Goal: Information Seeking & Learning: Learn about a topic

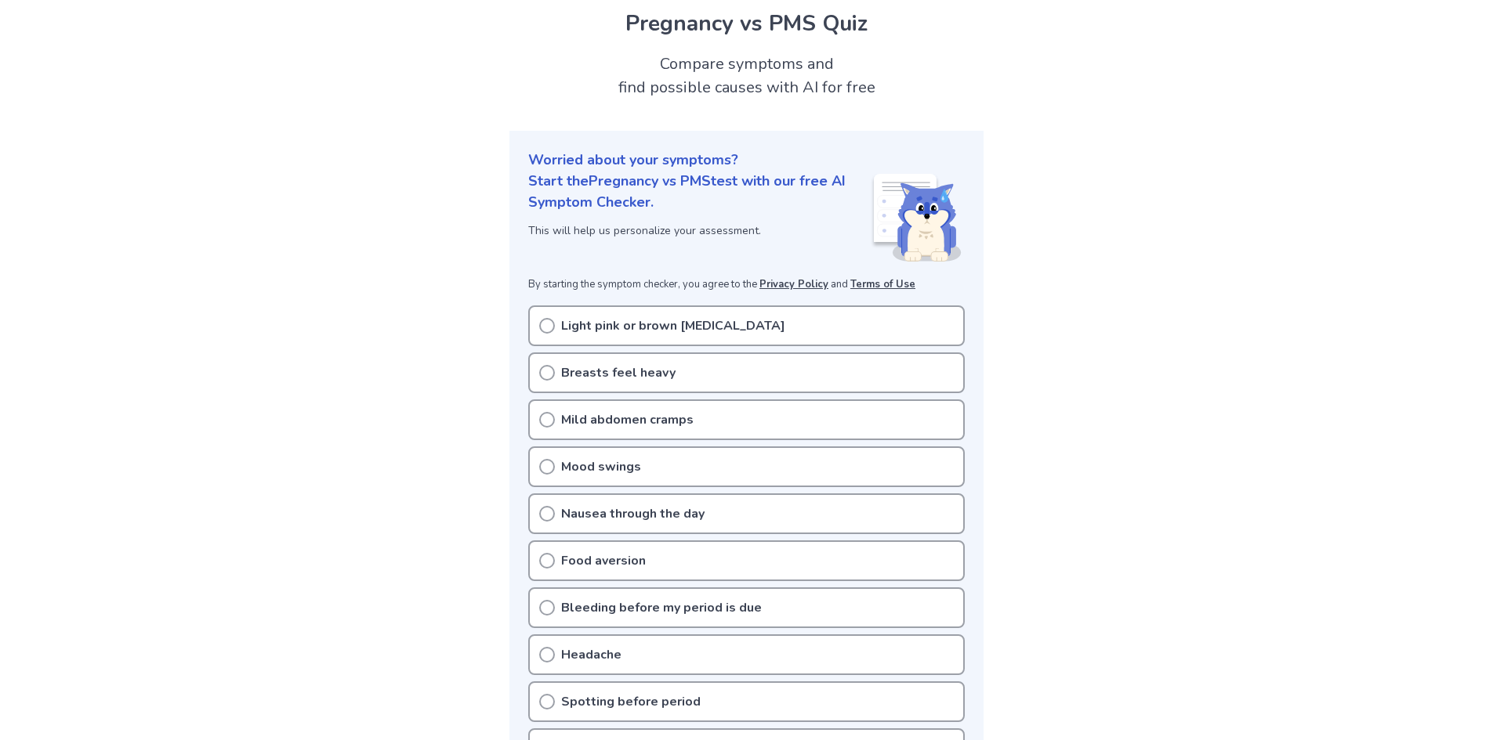
scroll to position [157, 0]
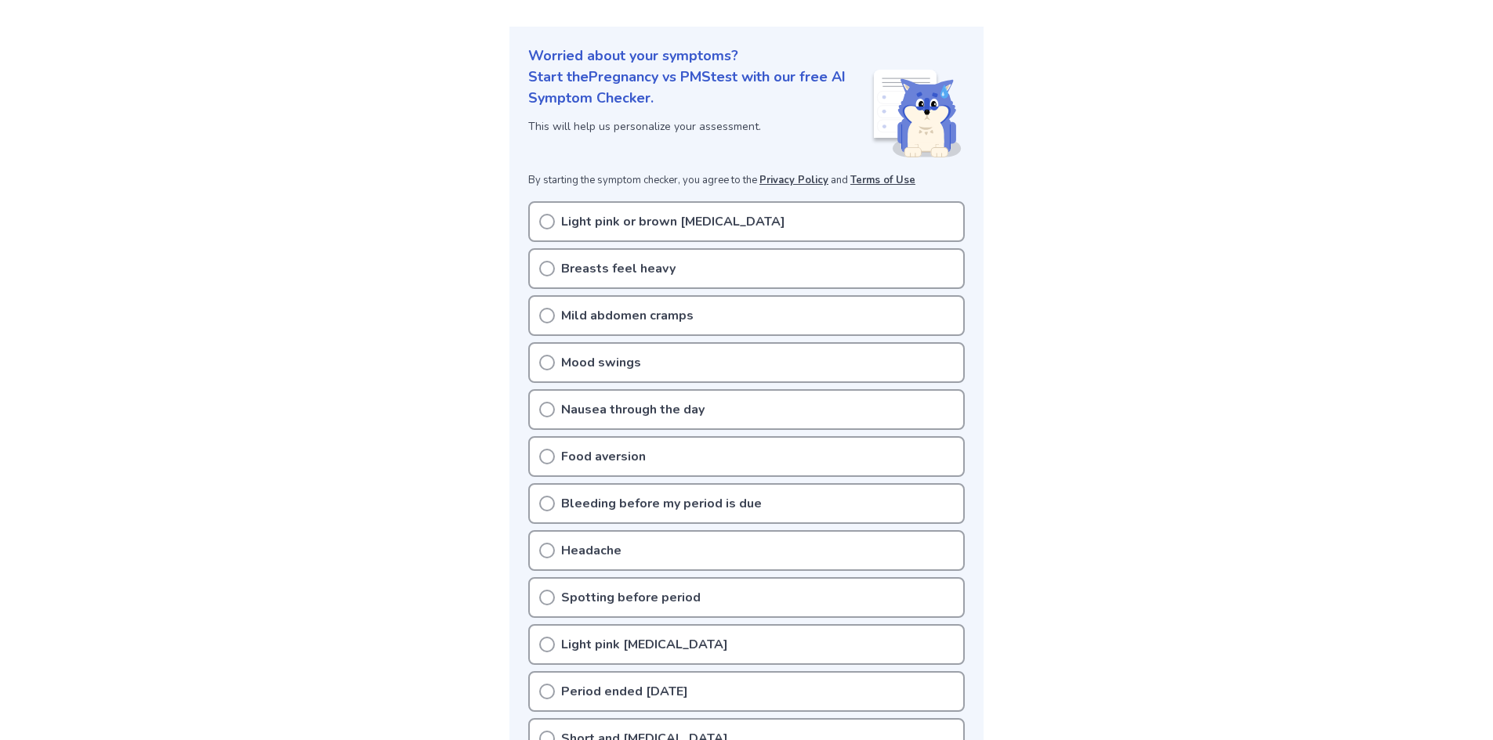
click at [597, 364] on p "Mood swings" at bounding box center [601, 362] width 80 height 19
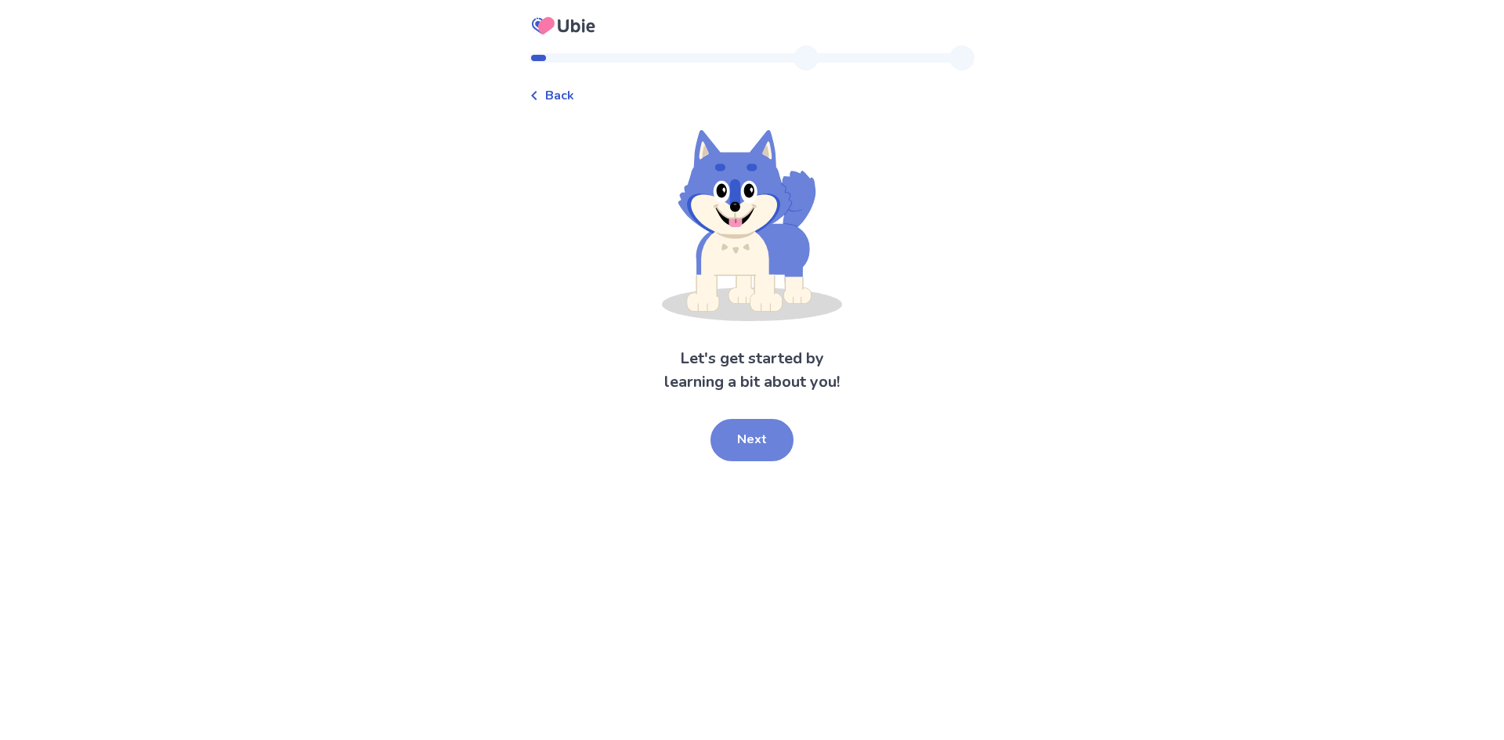
click at [764, 442] on button "Next" at bounding box center [752, 440] width 83 height 42
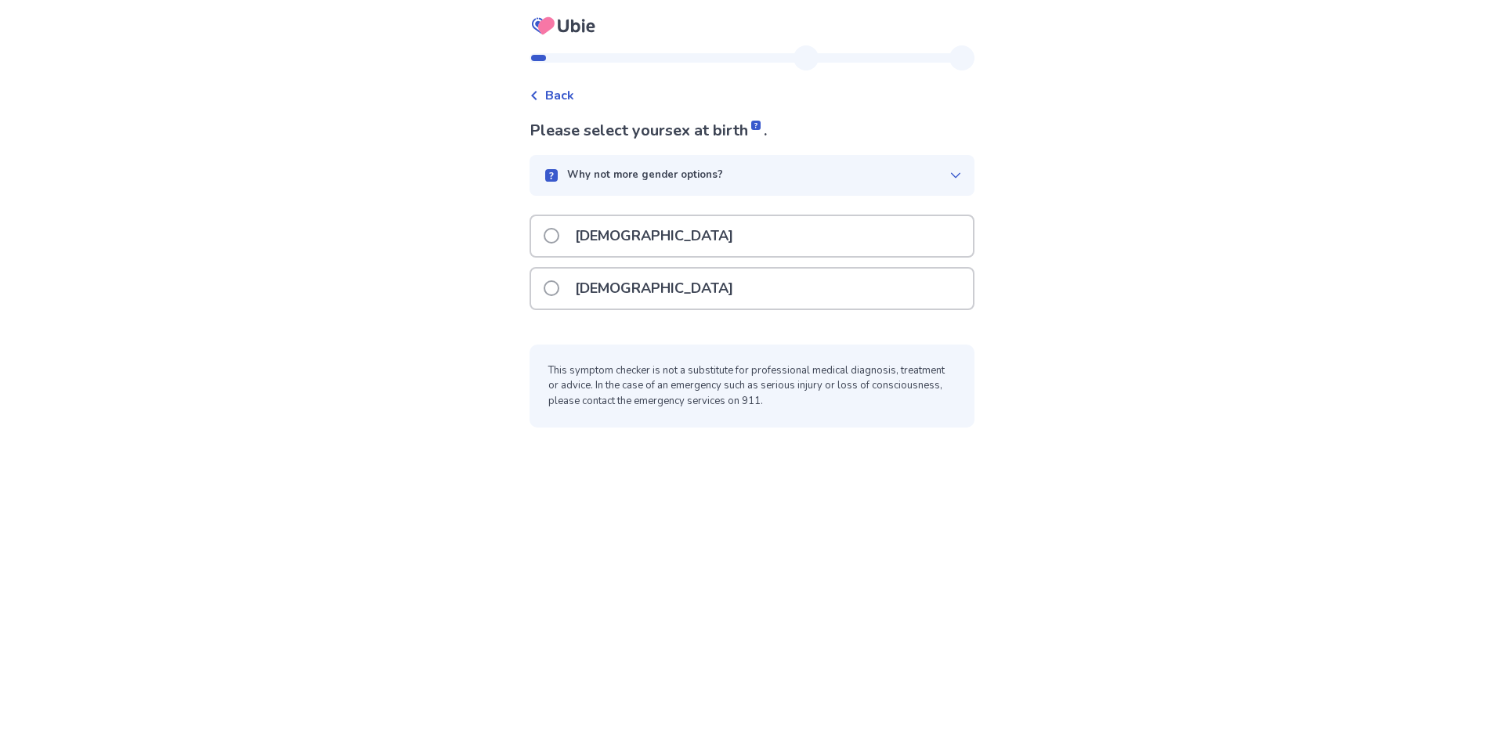
click at [602, 292] on p "[DEMOGRAPHIC_DATA]" at bounding box center [654, 289] width 177 height 40
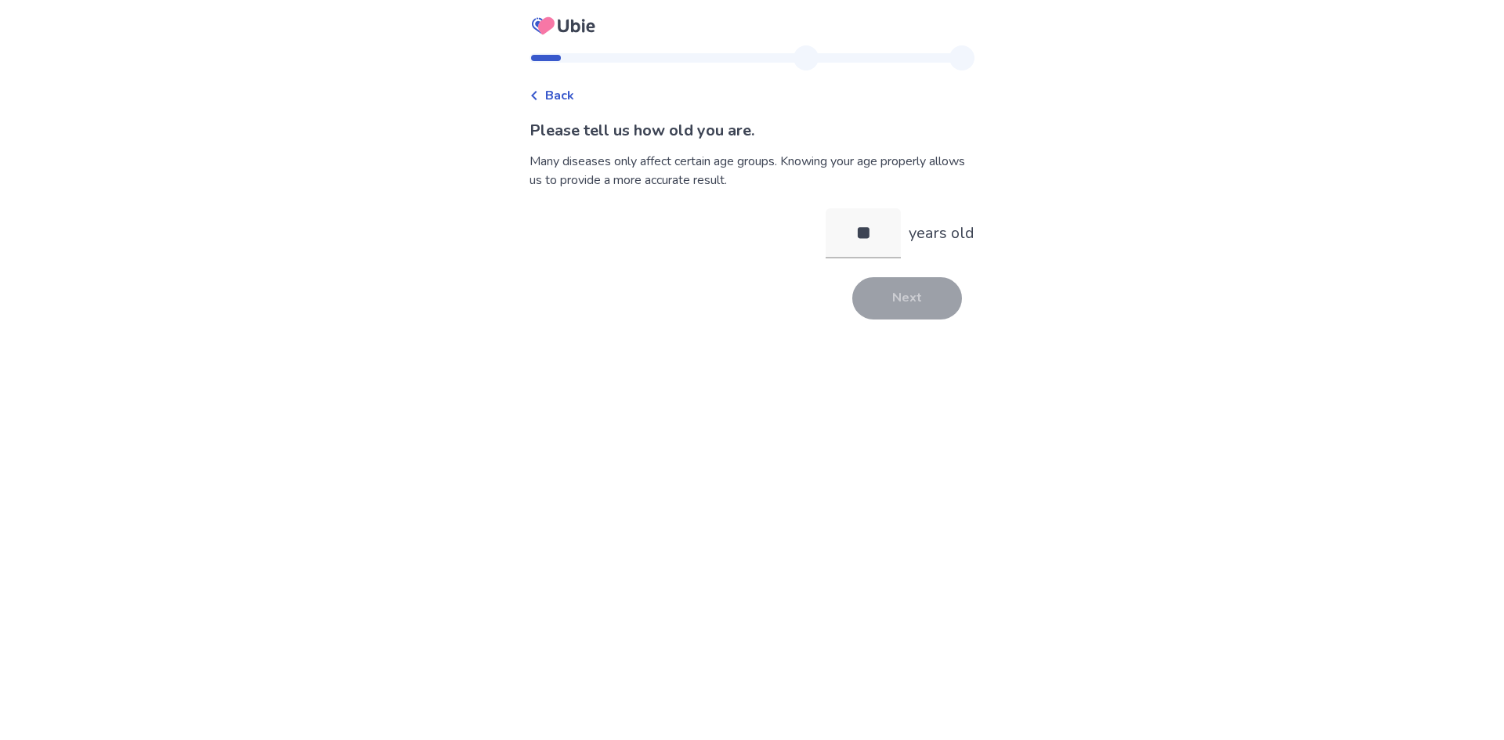
type input "**"
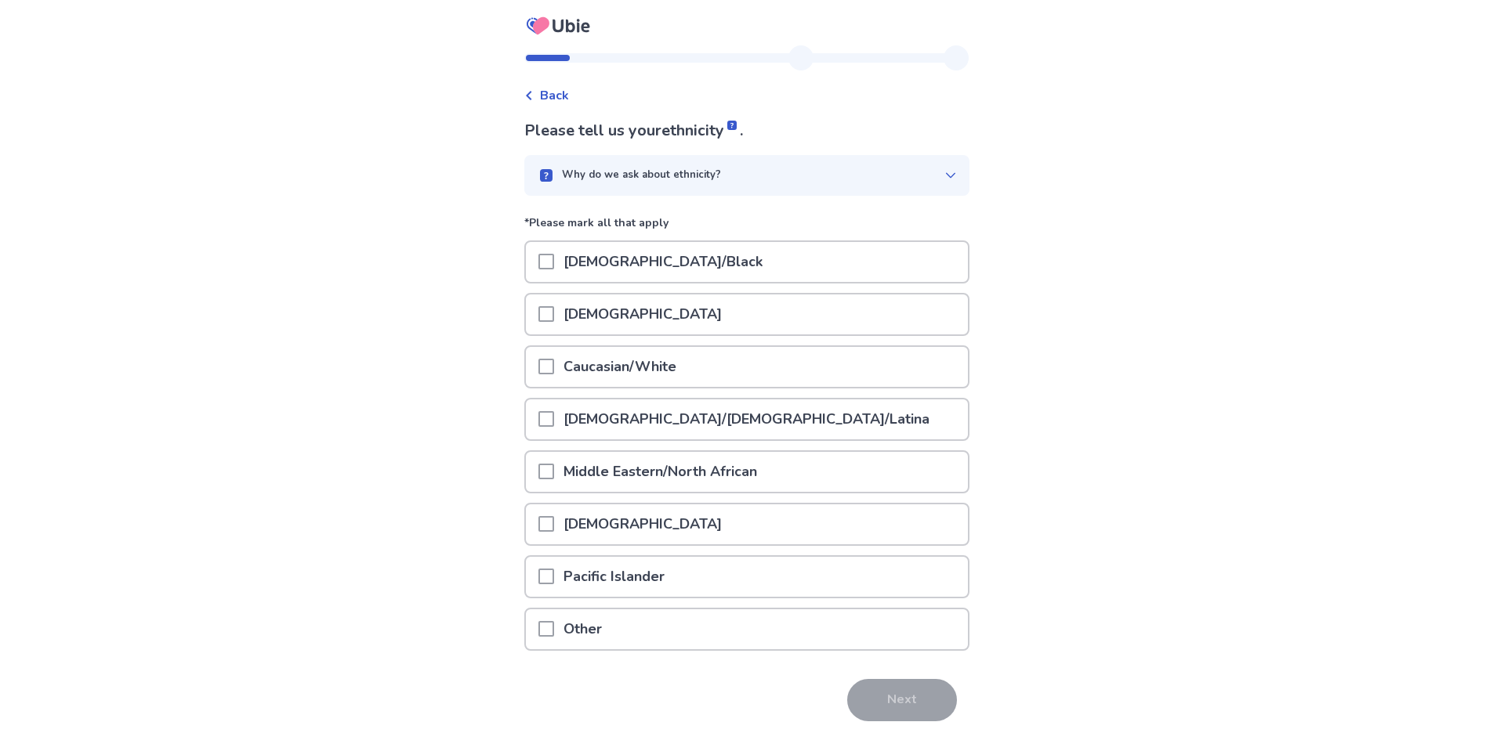
click at [600, 266] on p "[DEMOGRAPHIC_DATA]/Black" at bounding box center [663, 262] width 218 height 40
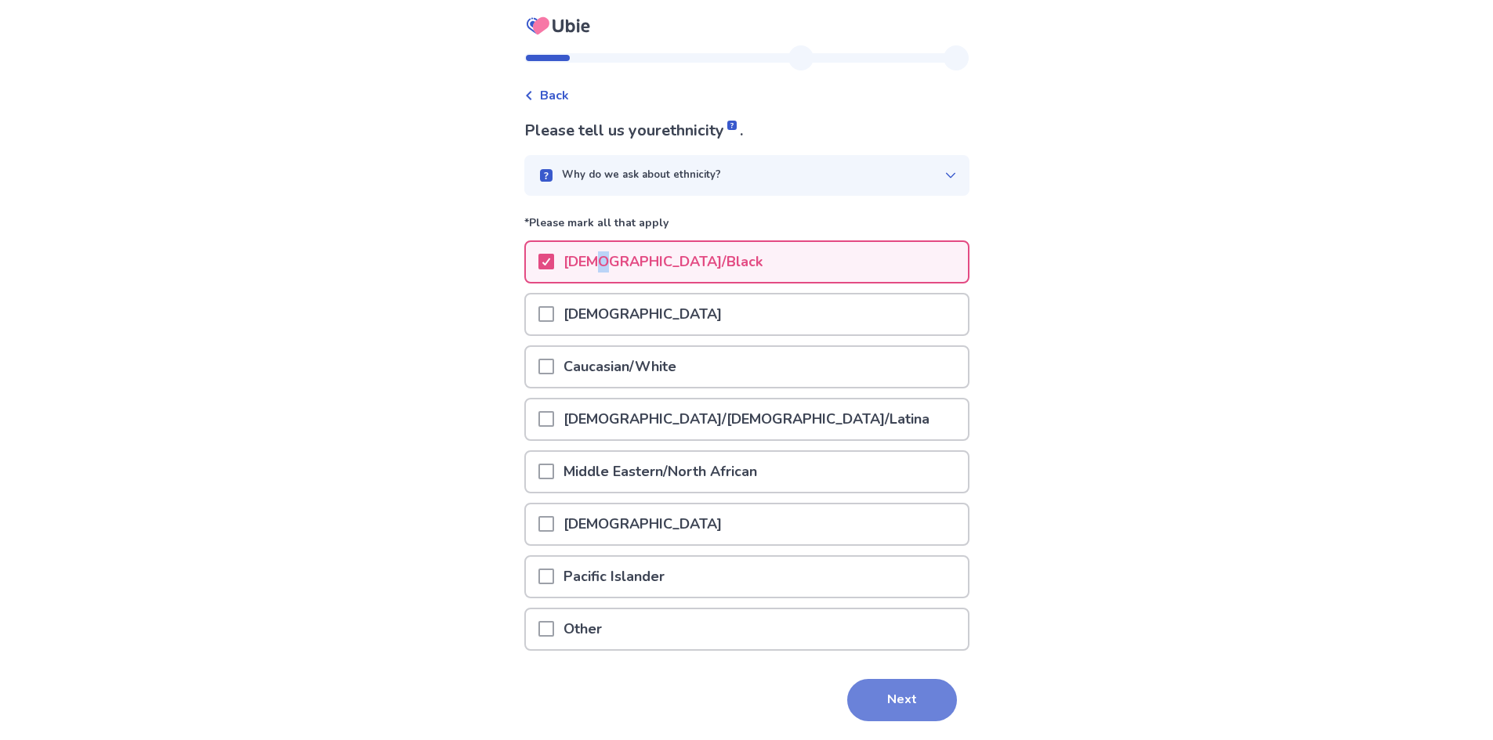
click at [888, 698] on button "Next" at bounding box center [902, 700] width 110 height 42
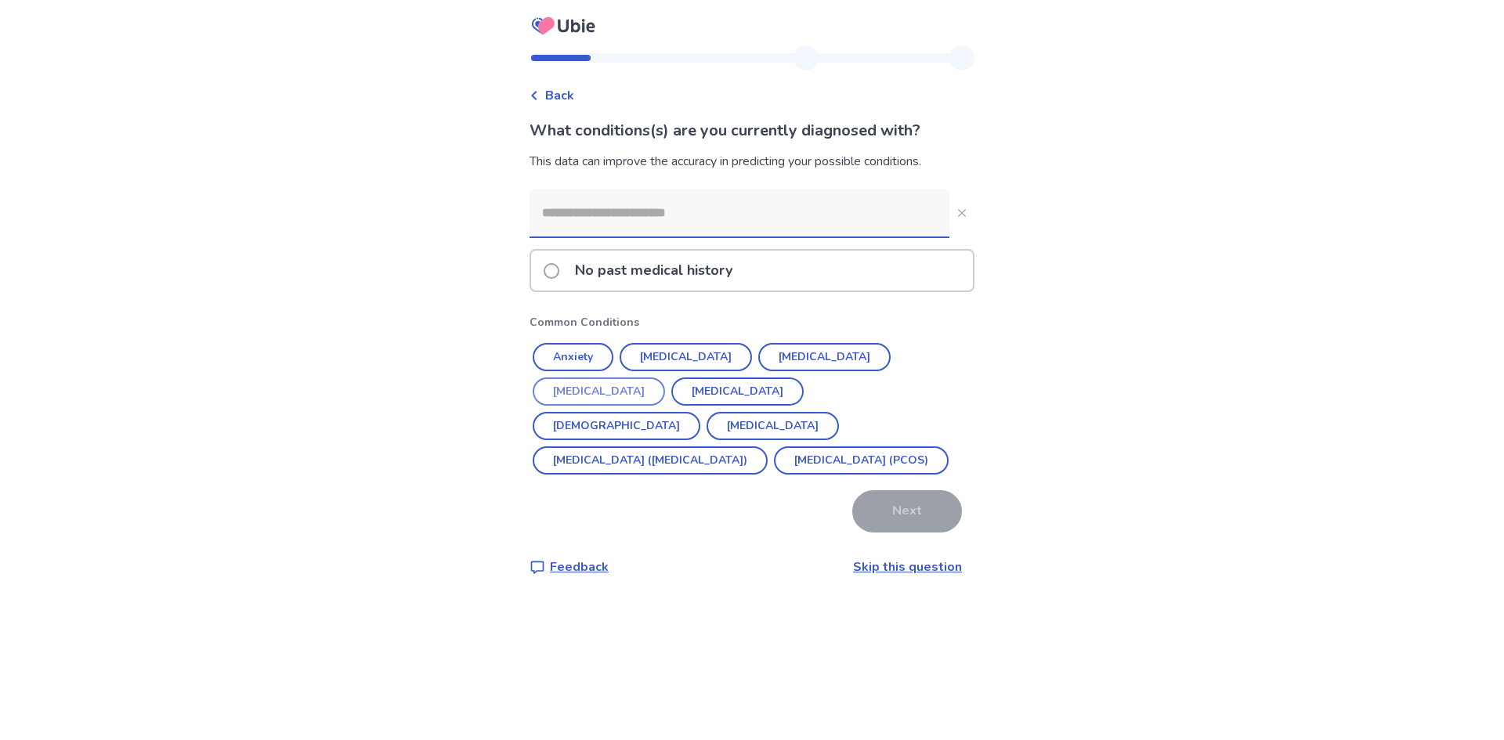
click at [665, 378] on button "[MEDICAL_DATA]" at bounding box center [599, 392] width 132 height 28
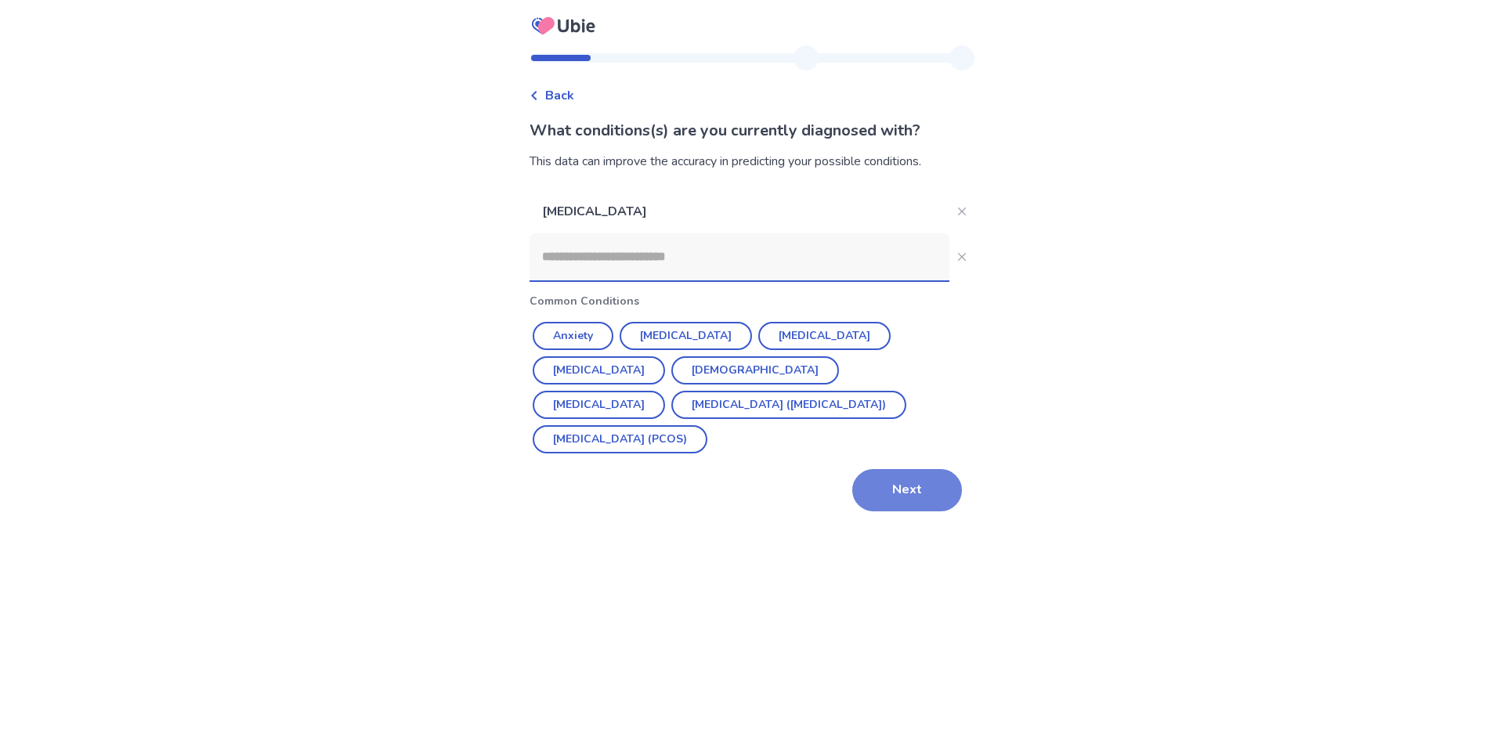
click at [894, 496] on button "Next" at bounding box center [907, 490] width 110 height 42
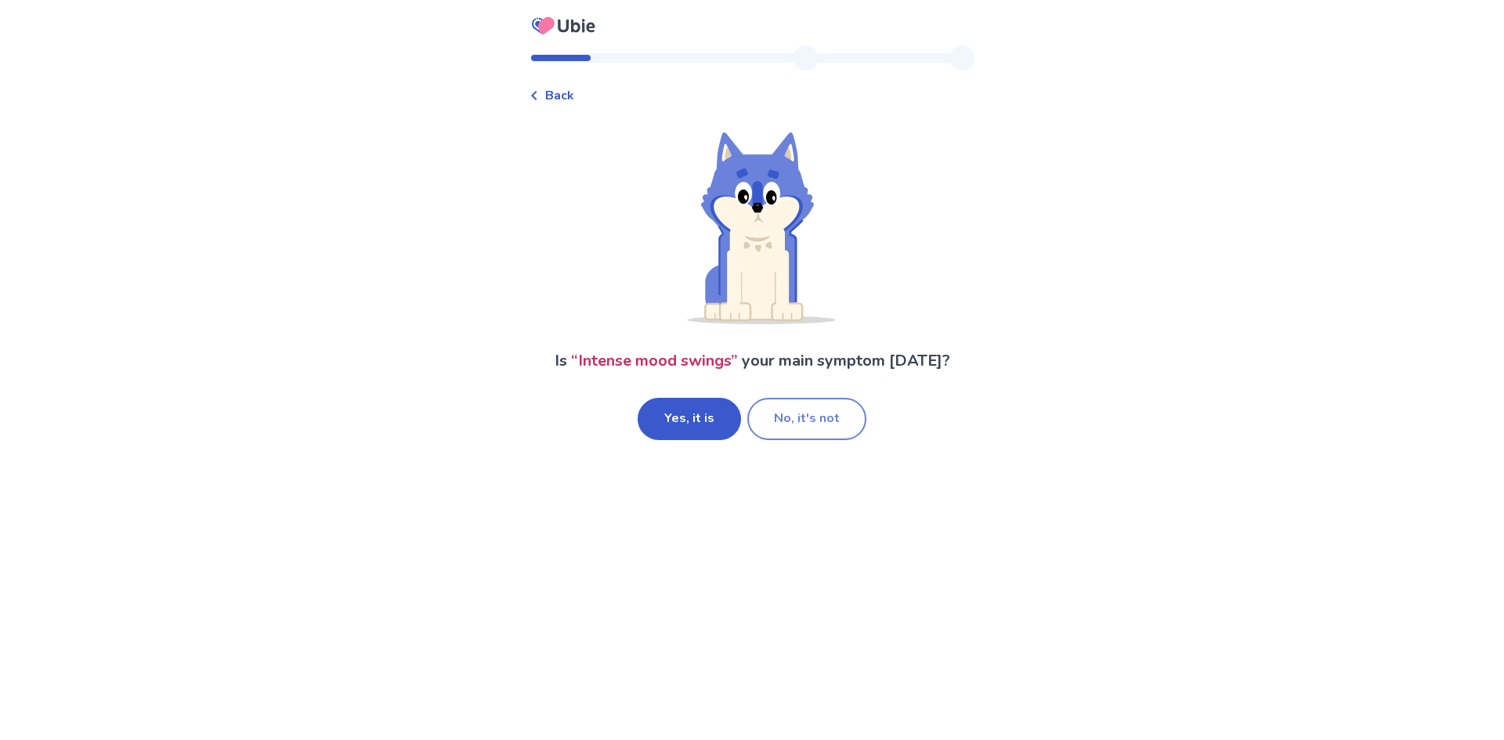
click at [816, 428] on button "No, it's not" at bounding box center [806, 419] width 119 height 42
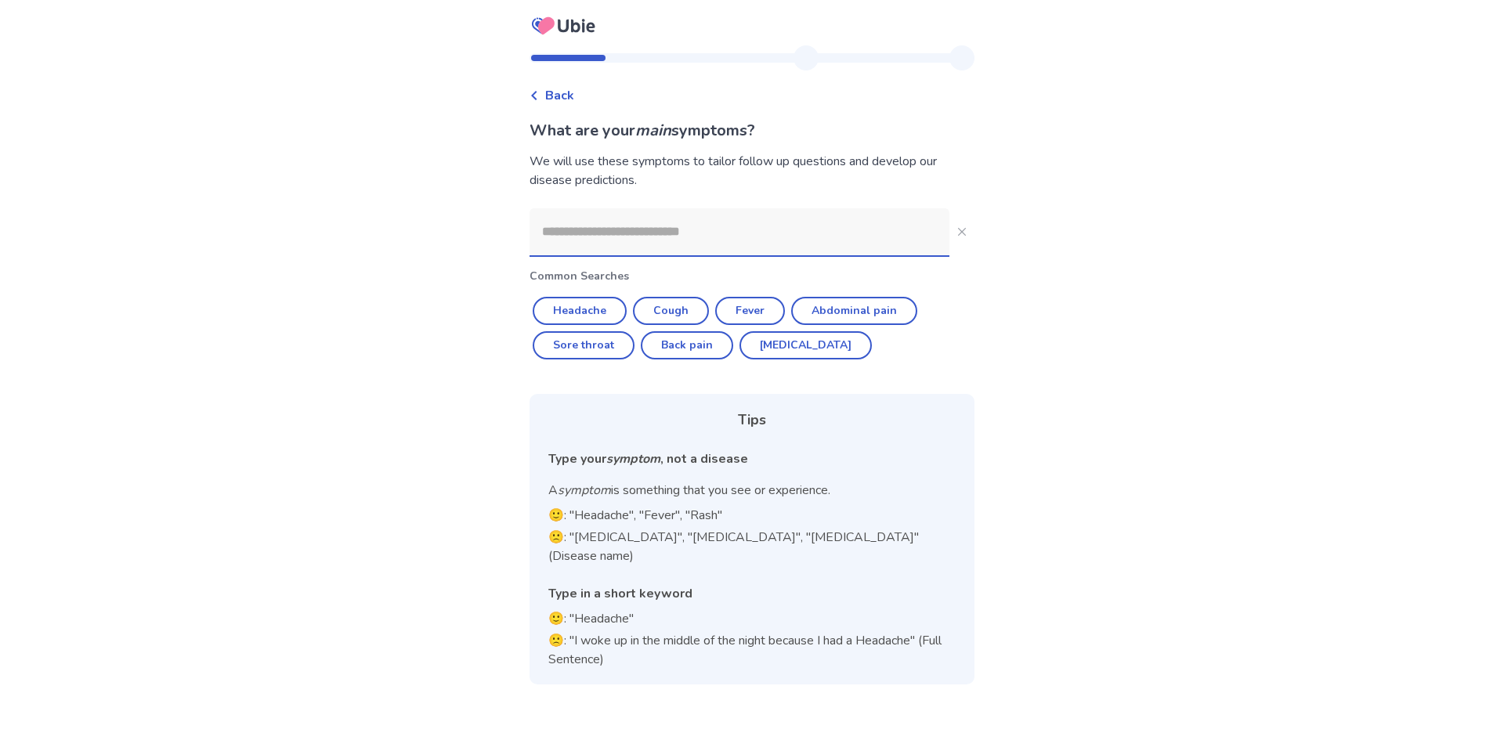
click at [643, 242] on input at bounding box center [740, 231] width 420 height 47
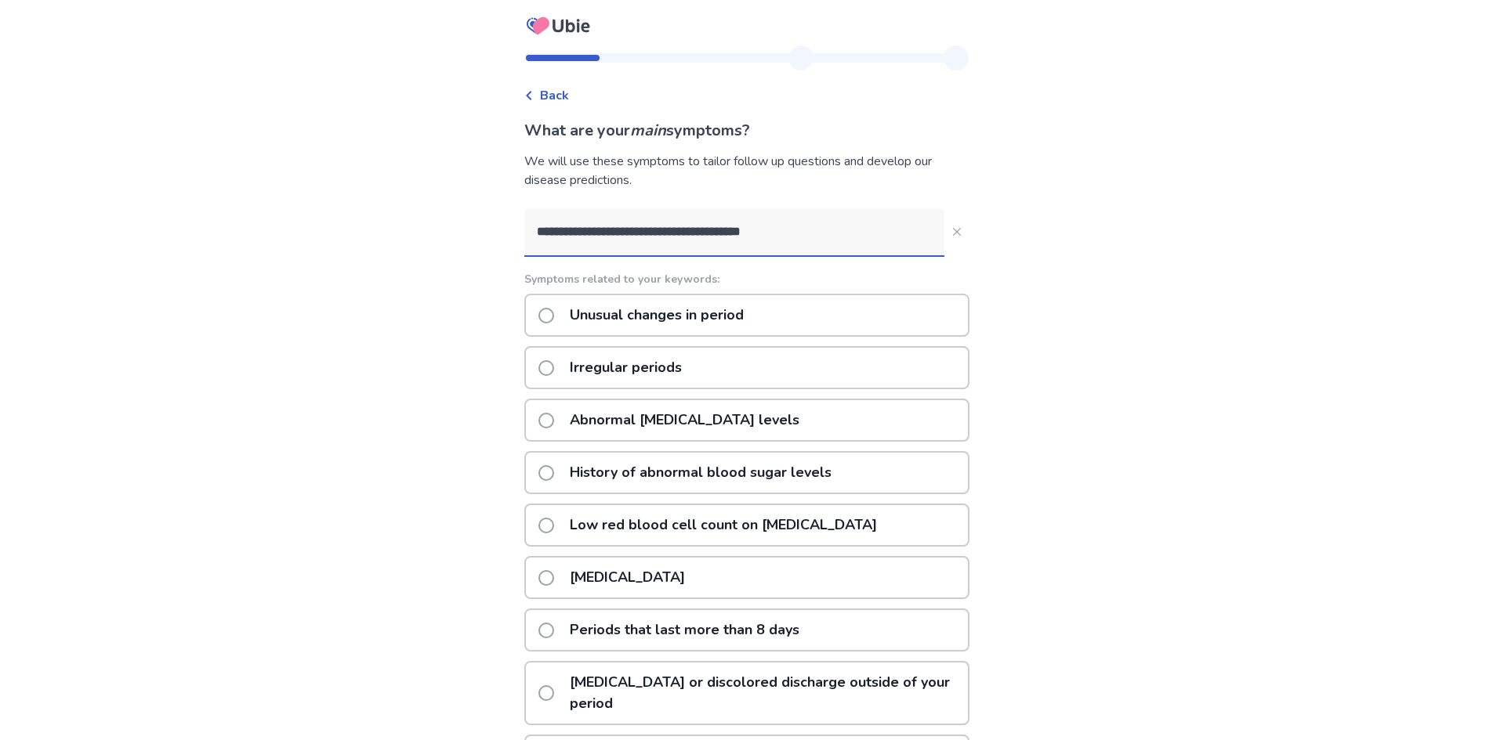
type input "**********"
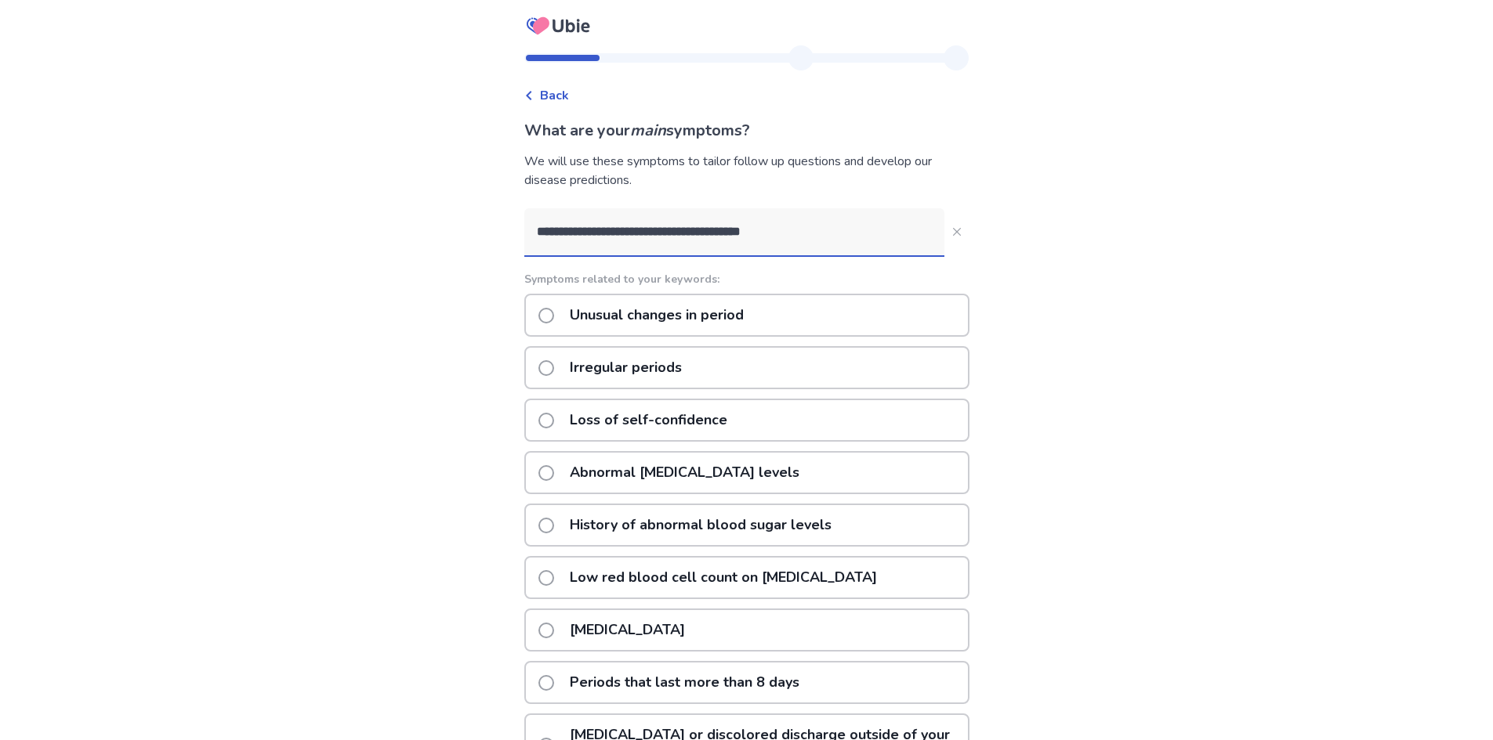
click at [696, 317] on p "Unusual changes in period" at bounding box center [656, 315] width 193 height 40
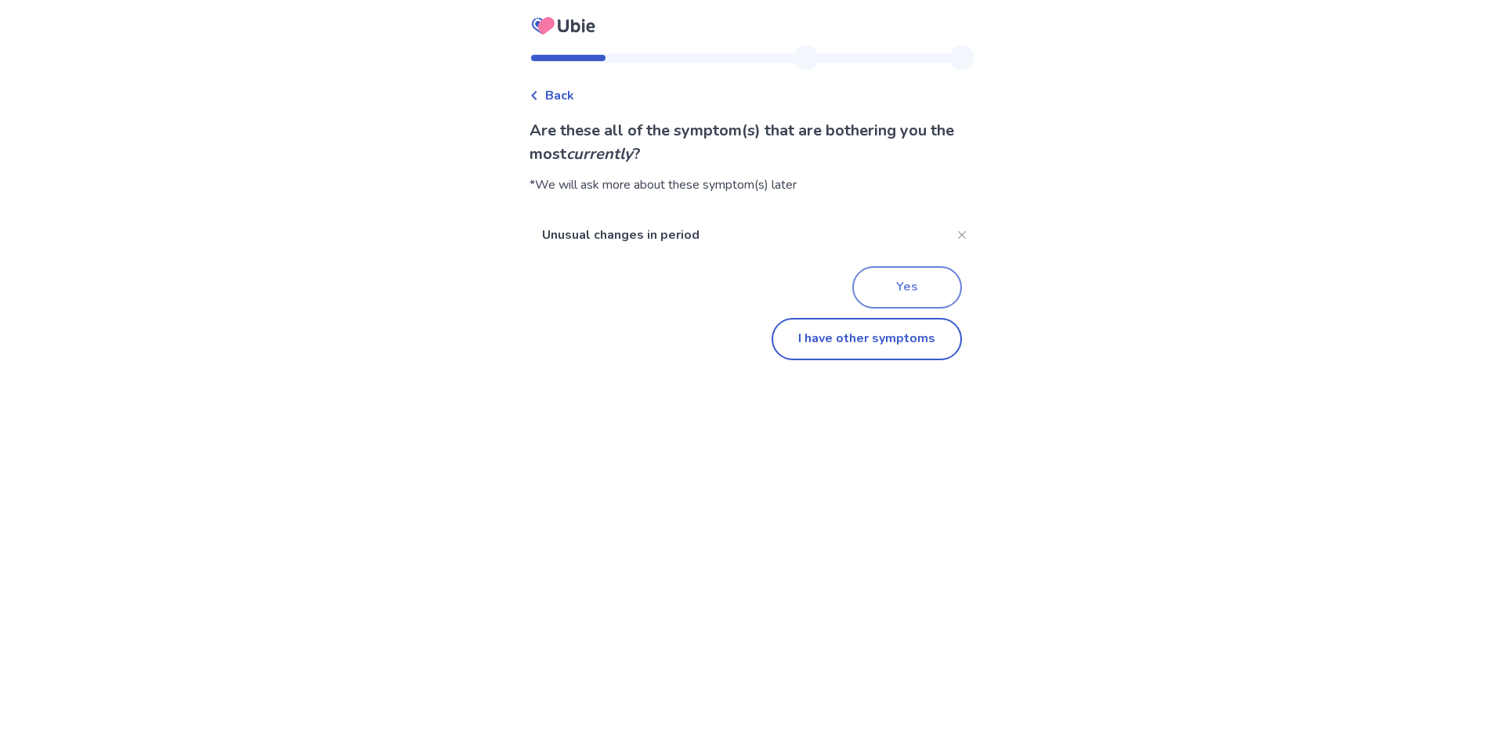
click at [910, 284] on button "Yes" at bounding box center [907, 287] width 110 height 42
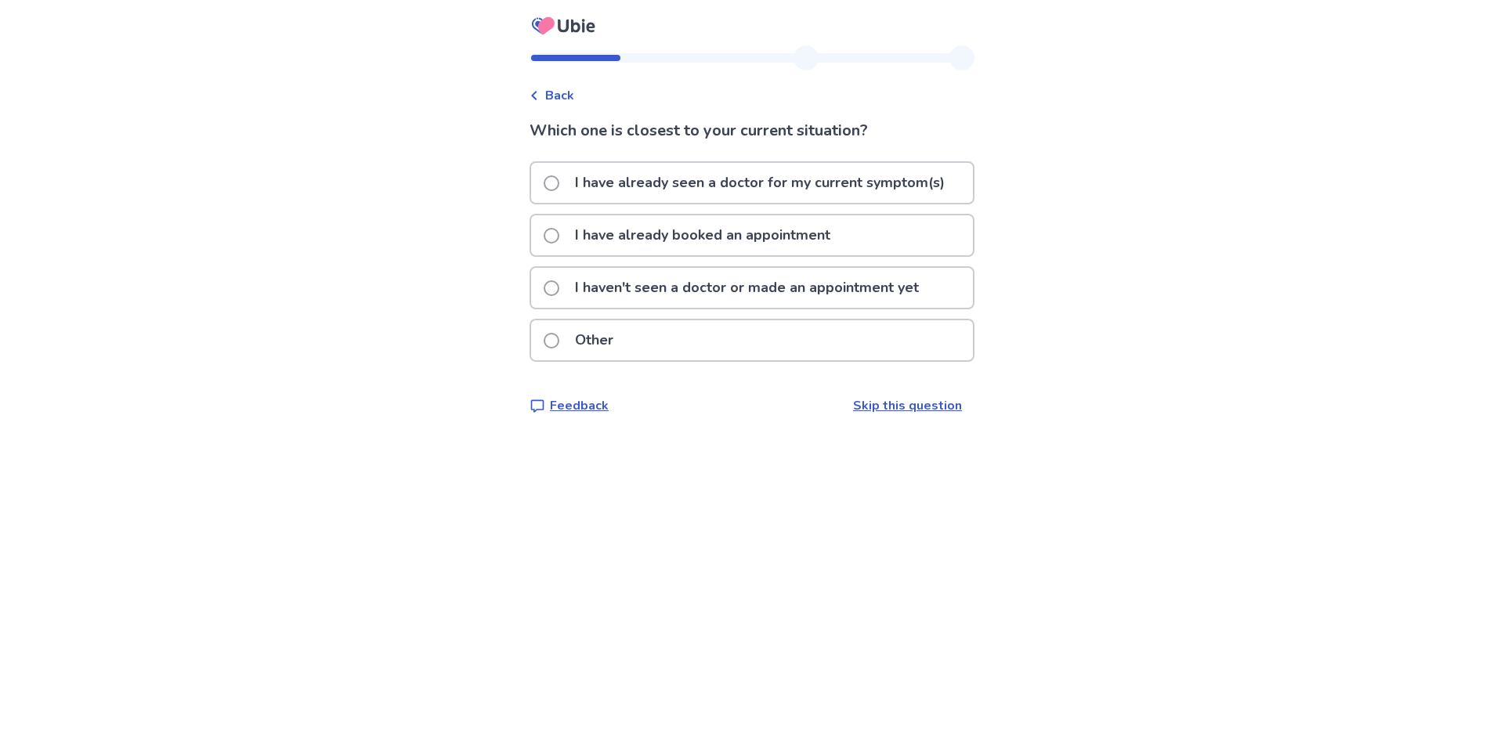
click at [796, 286] on p "I haven't seen a doctor or made an appointment yet" at bounding box center [747, 288] width 363 height 40
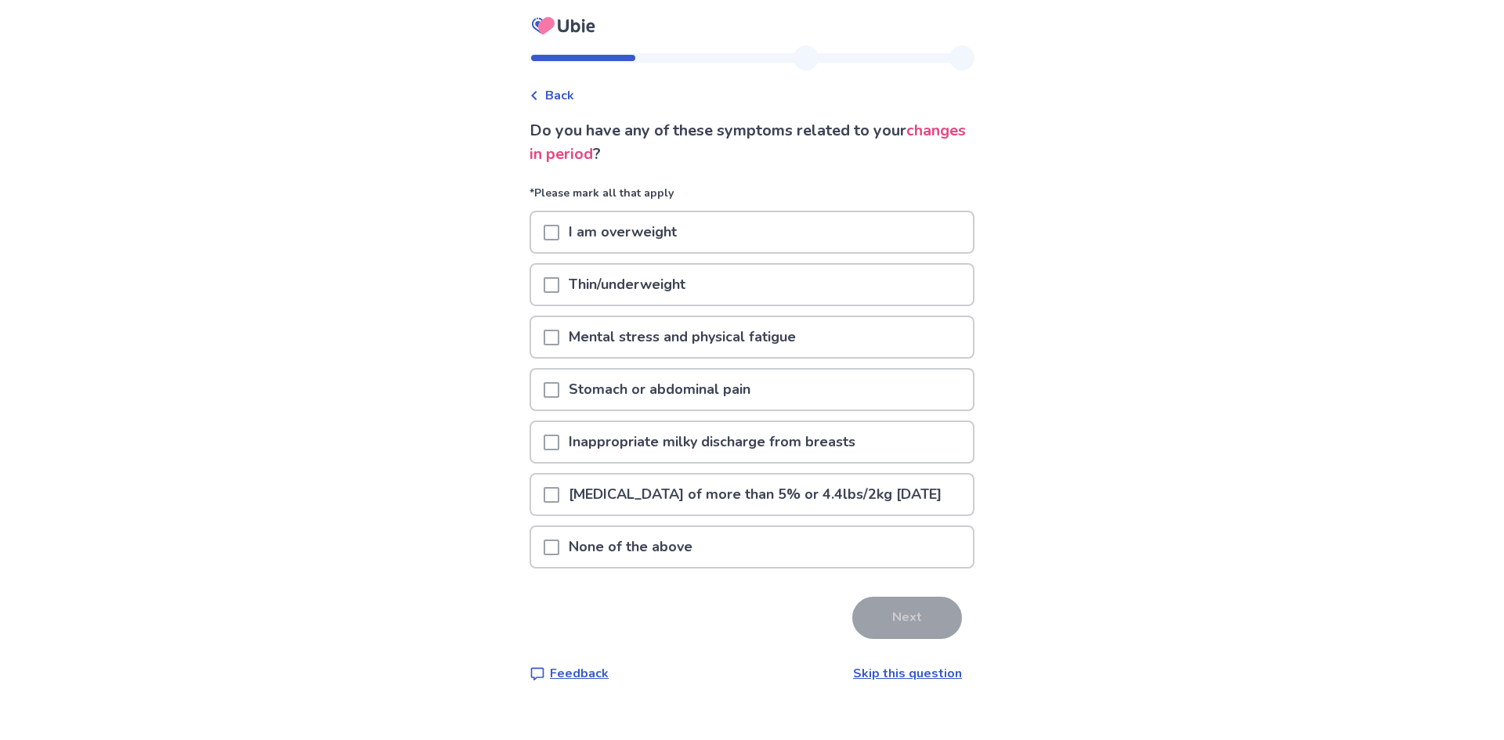
click at [664, 234] on p "I am overweight" at bounding box center [622, 232] width 127 height 40
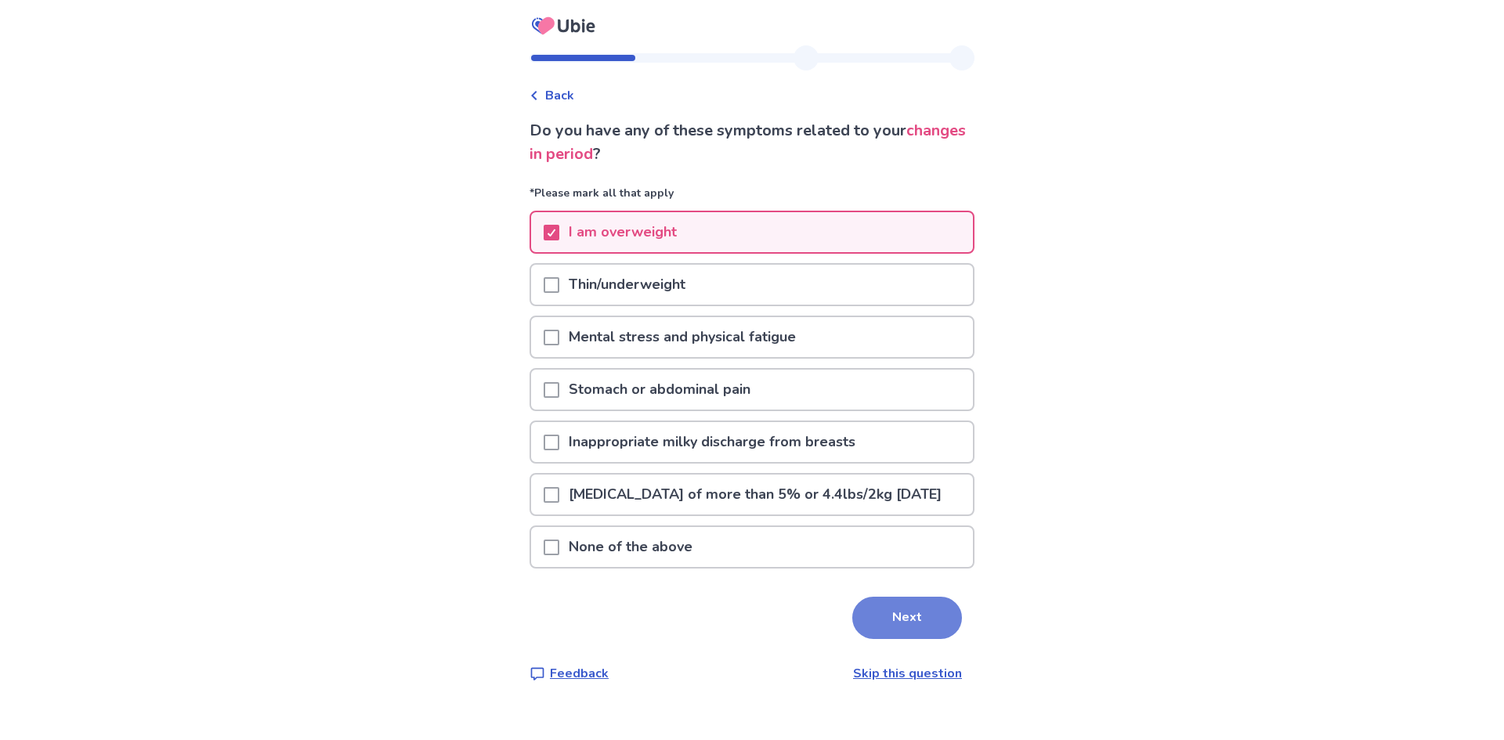
click at [903, 639] on button "Next" at bounding box center [907, 618] width 110 height 42
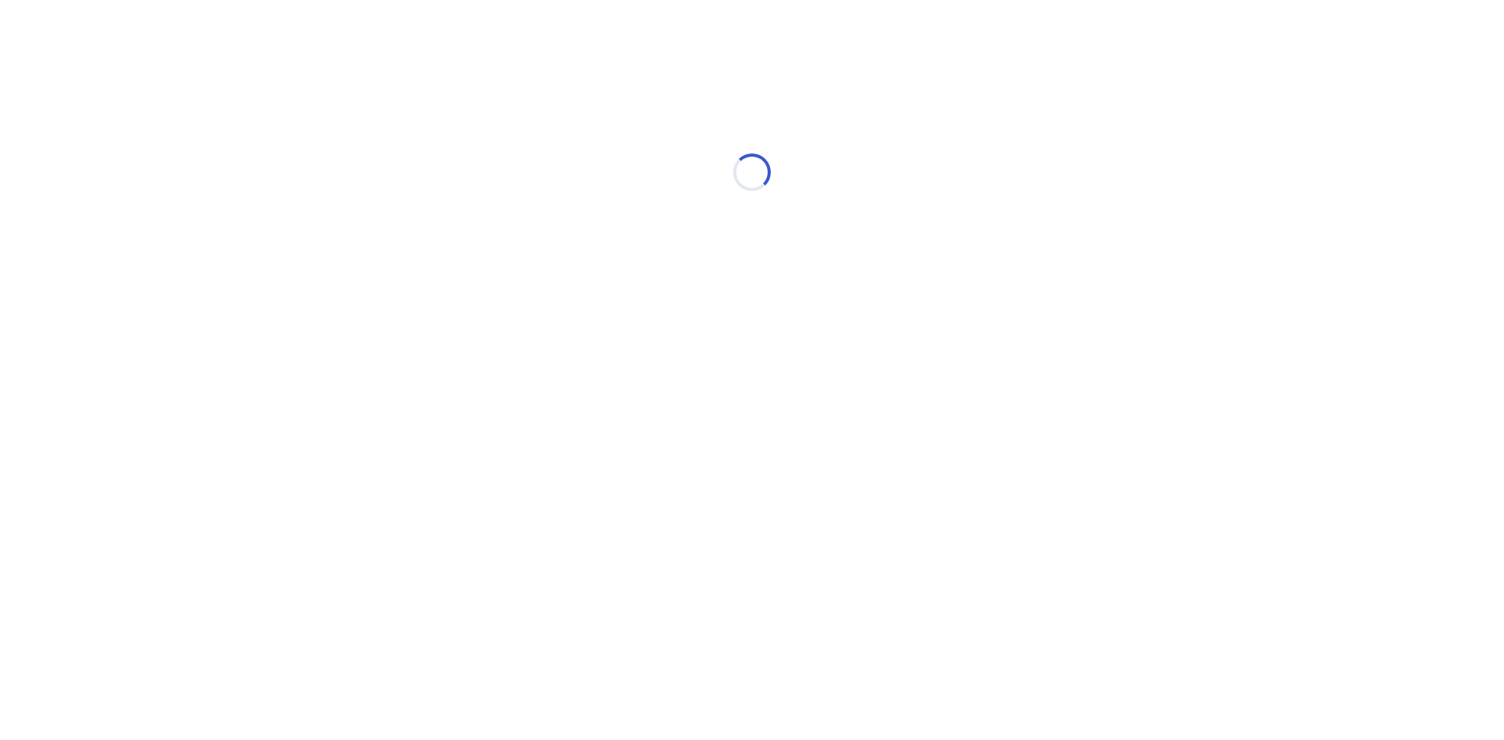
select select "*"
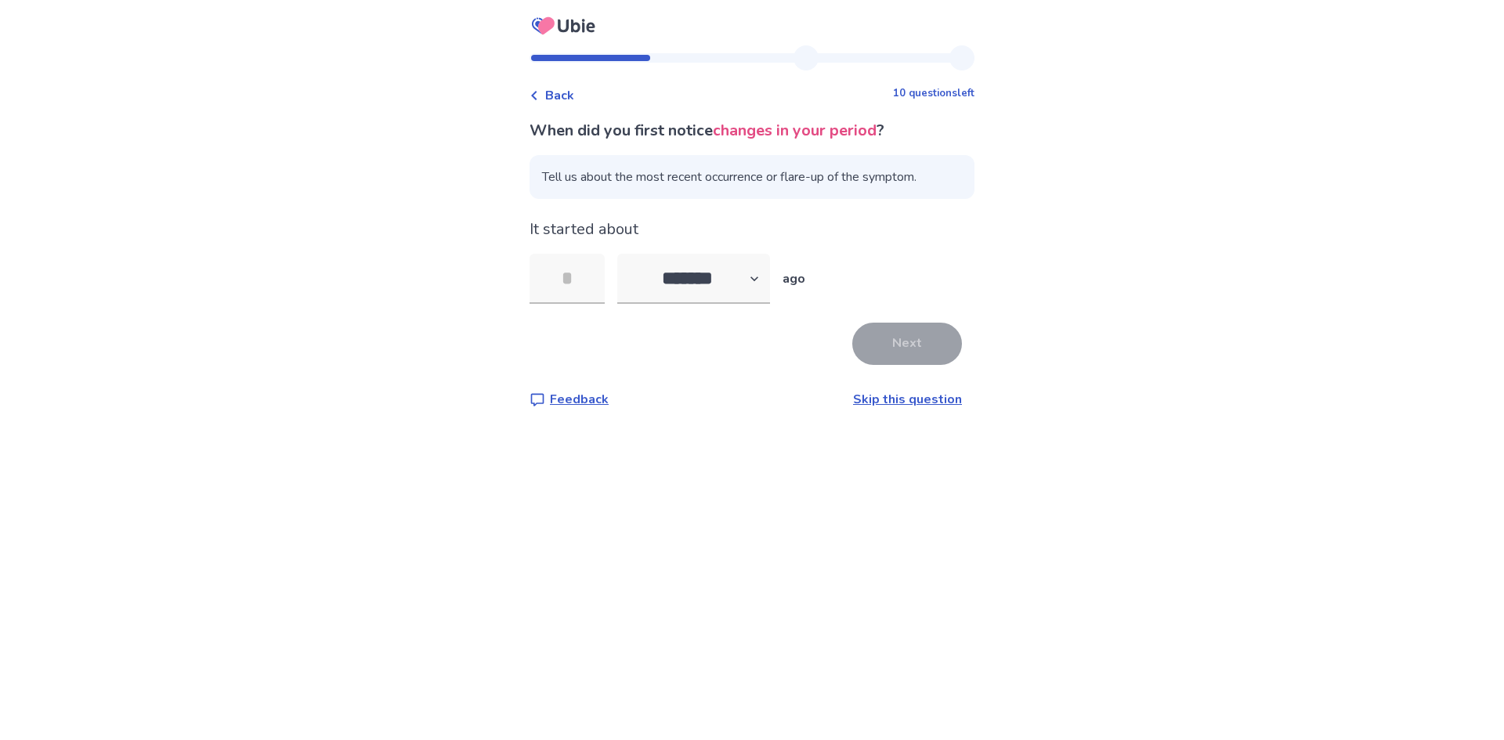
click at [878, 403] on link "Skip this question" at bounding box center [907, 399] width 109 height 17
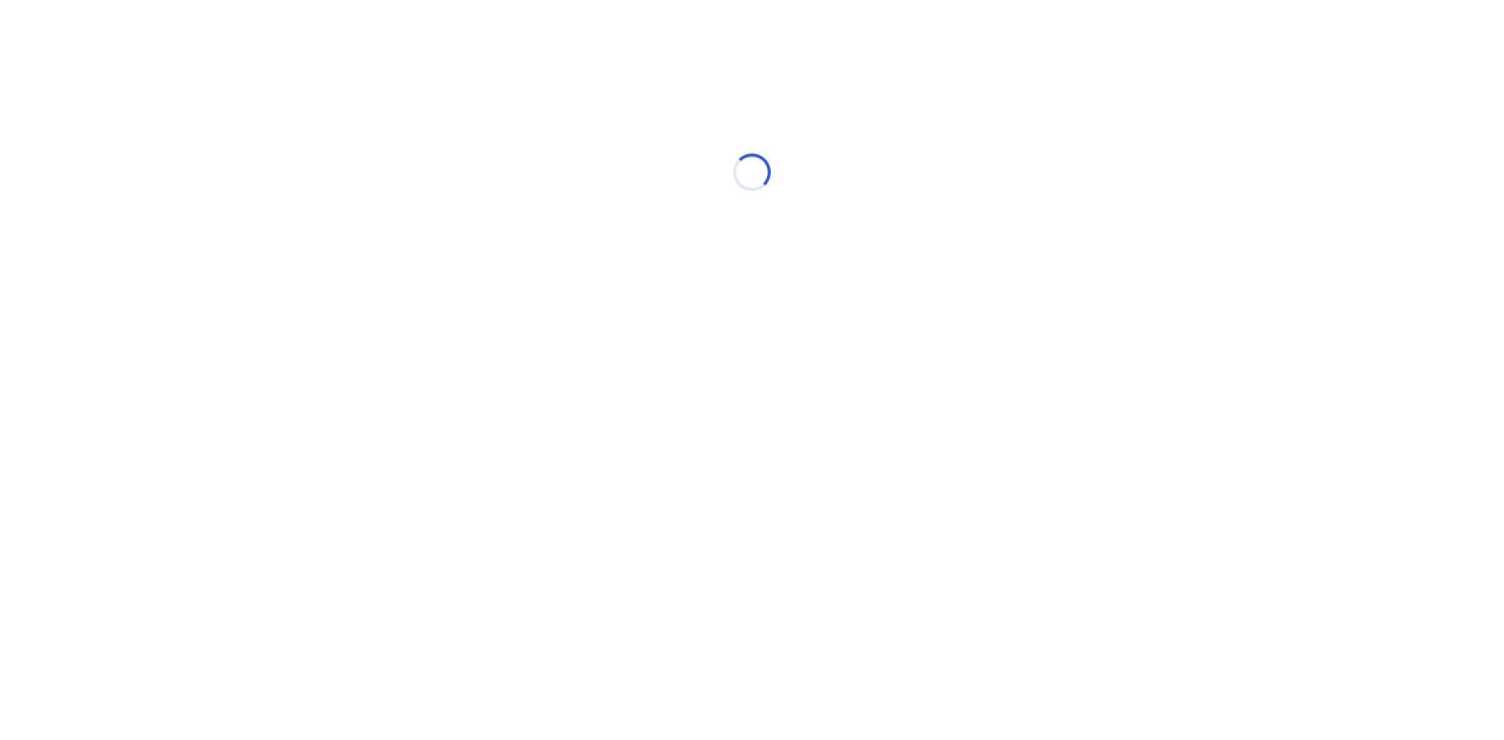
select select "*"
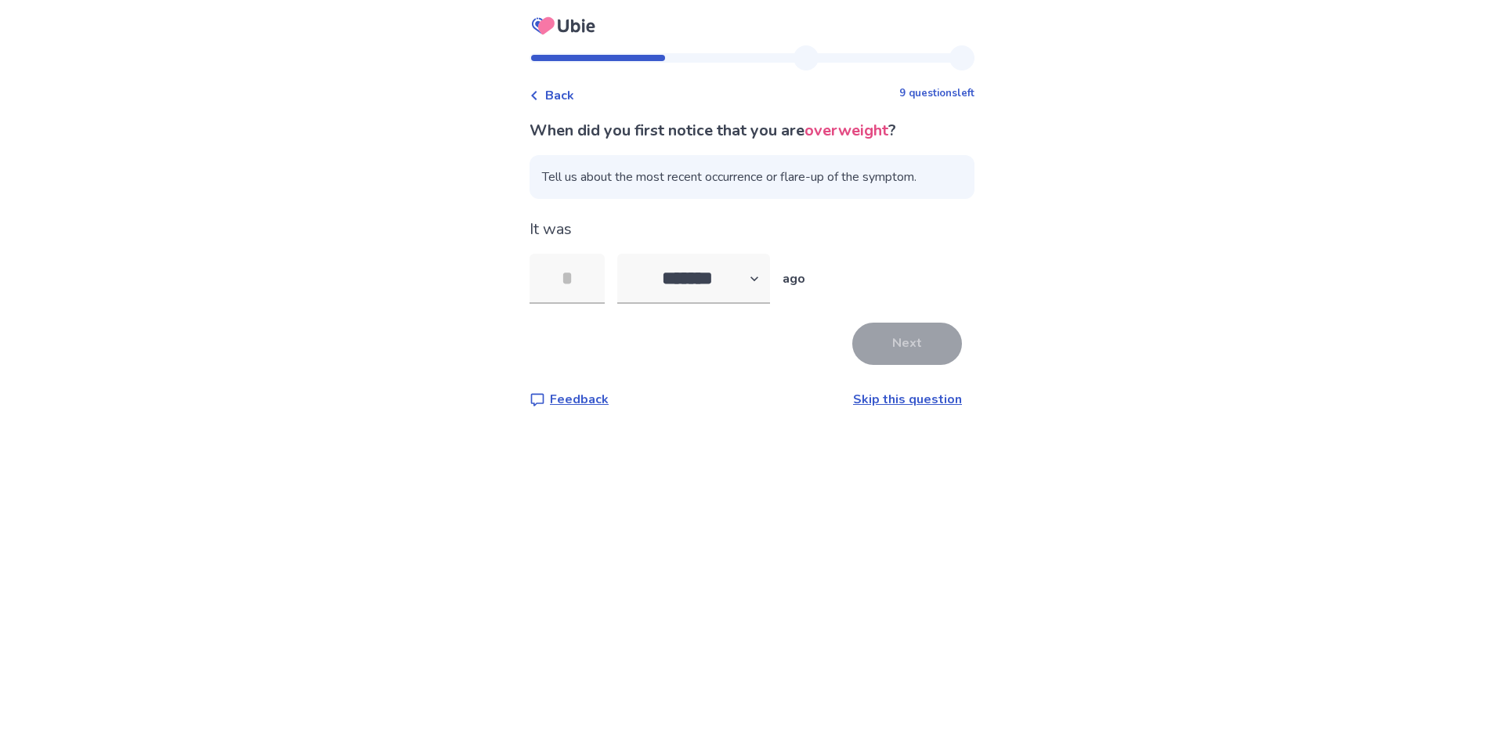
click at [862, 401] on link "Skip this question" at bounding box center [907, 399] width 109 height 17
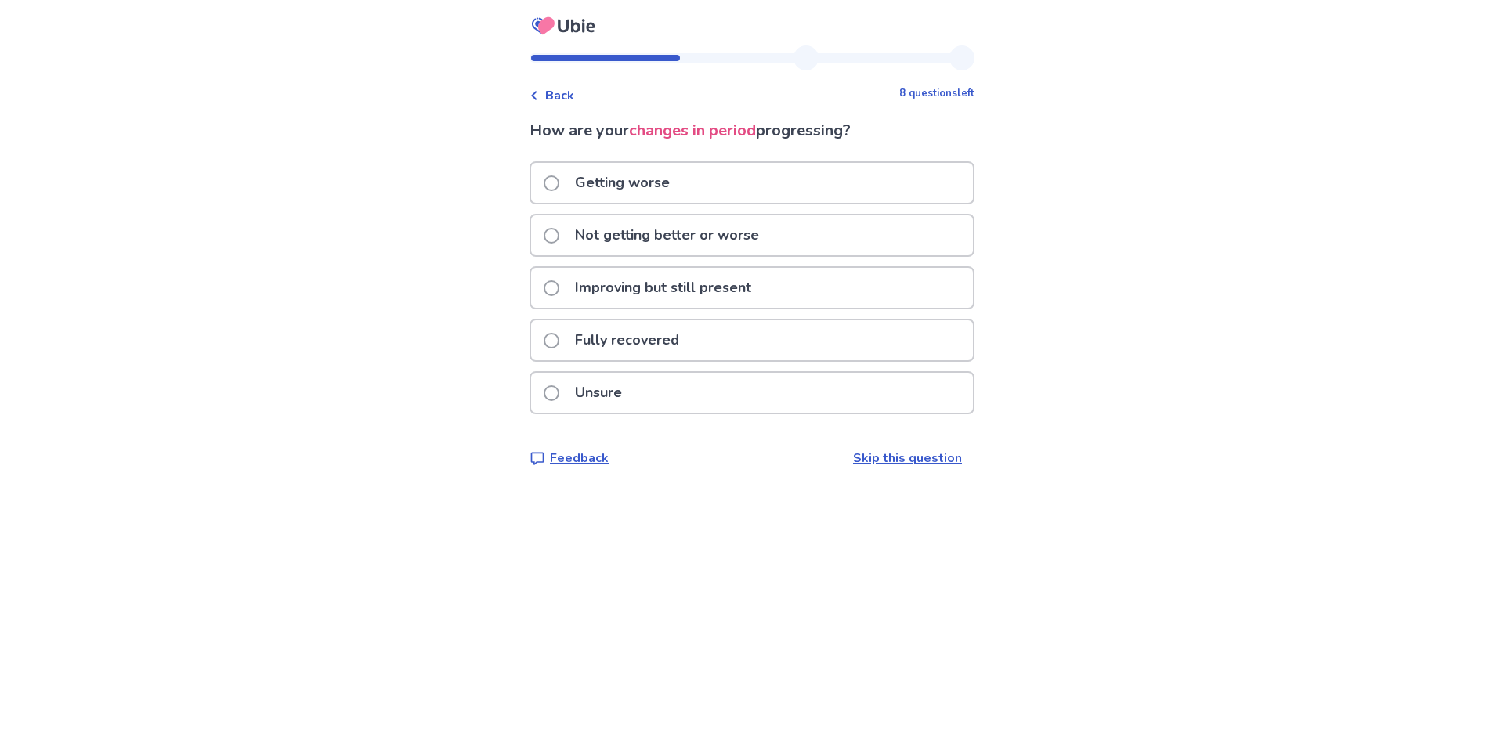
click at [628, 237] on p "Not getting better or worse" at bounding box center [667, 235] width 203 height 40
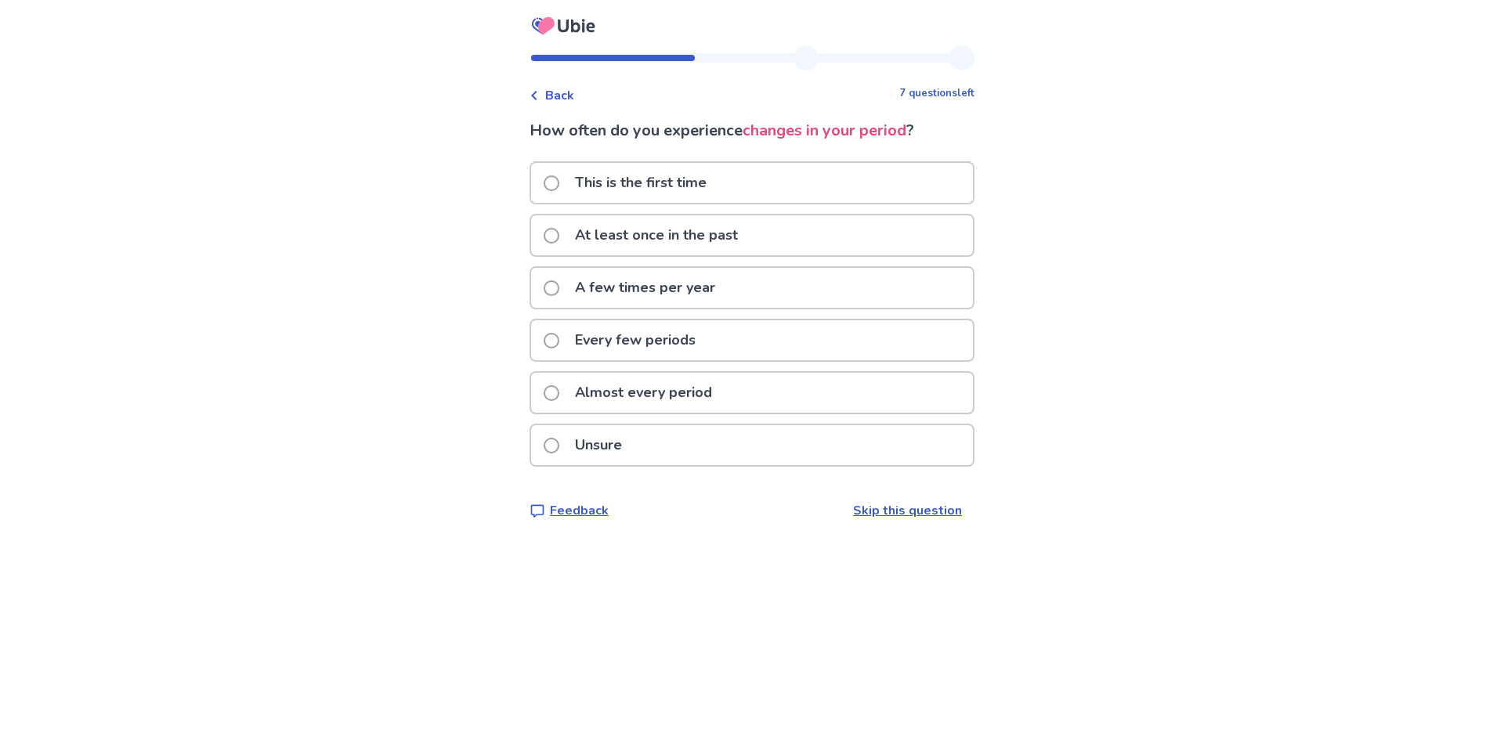
click at [682, 180] on p "This is the first time" at bounding box center [641, 183] width 150 height 40
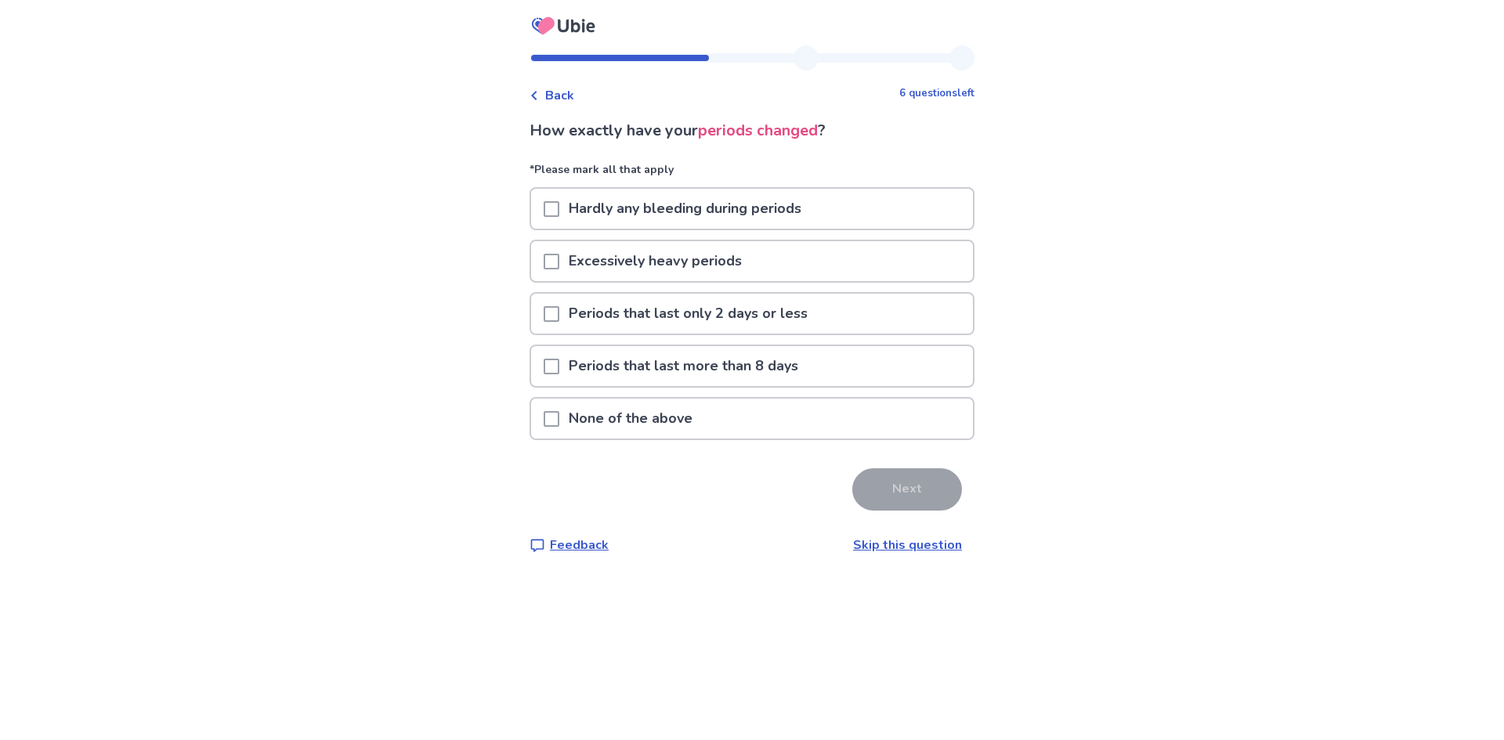
click at [690, 425] on p "None of the above" at bounding box center [630, 419] width 143 height 40
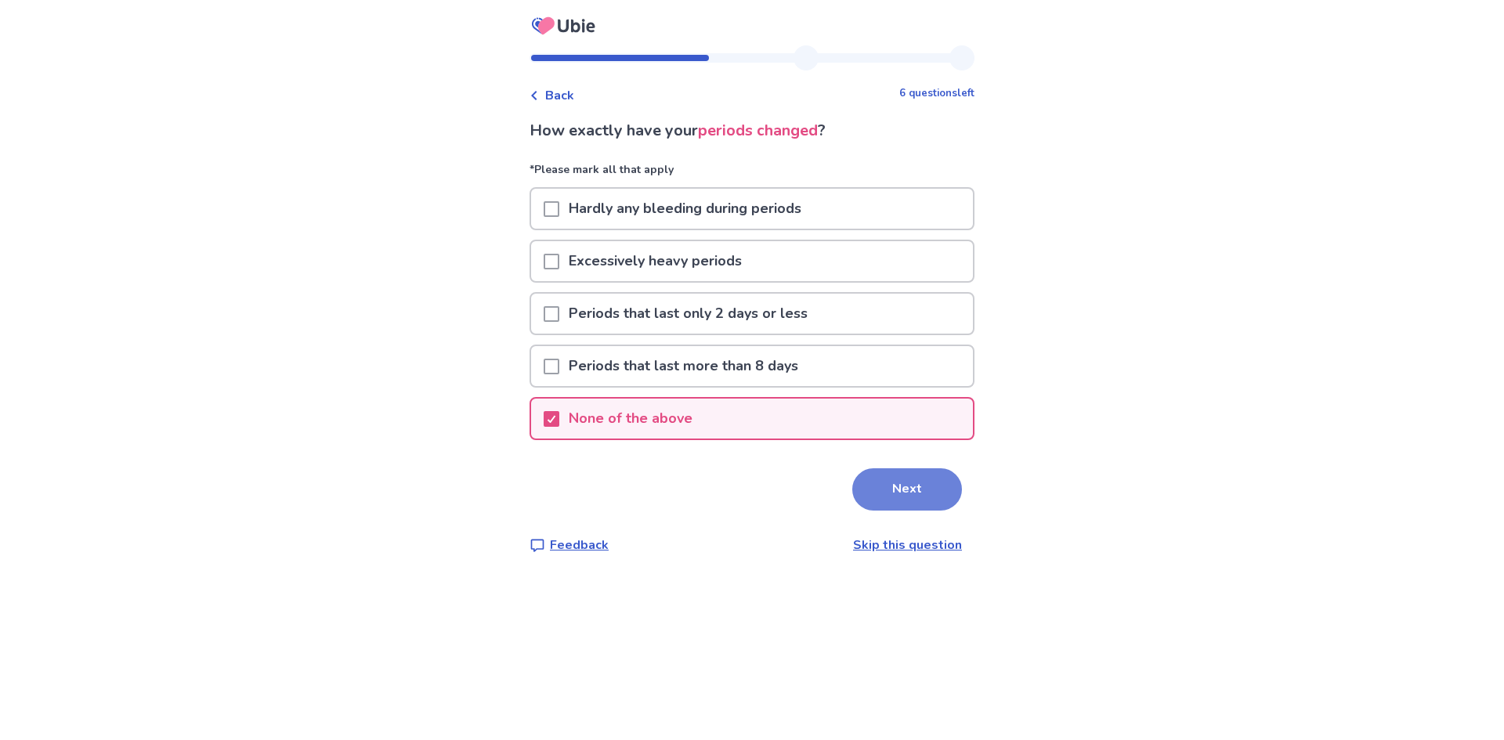
click at [888, 490] on button "Next" at bounding box center [907, 490] width 110 height 42
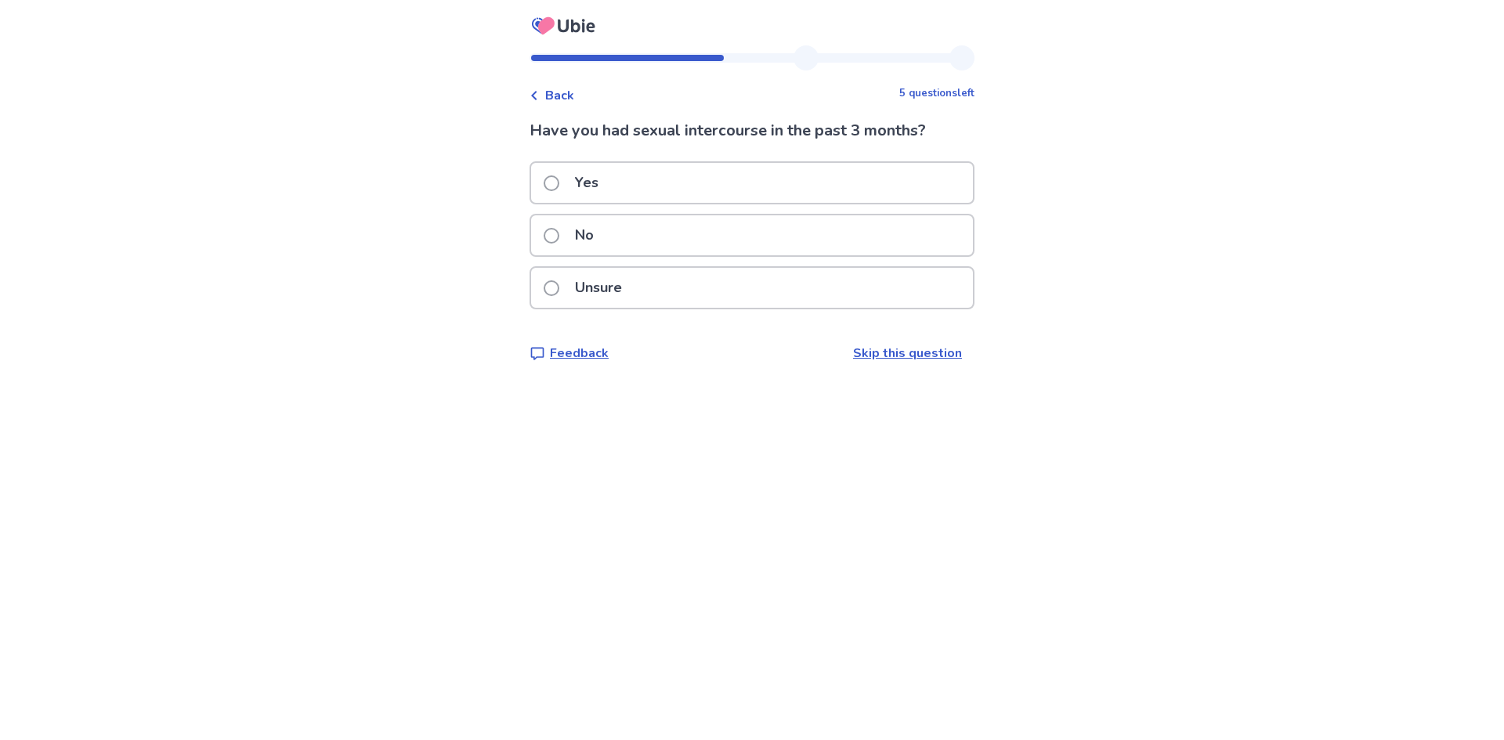
click at [782, 173] on div "Yes" at bounding box center [752, 183] width 442 height 40
click at [632, 242] on div "No" at bounding box center [752, 235] width 442 height 40
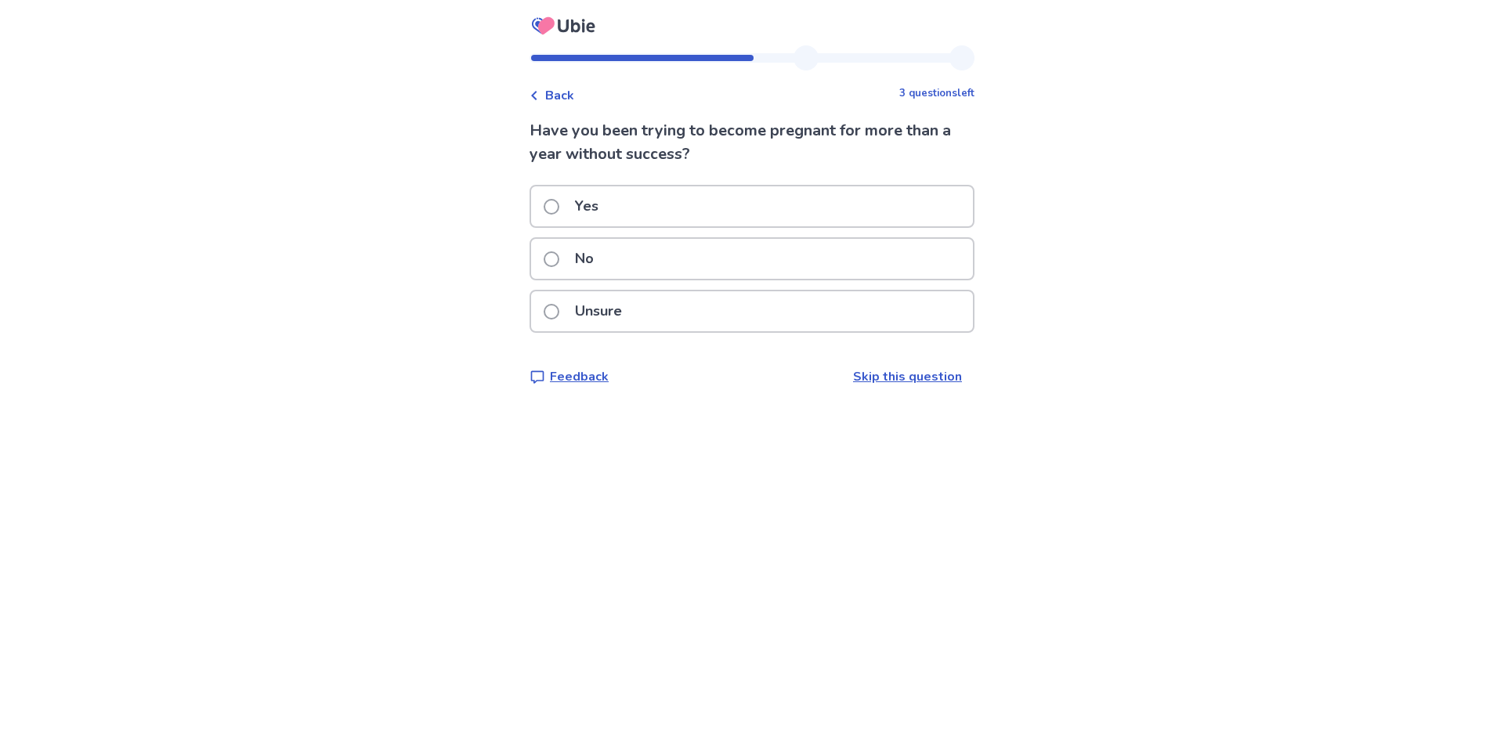
click at [653, 211] on div "Yes" at bounding box center [752, 206] width 442 height 40
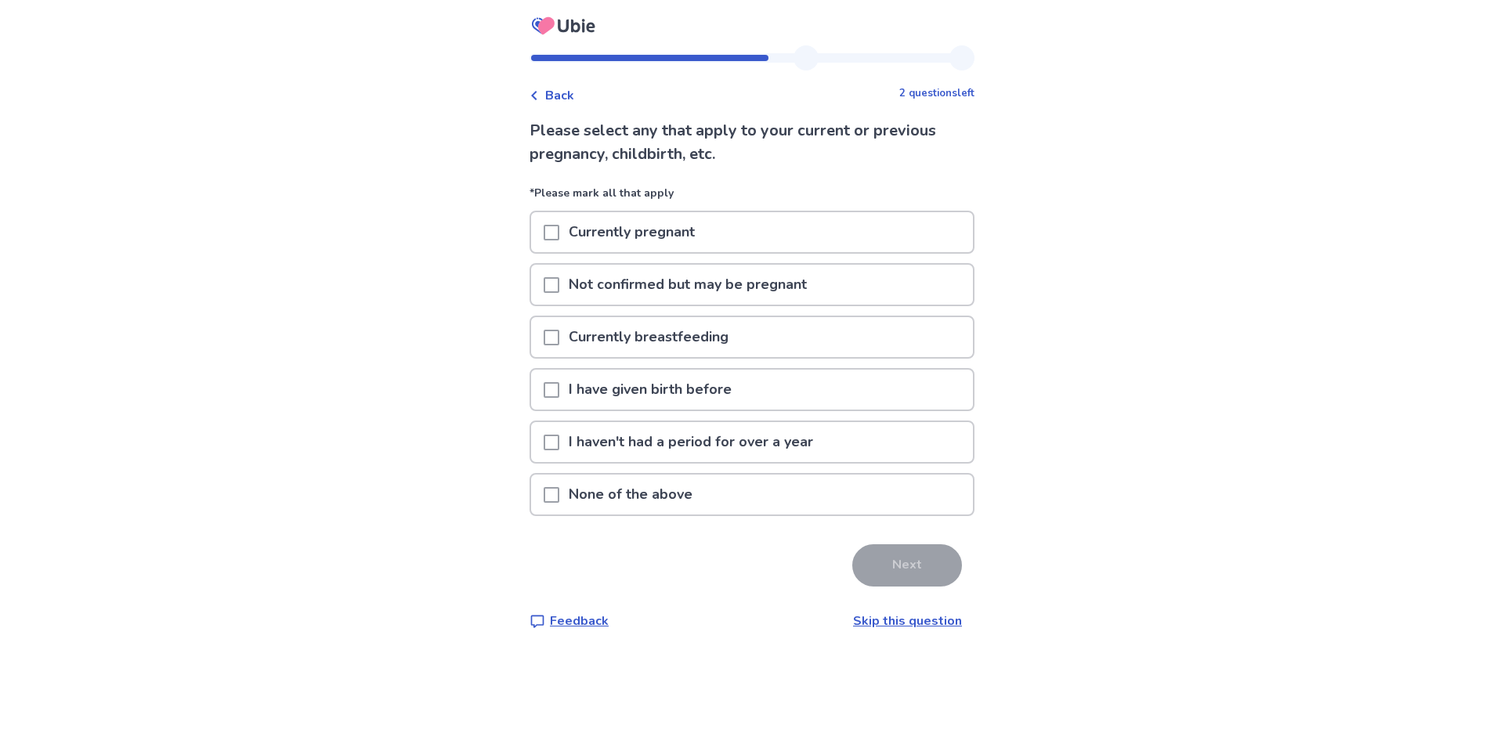
click at [607, 396] on p "I have given birth before" at bounding box center [650, 390] width 182 height 40
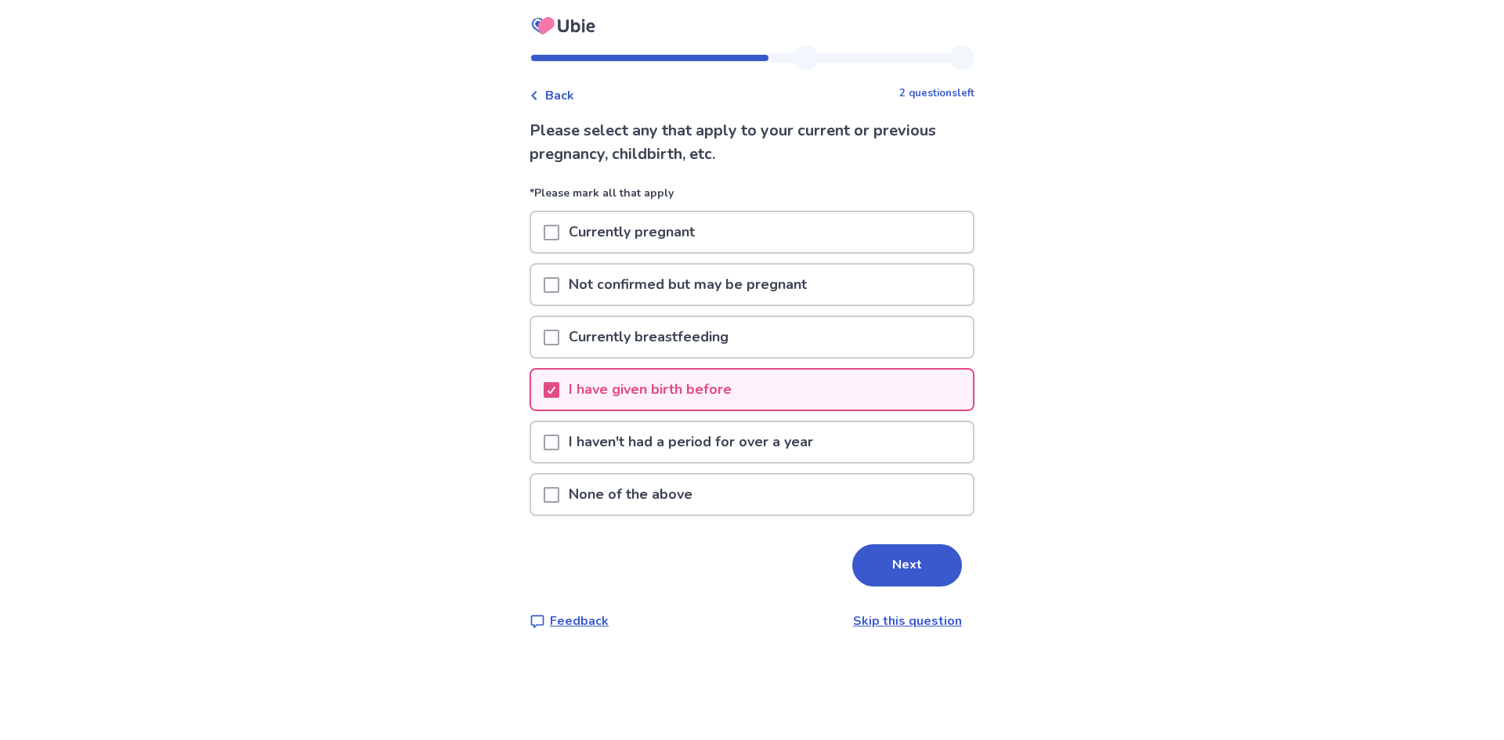
click at [738, 342] on p "Currently breastfeeding" at bounding box center [648, 337] width 179 height 40
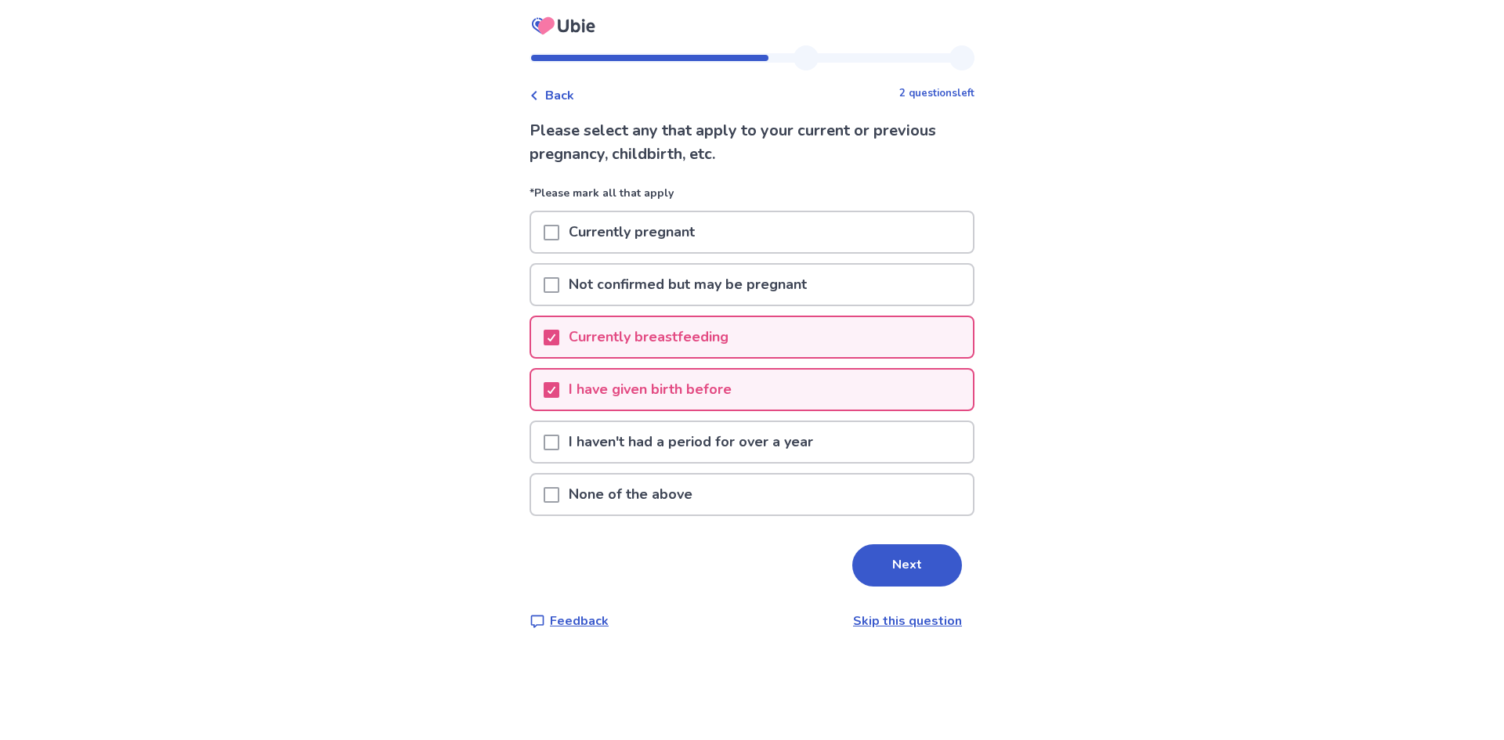
click at [592, 339] on p "Currently breastfeeding" at bounding box center [648, 337] width 179 height 40
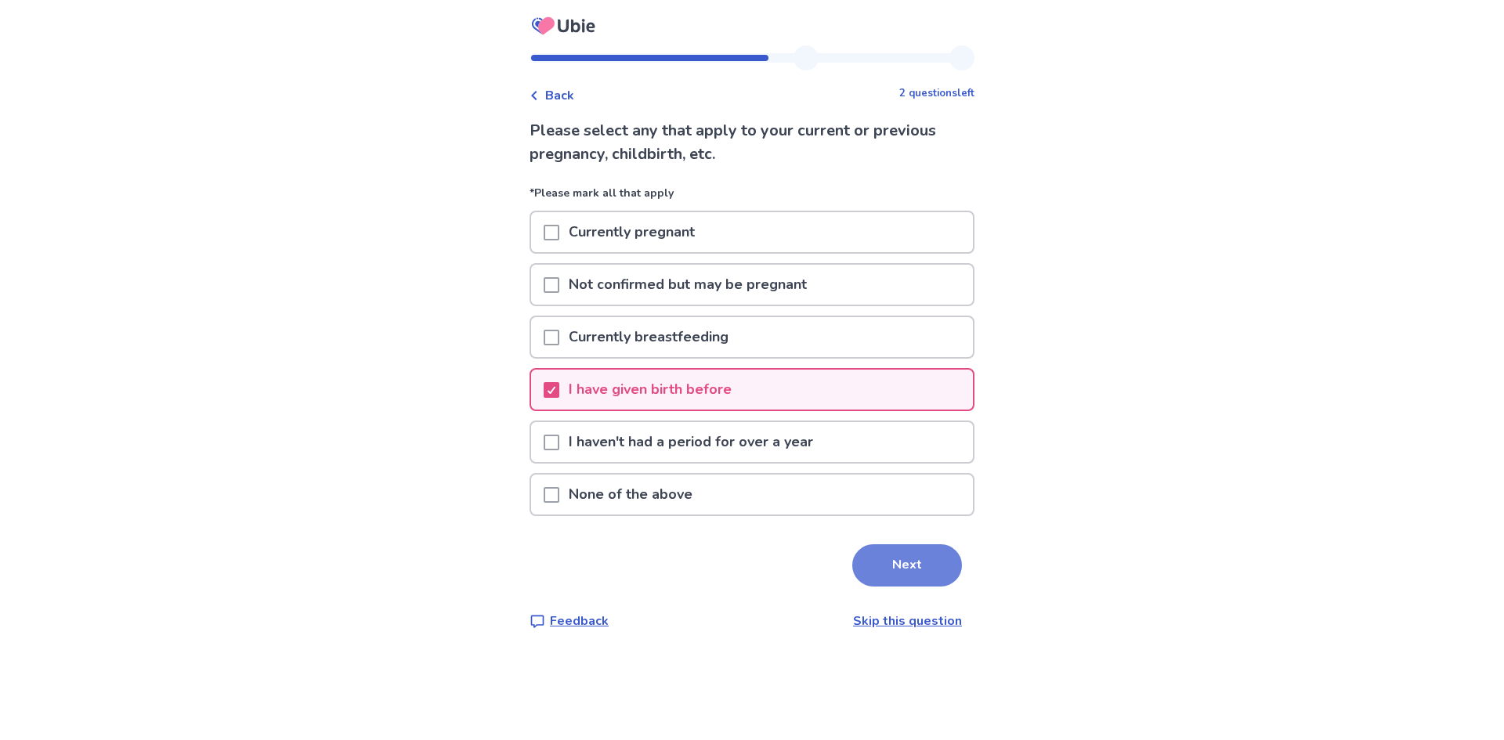
click at [903, 563] on button "Next" at bounding box center [907, 566] width 110 height 42
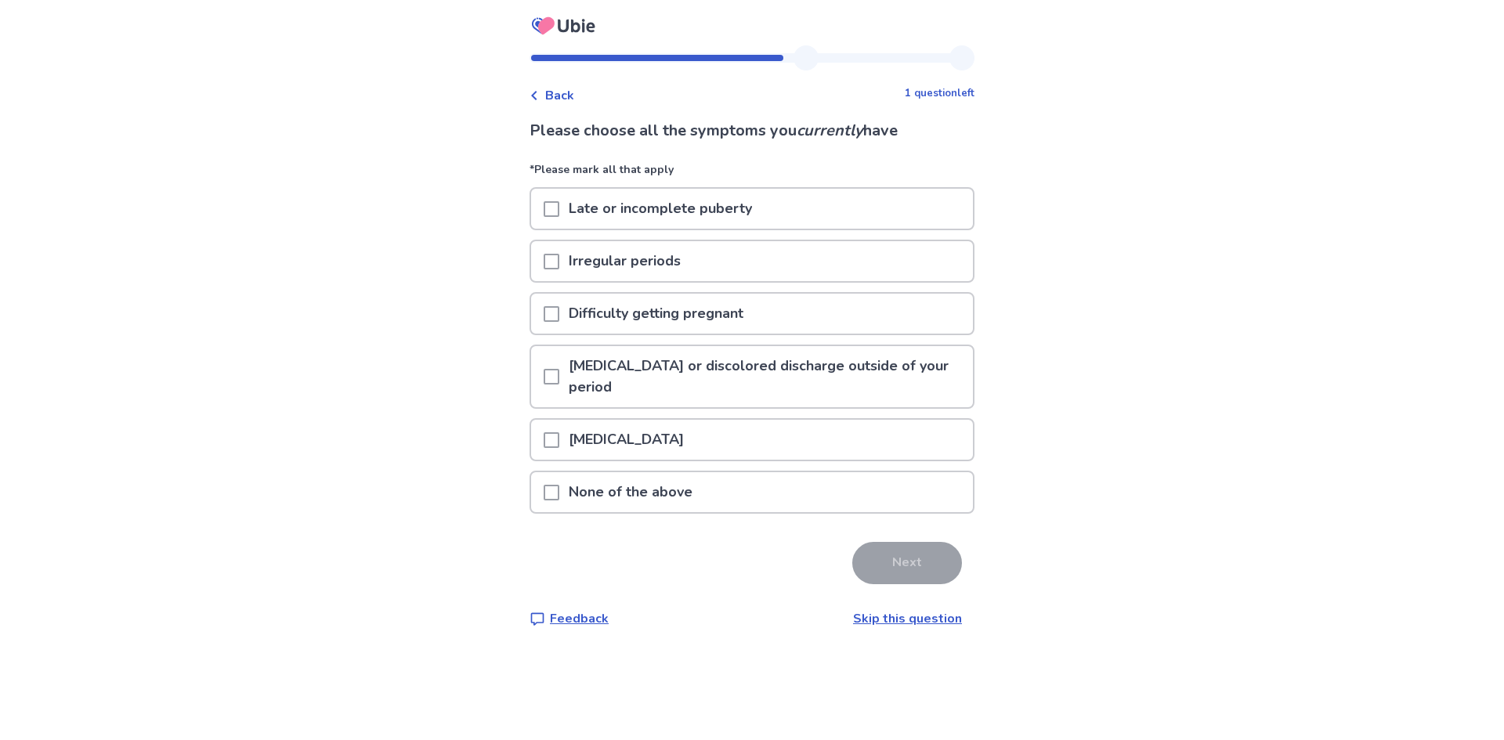
click at [689, 211] on p "Late or incomplete puberty" at bounding box center [660, 209] width 202 height 40
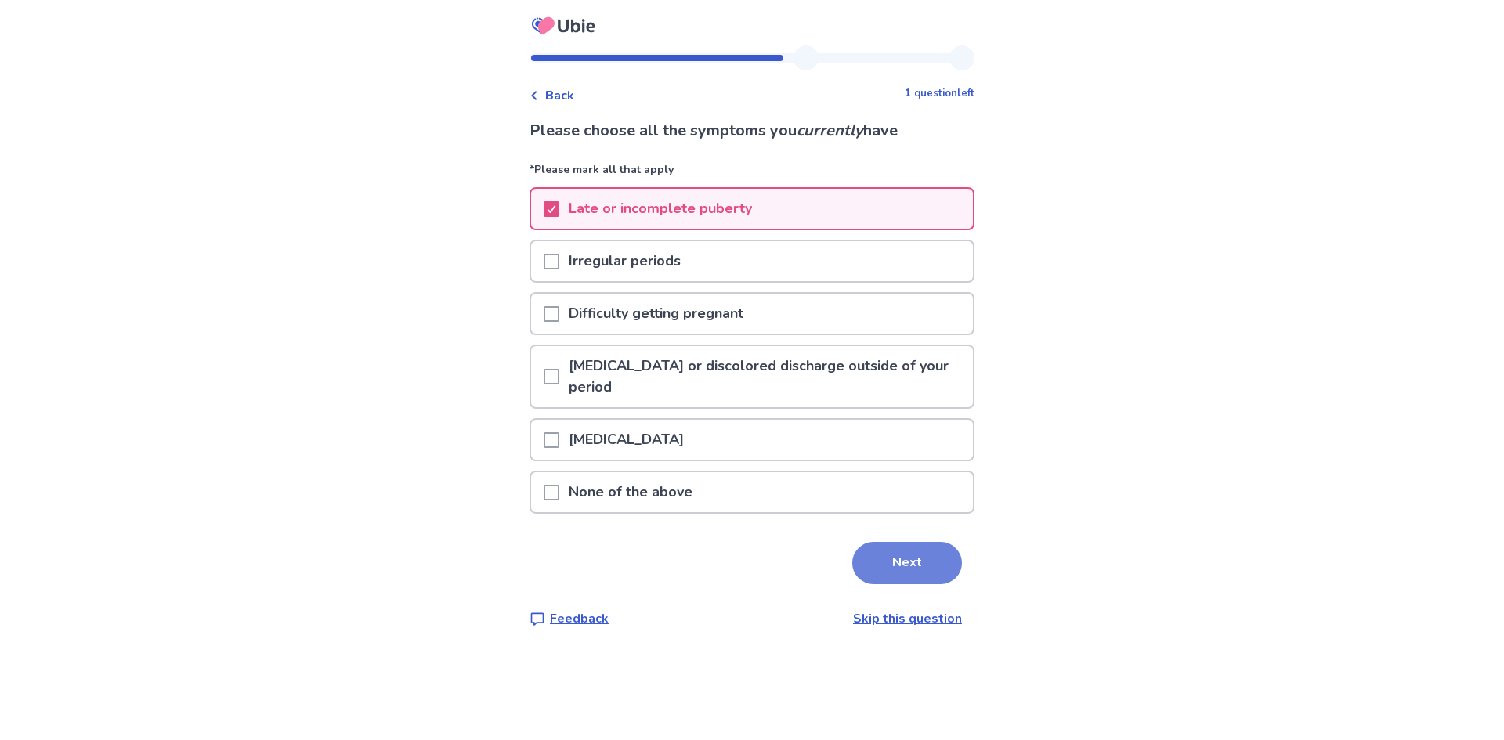
click at [888, 559] on button "Next" at bounding box center [907, 563] width 110 height 42
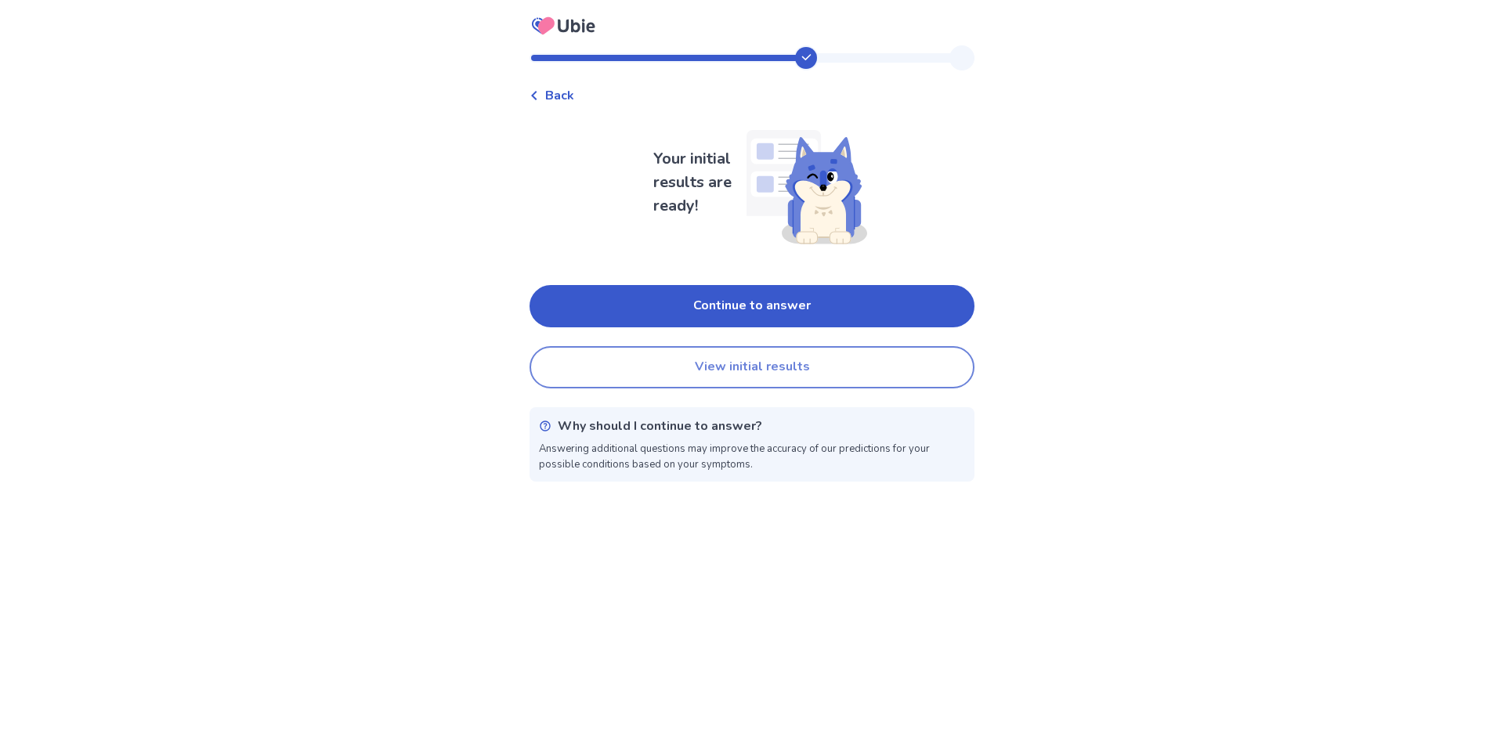
click at [744, 374] on button "View initial results" at bounding box center [752, 367] width 445 height 42
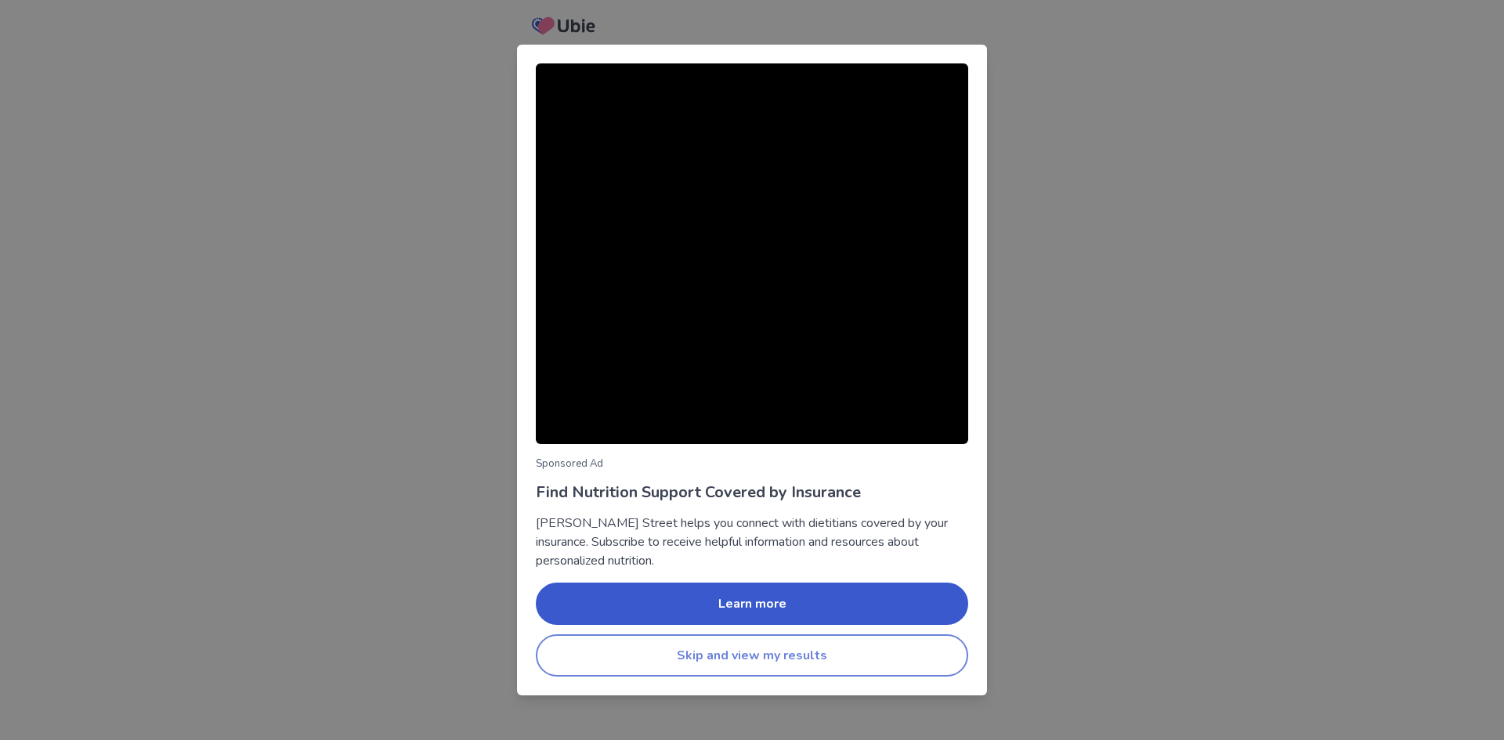
click at [749, 660] on button "Skip and view my results" at bounding box center [752, 656] width 432 height 42
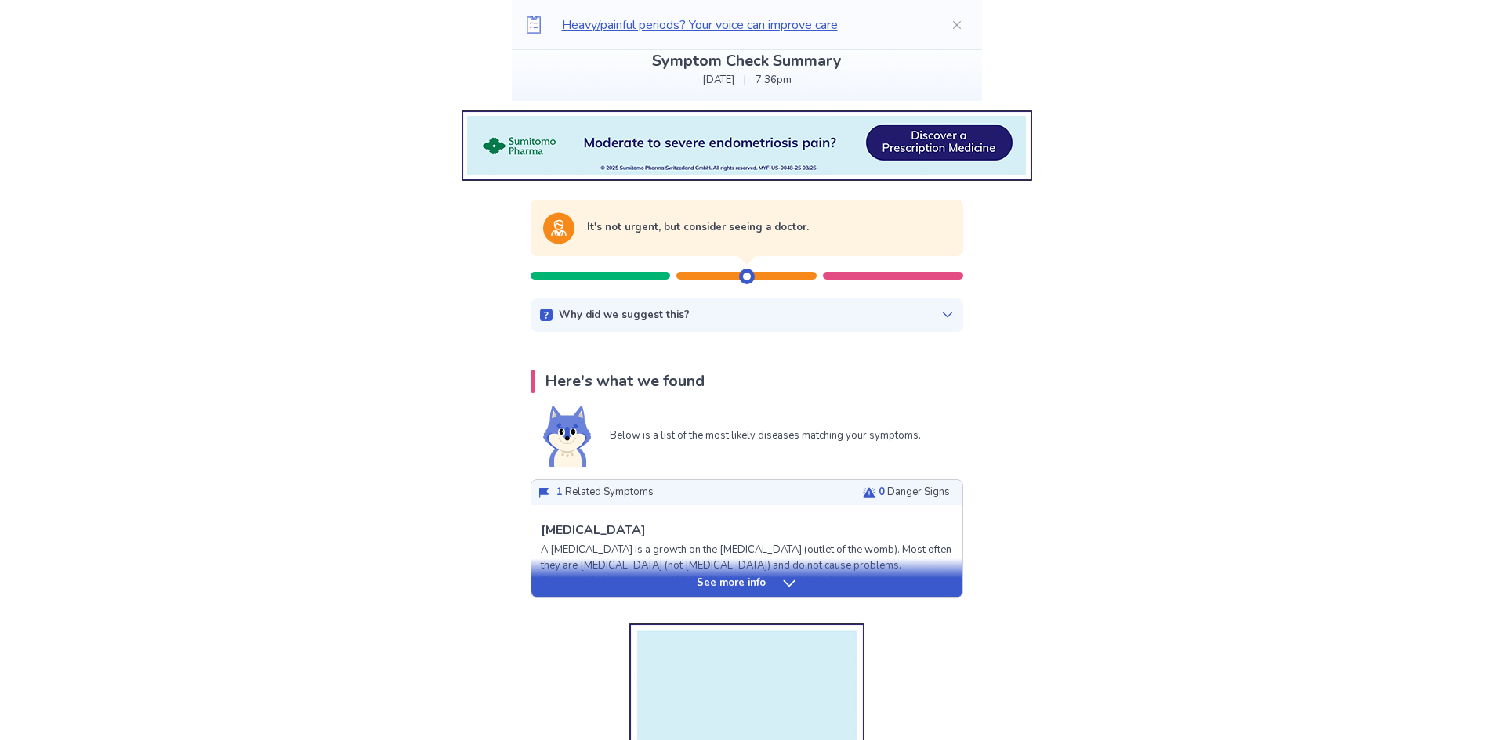
scroll to position [78, 0]
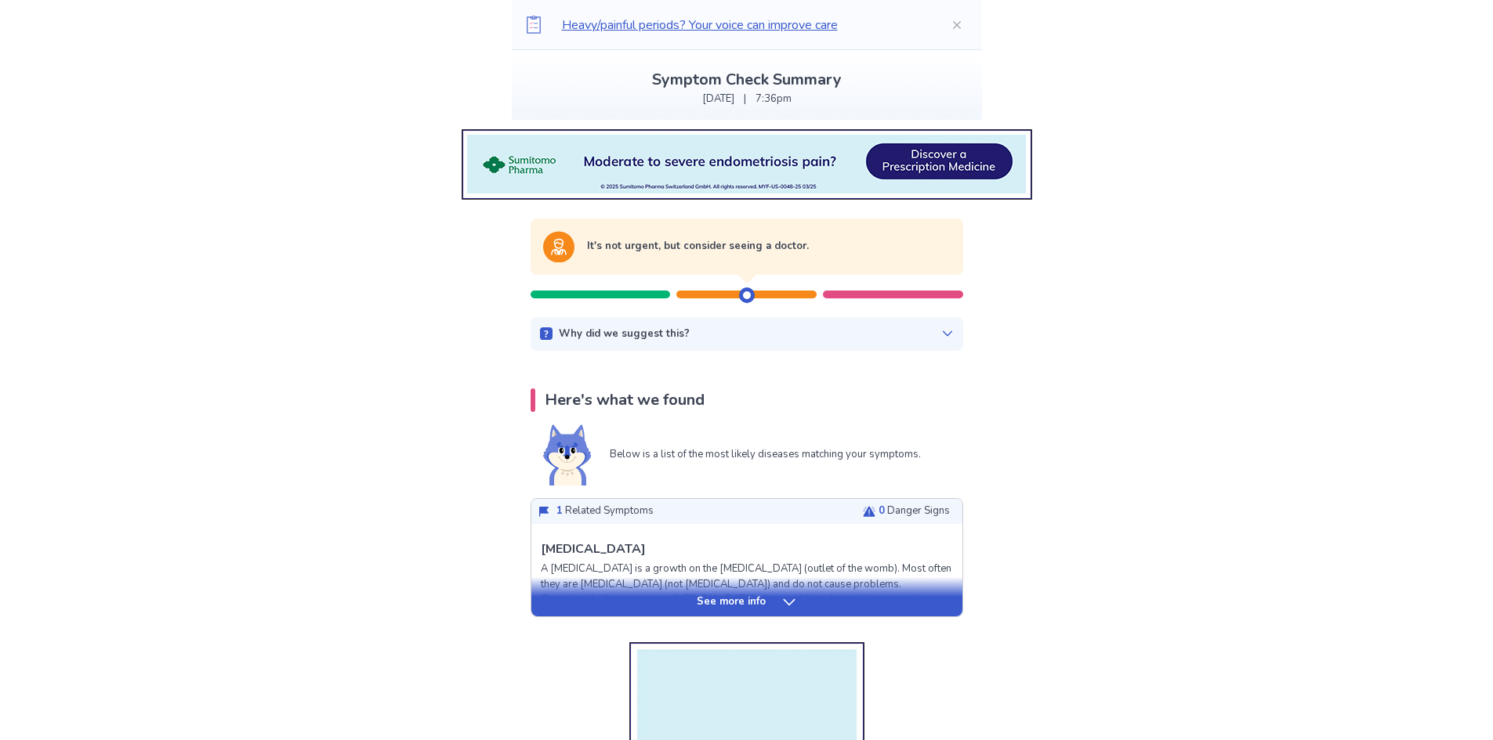
click at [942, 334] on icon at bounding box center [947, 334] width 13 height 13
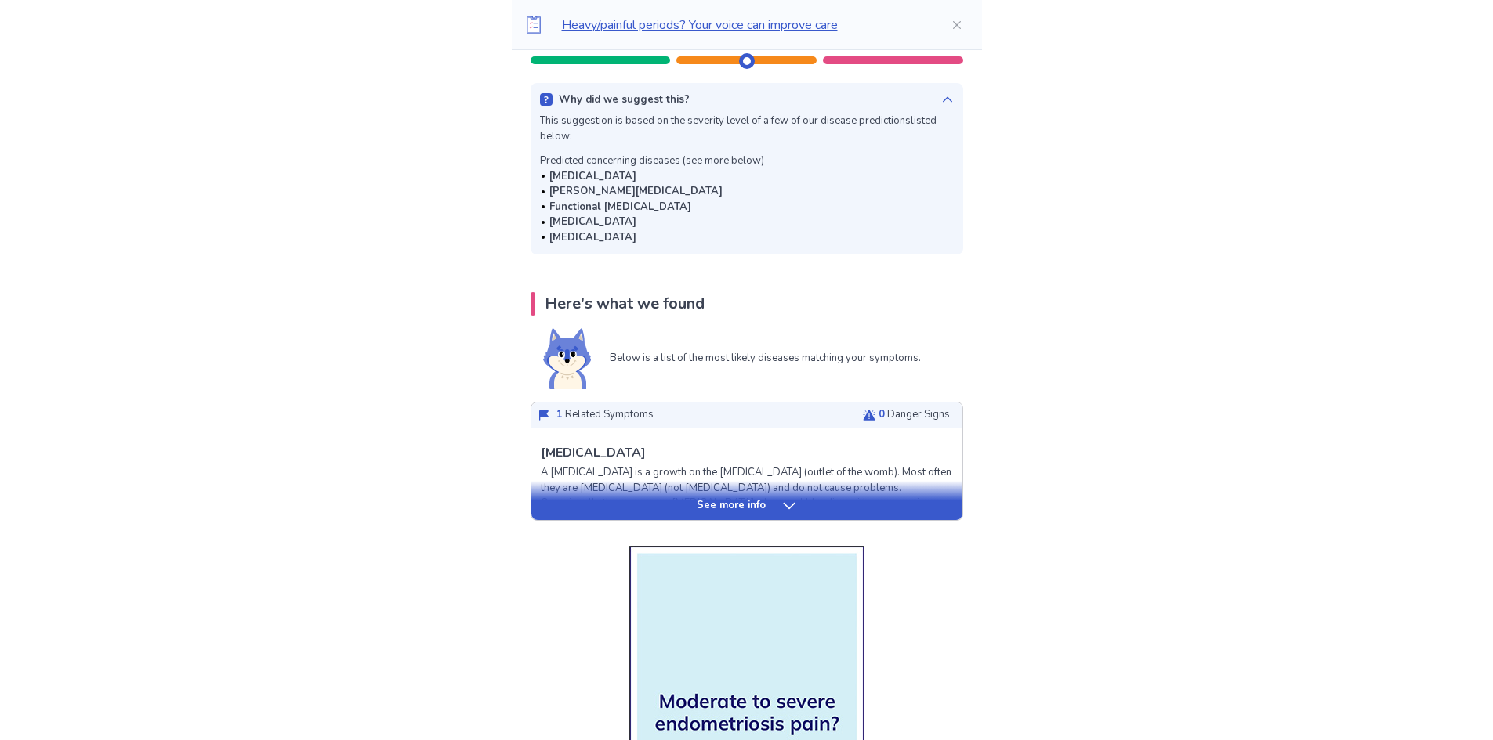
scroll to position [313, 0]
click at [775, 501] on div "See more info" at bounding box center [746, 506] width 431 height 16
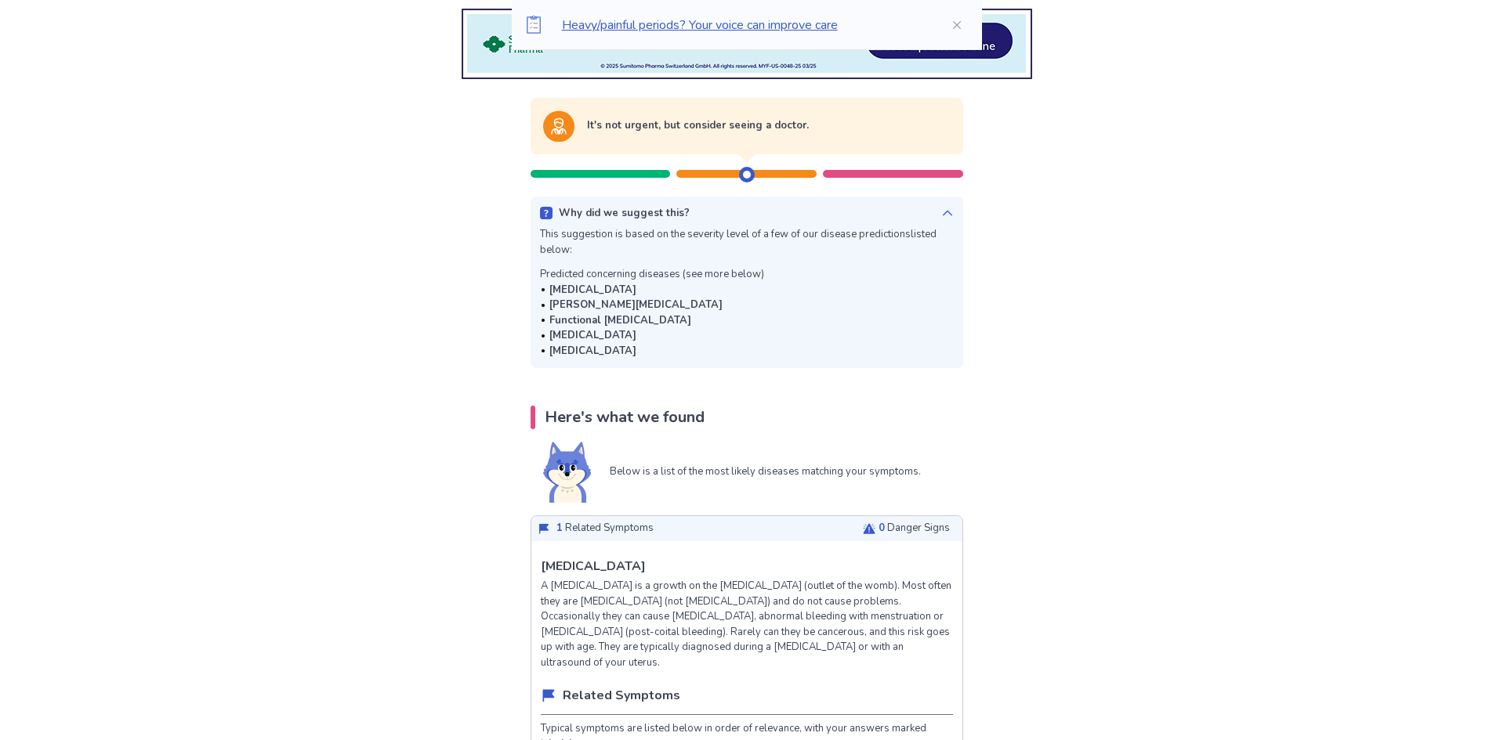
scroll to position [0, 0]
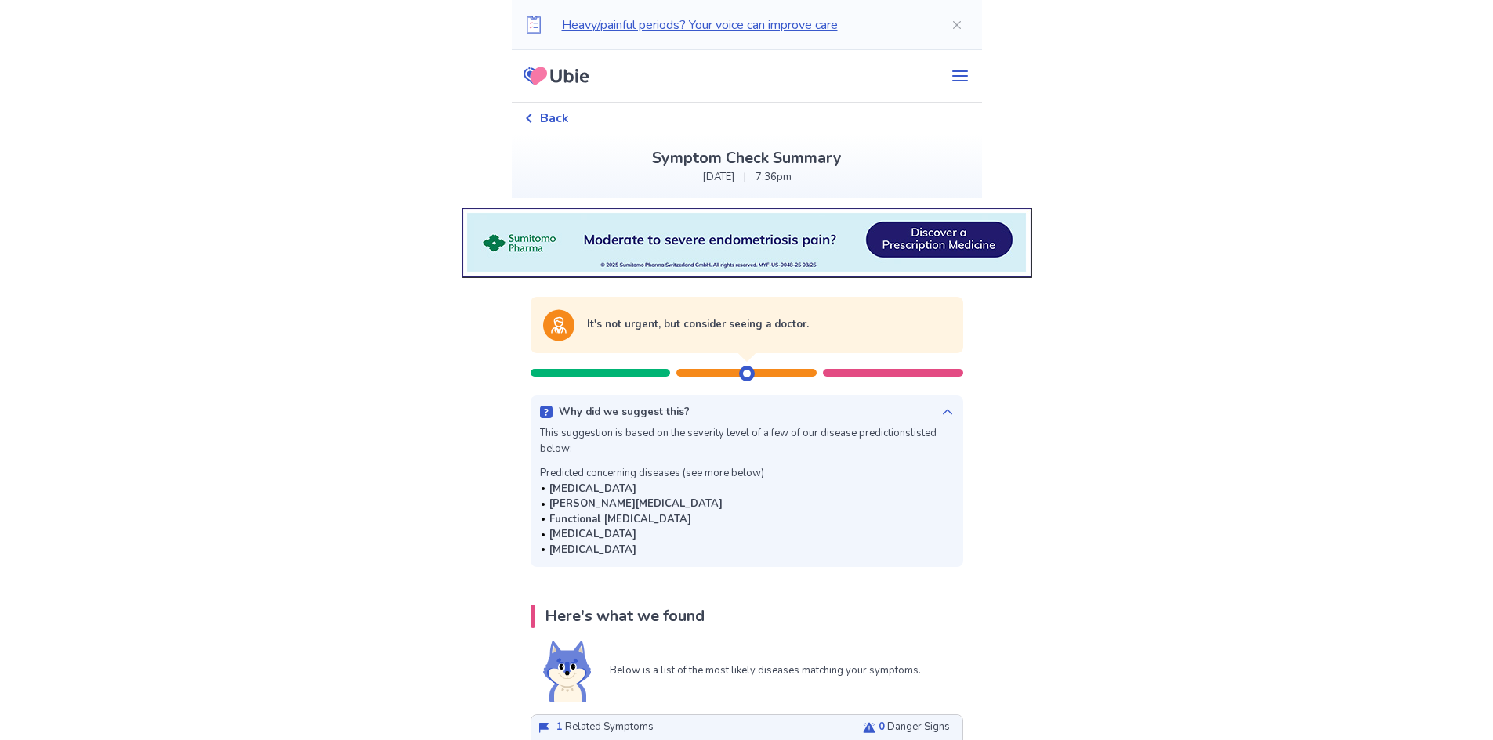
click at [548, 124] on span "Back" at bounding box center [554, 118] width 29 height 19
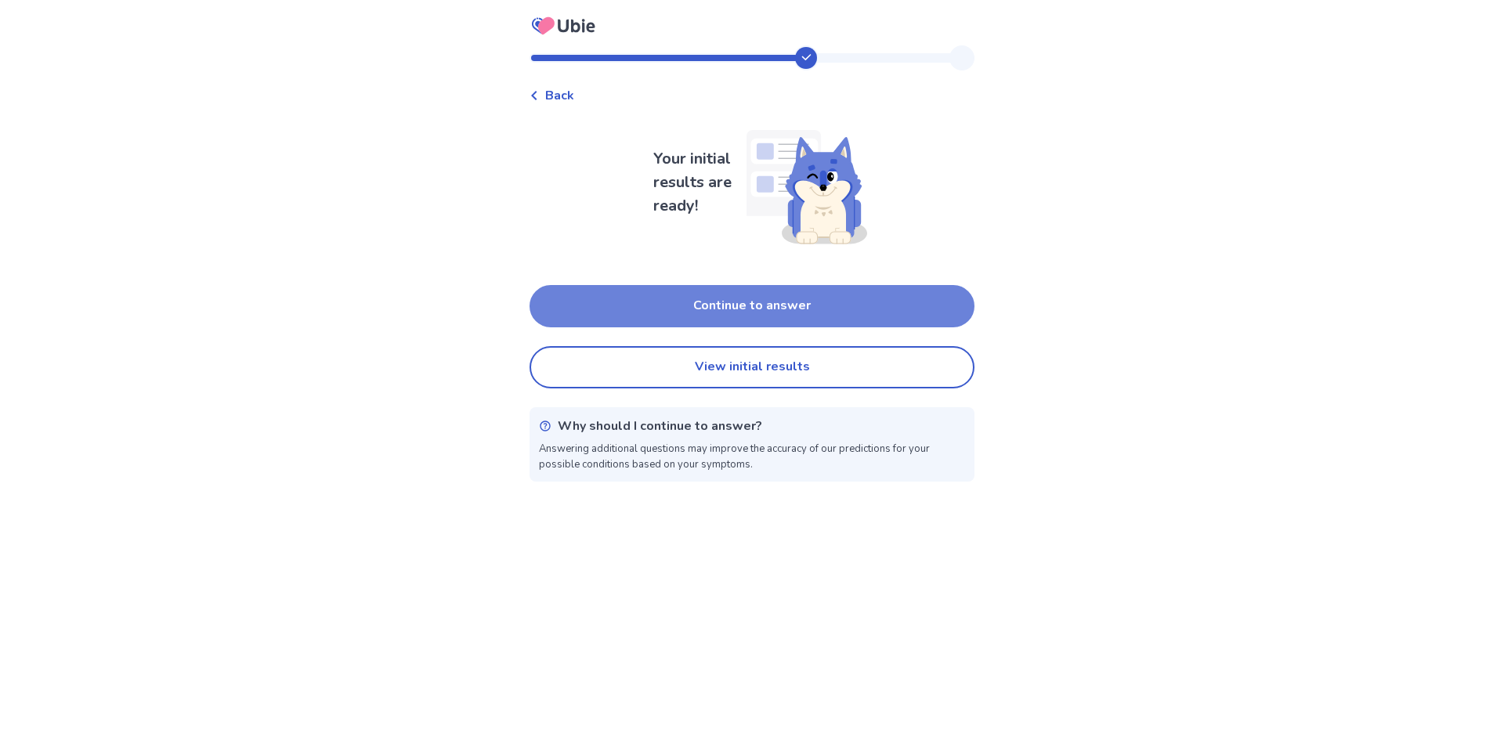
click at [747, 314] on button "Continue to answer" at bounding box center [752, 306] width 445 height 42
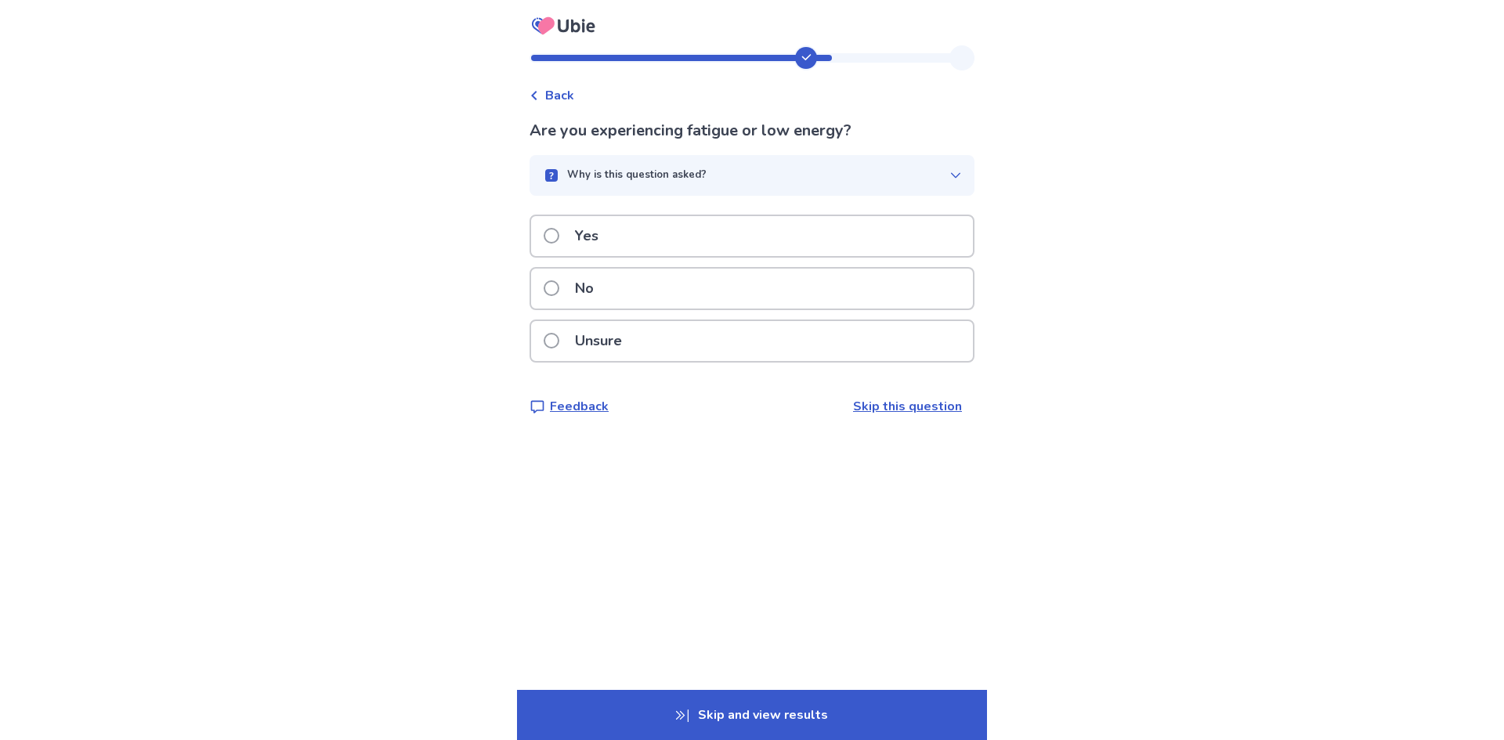
click at [643, 251] on div "Yes" at bounding box center [752, 236] width 442 height 40
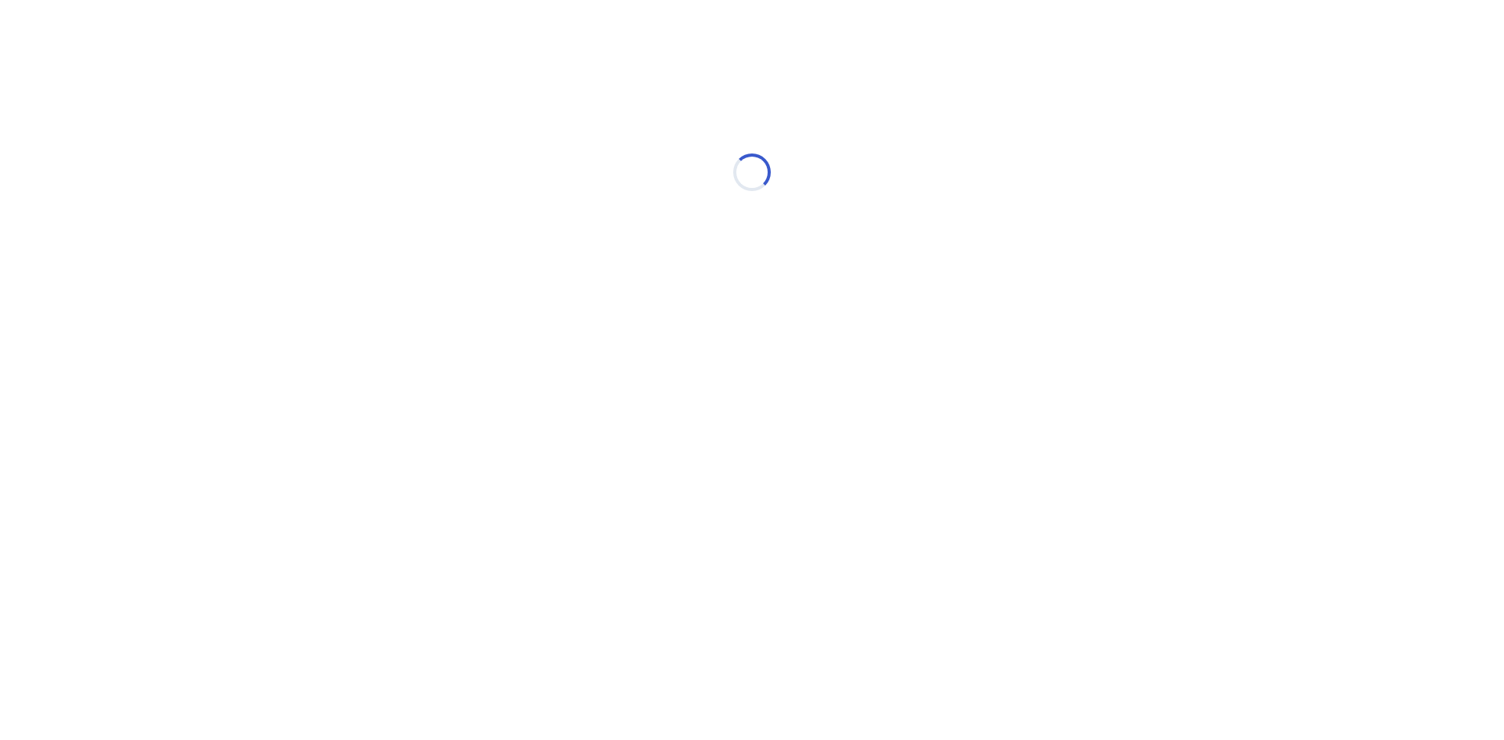
select select "*"
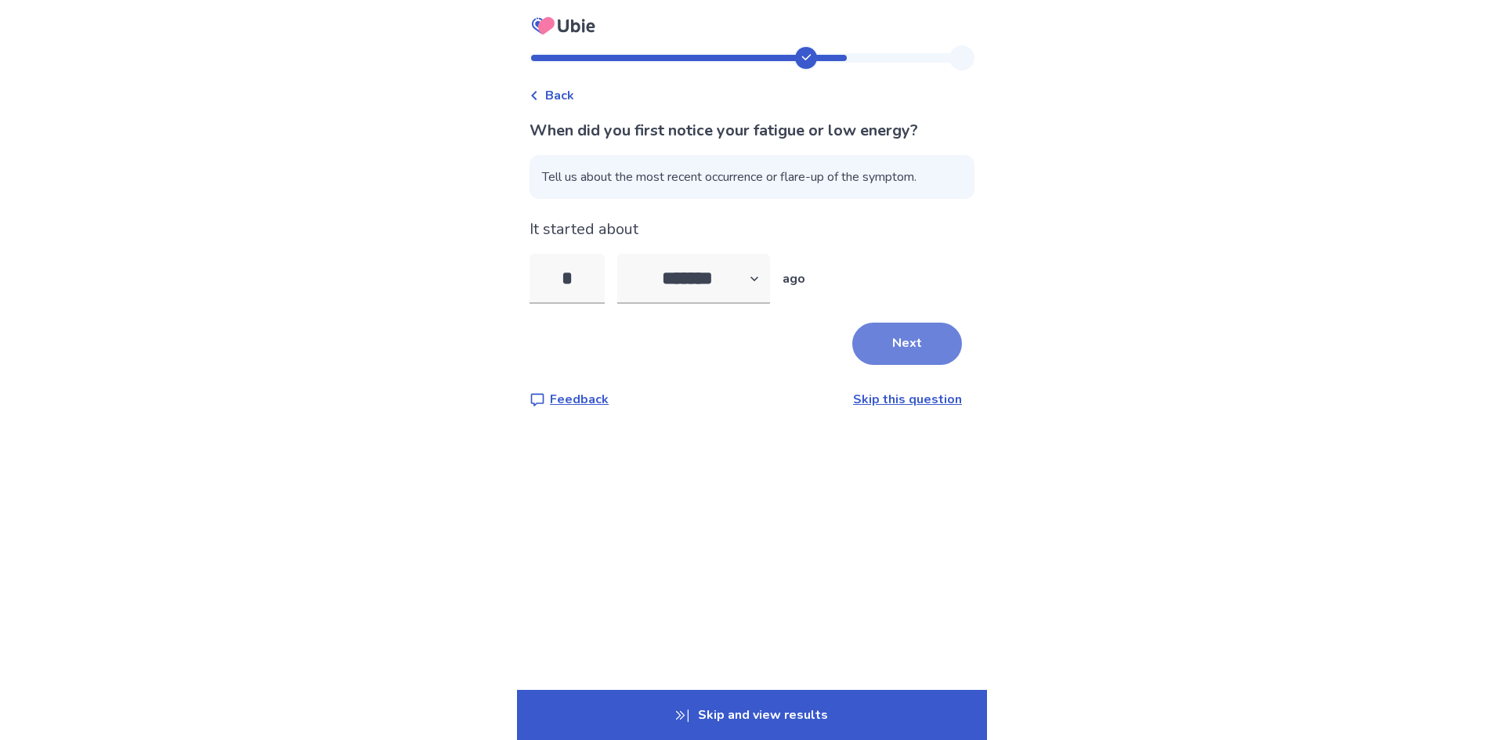
type input "*"
click at [888, 340] on button "Next" at bounding box center [907, 344] width 110 height 42
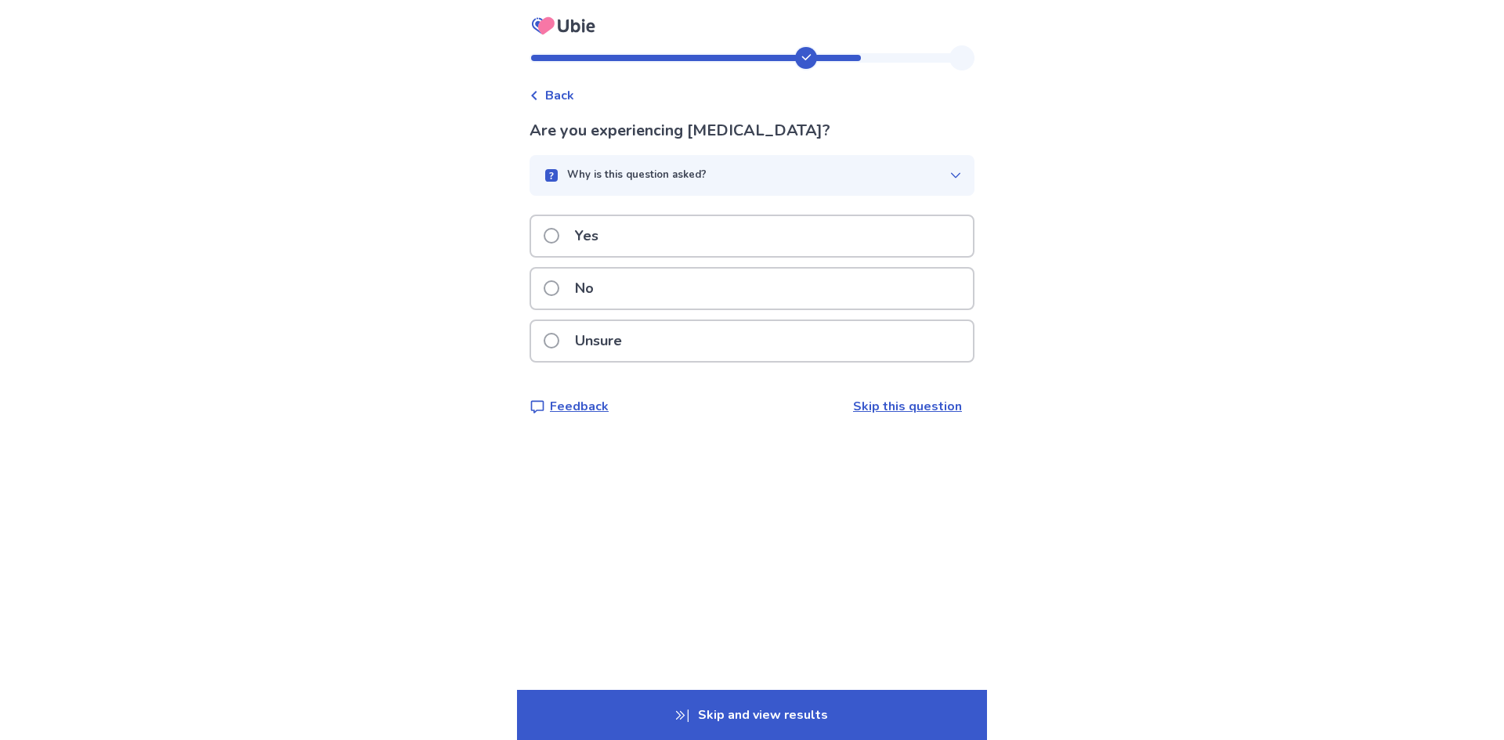
click at [704, 288] on div "No" at bounding box center [752, 289] width 442 height 40
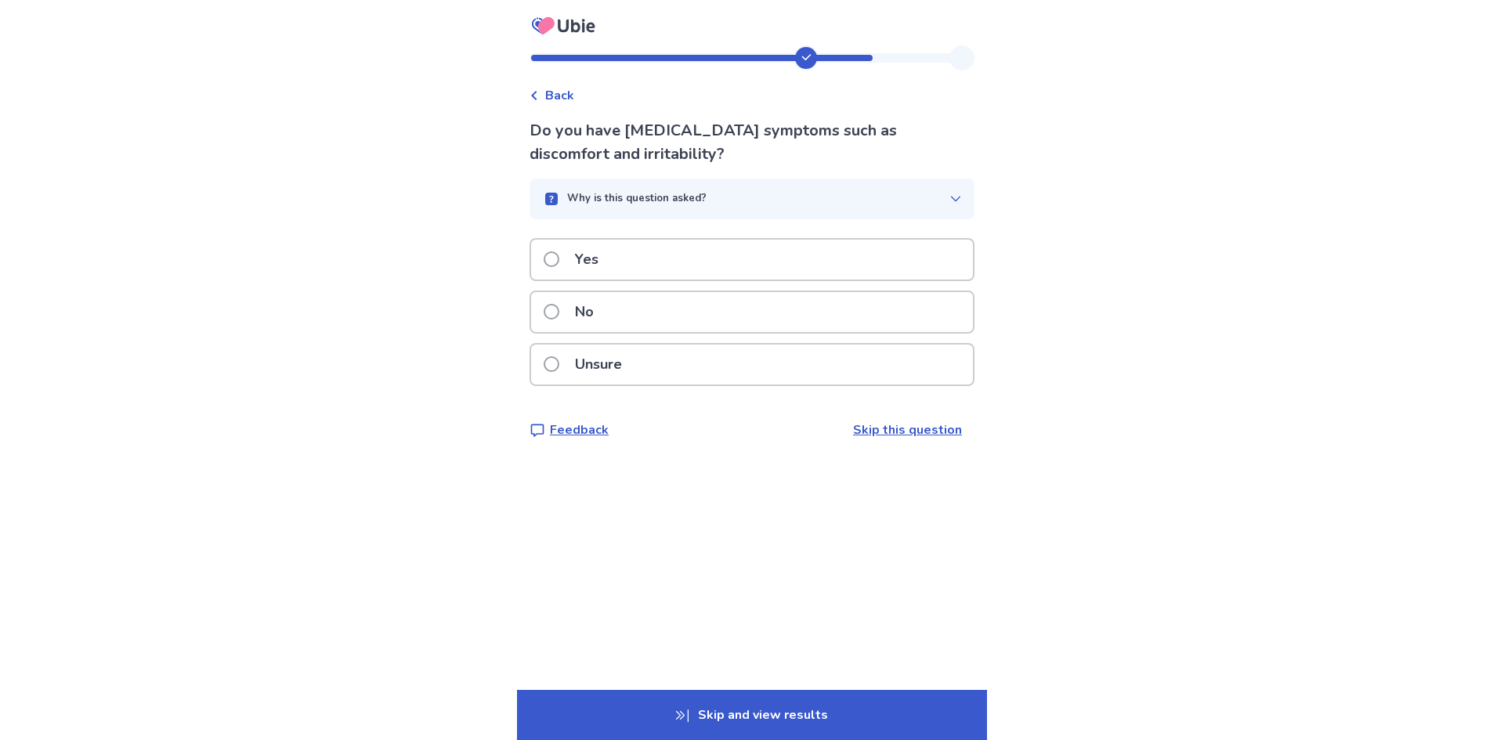
click at [707, 193] on p "Why is this question asked?" at bounding box center [636, 199] width 139 height 16
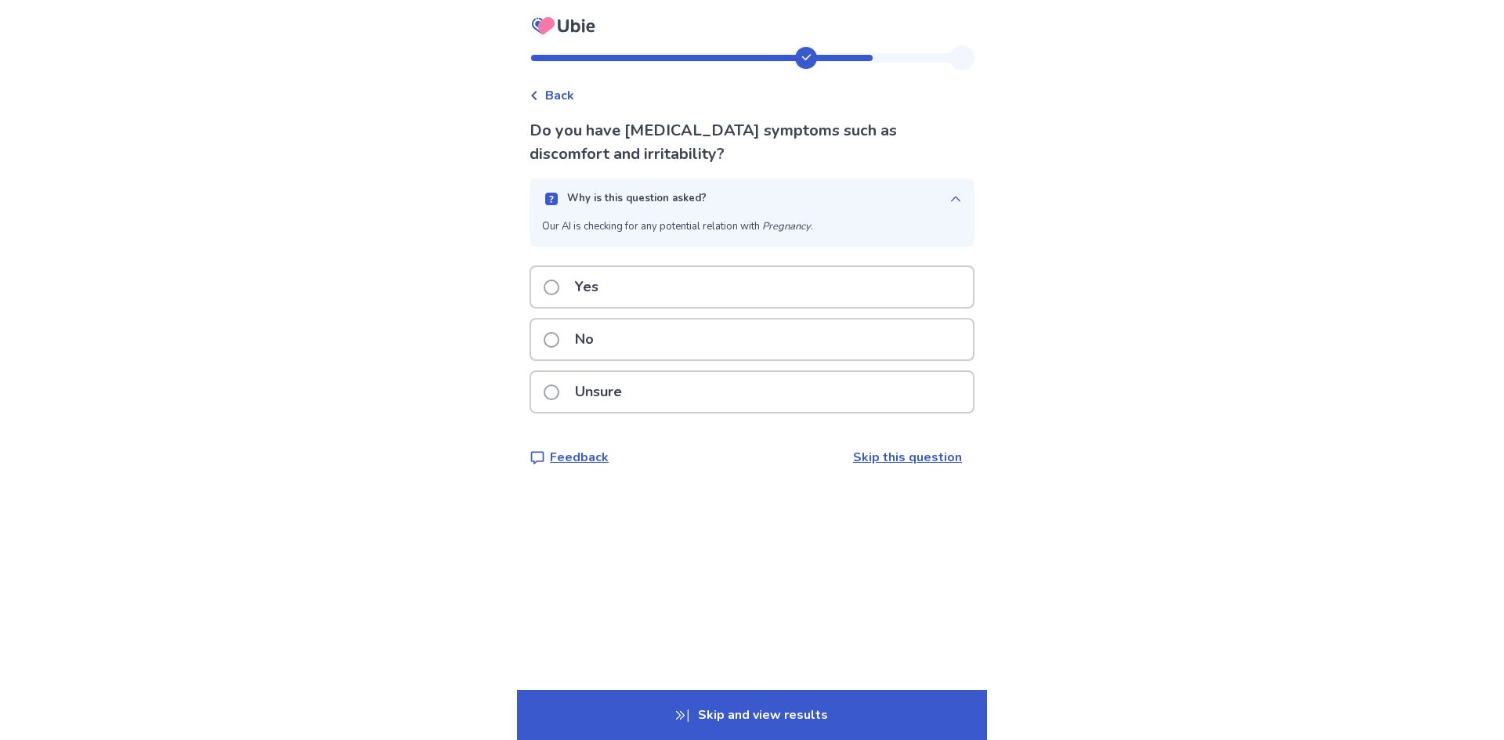
click at [603, 342] on p "No" at bounding box center [585, 340] width 38 height 40
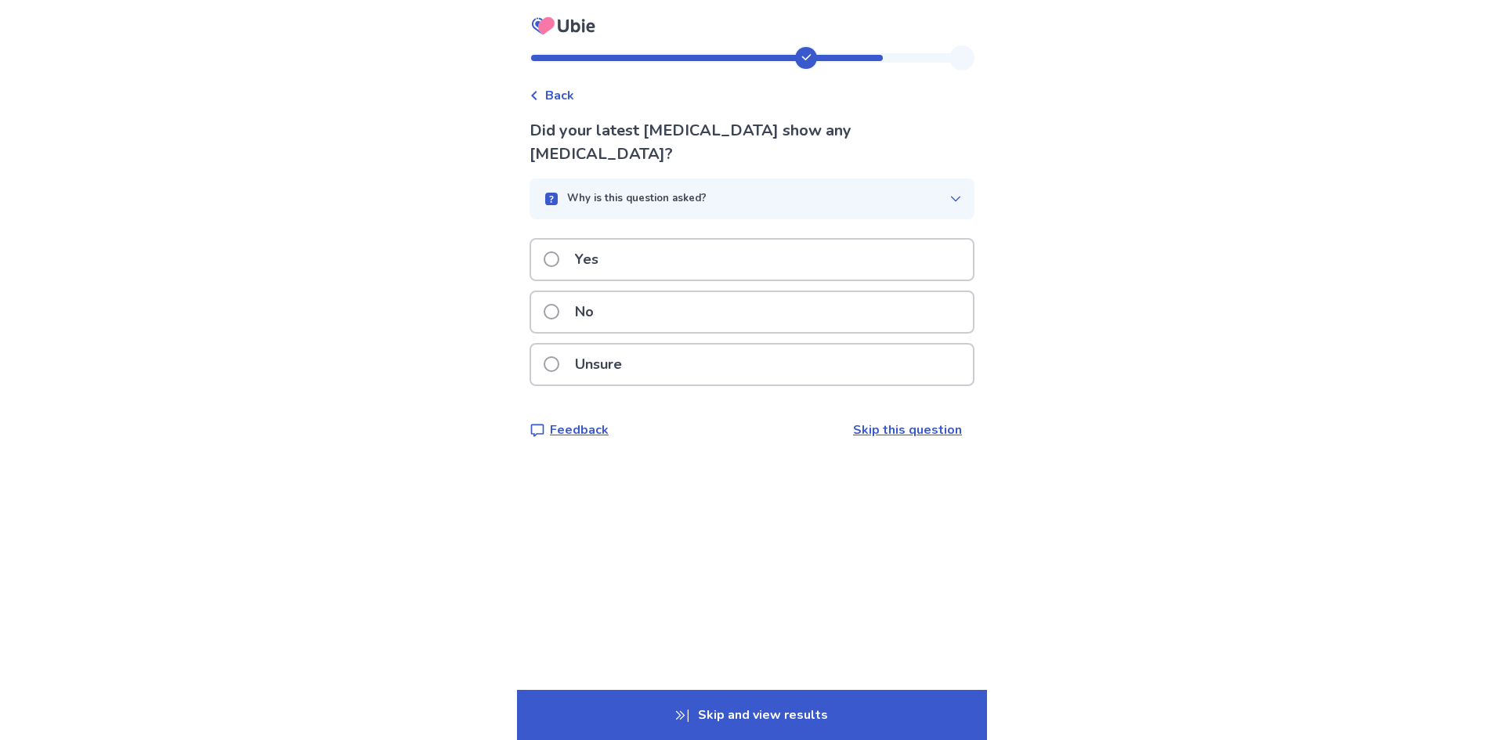
click at [659, 294] on div "No" at bounding box center [752, 312] width 442 height 40
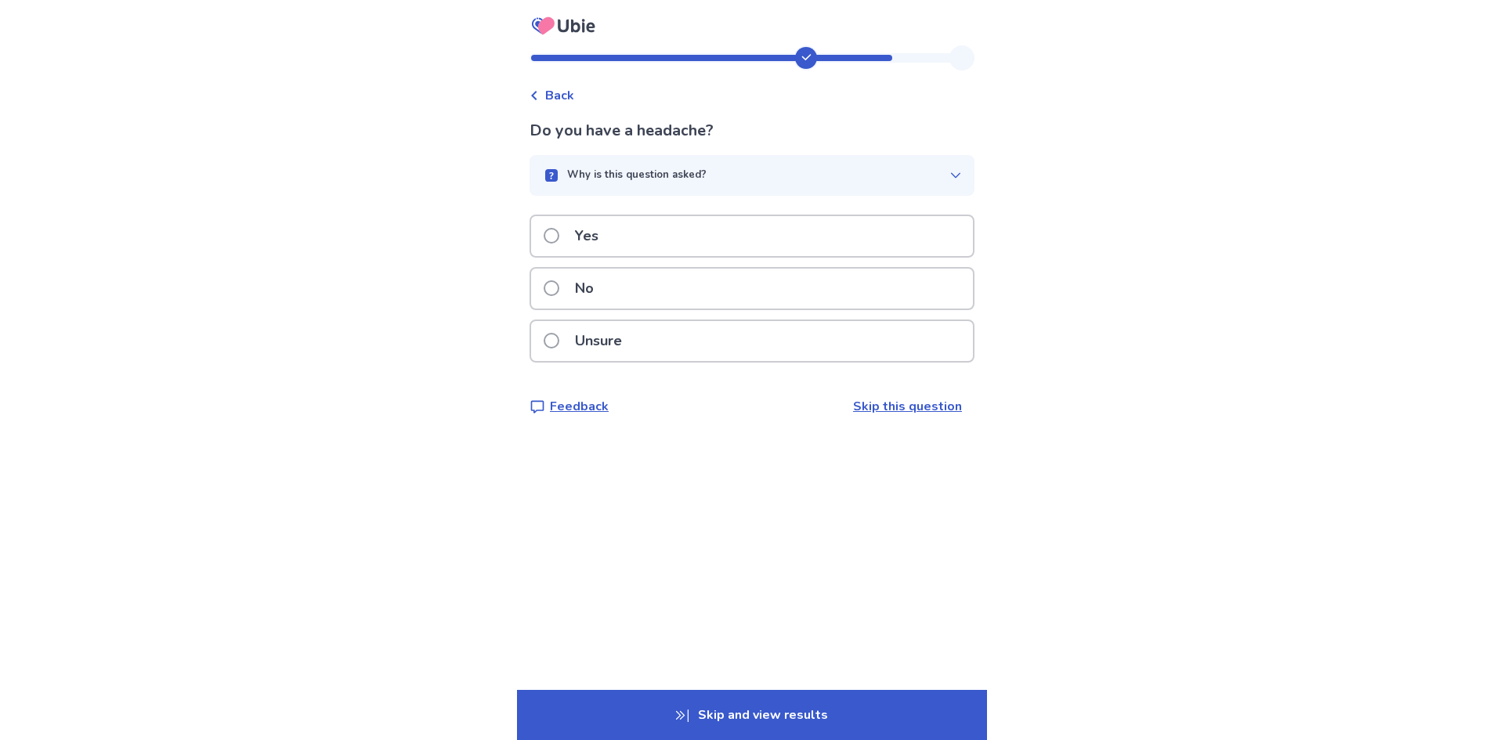
click at [613, 293] on div "No" at bounding box center [752, 289] width 442 height 40
click at [649, 288] on div "No" at bounding box center [752, 289] width 442 height 40
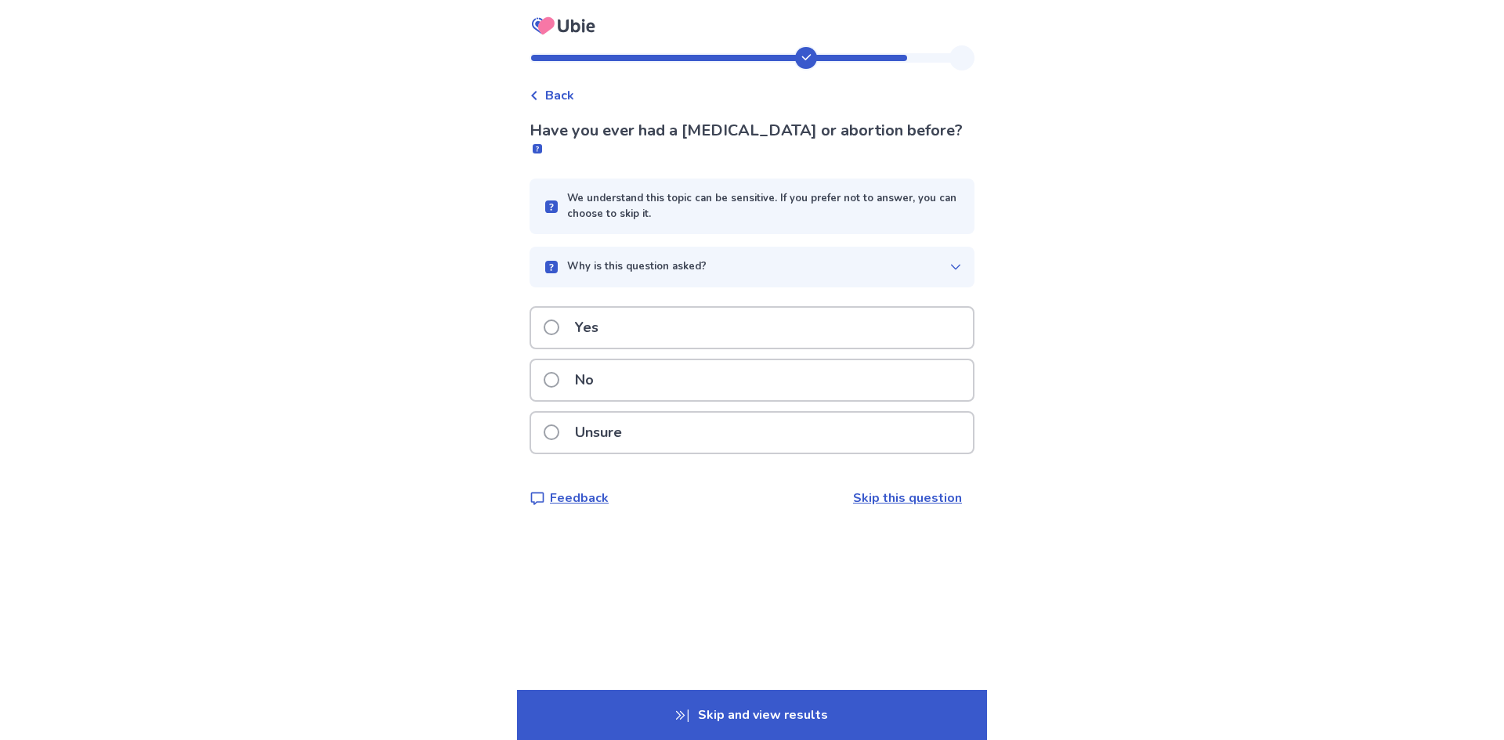
click at [646, 308] on div "Yes" at bounding box center [752, 328] width 442 height 40
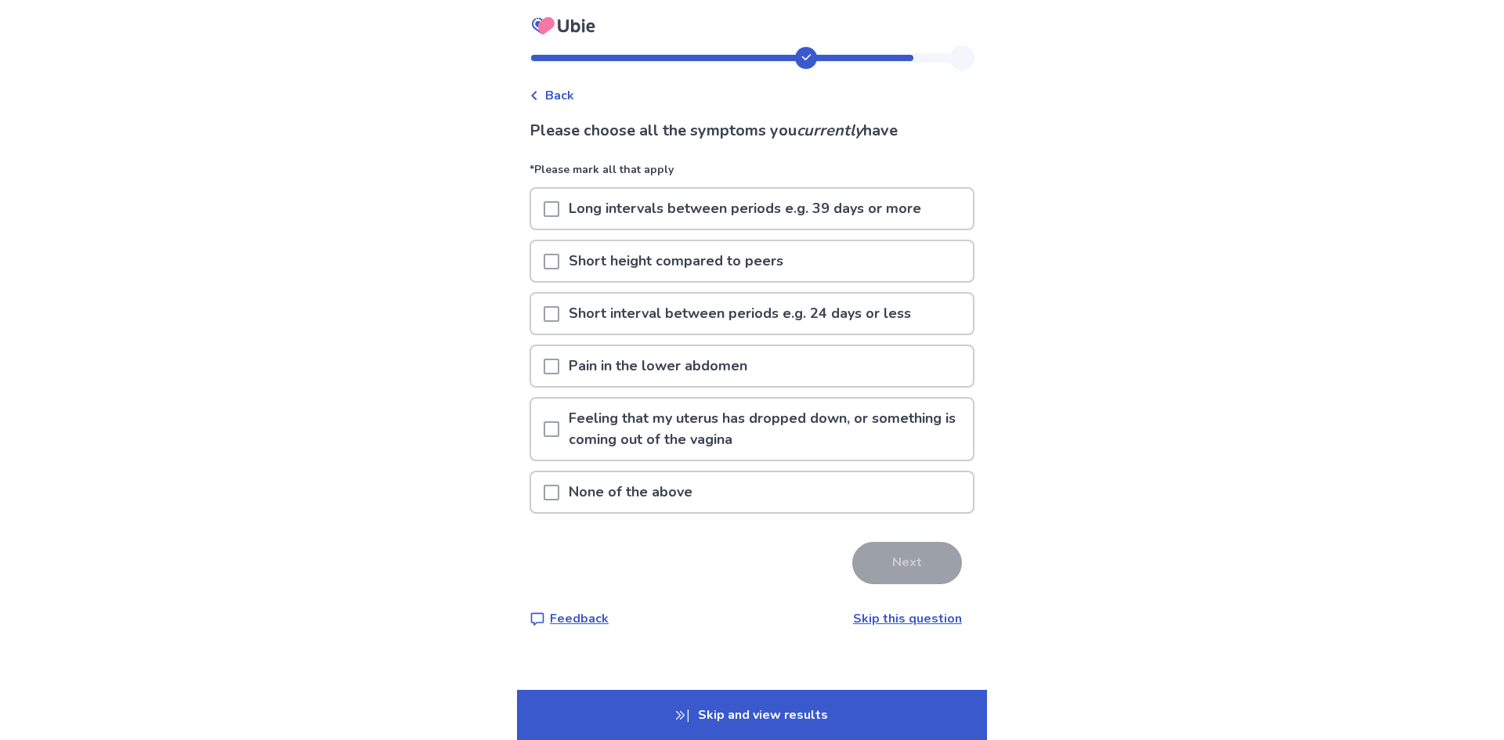
click at [594, 498] on p "None of the above" at bounding box center [630, 492] width 143 height 40
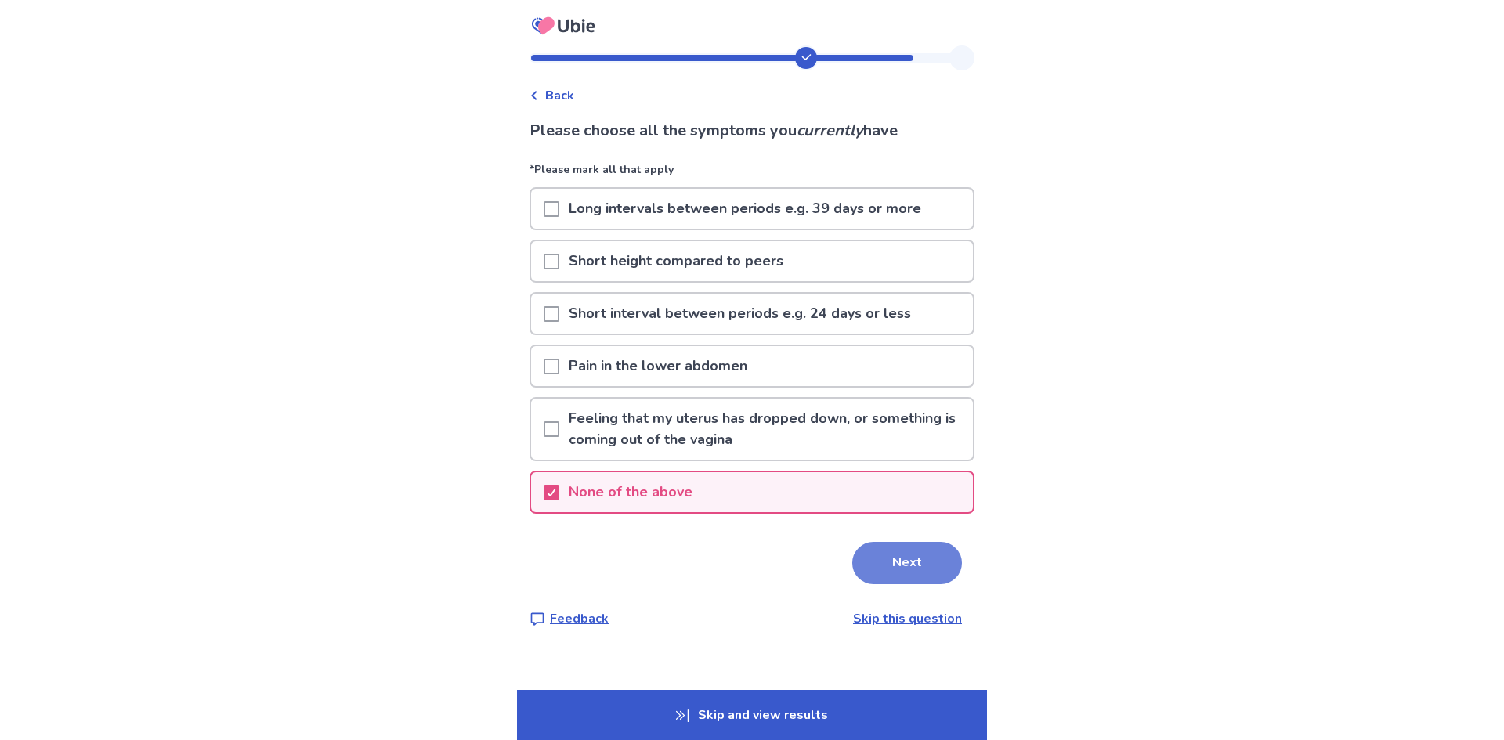
click at [867, 560] on button "Next" at bounding box center [907, 563] width 110 height 42
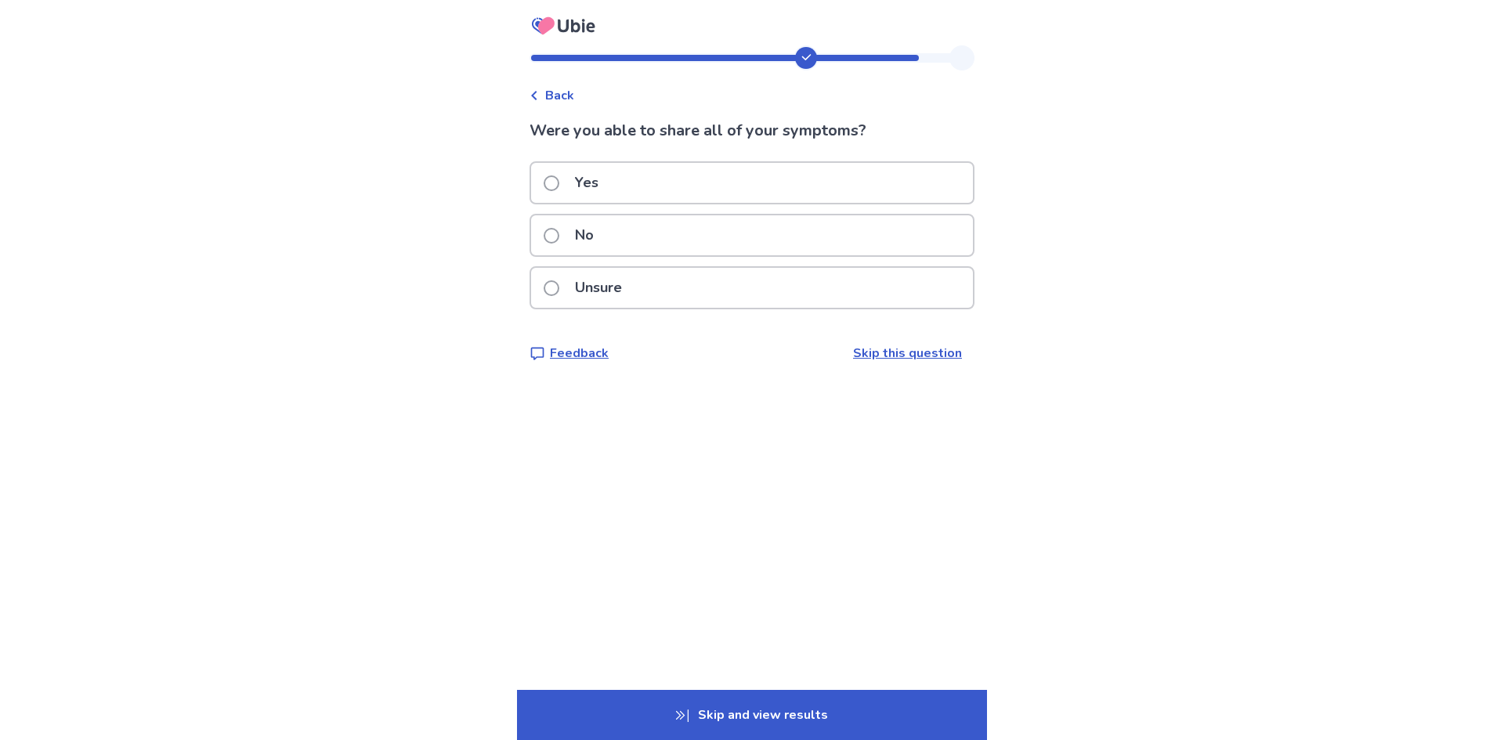
click at [603, 233] on p "No" at bounding box center [585, 235] width 38 height 40
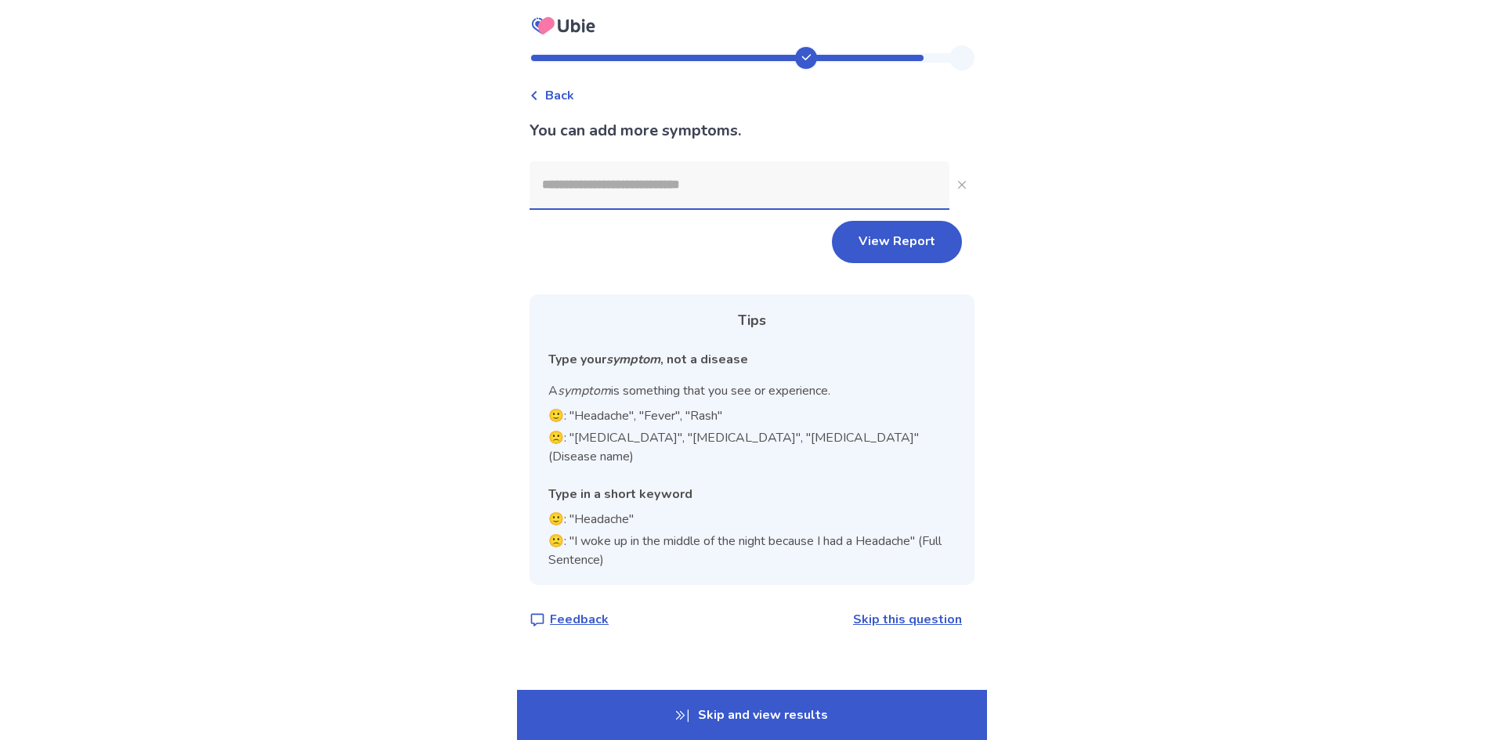
click at [636, 191] on input at bounding box center [740, 184] width 420 height 47
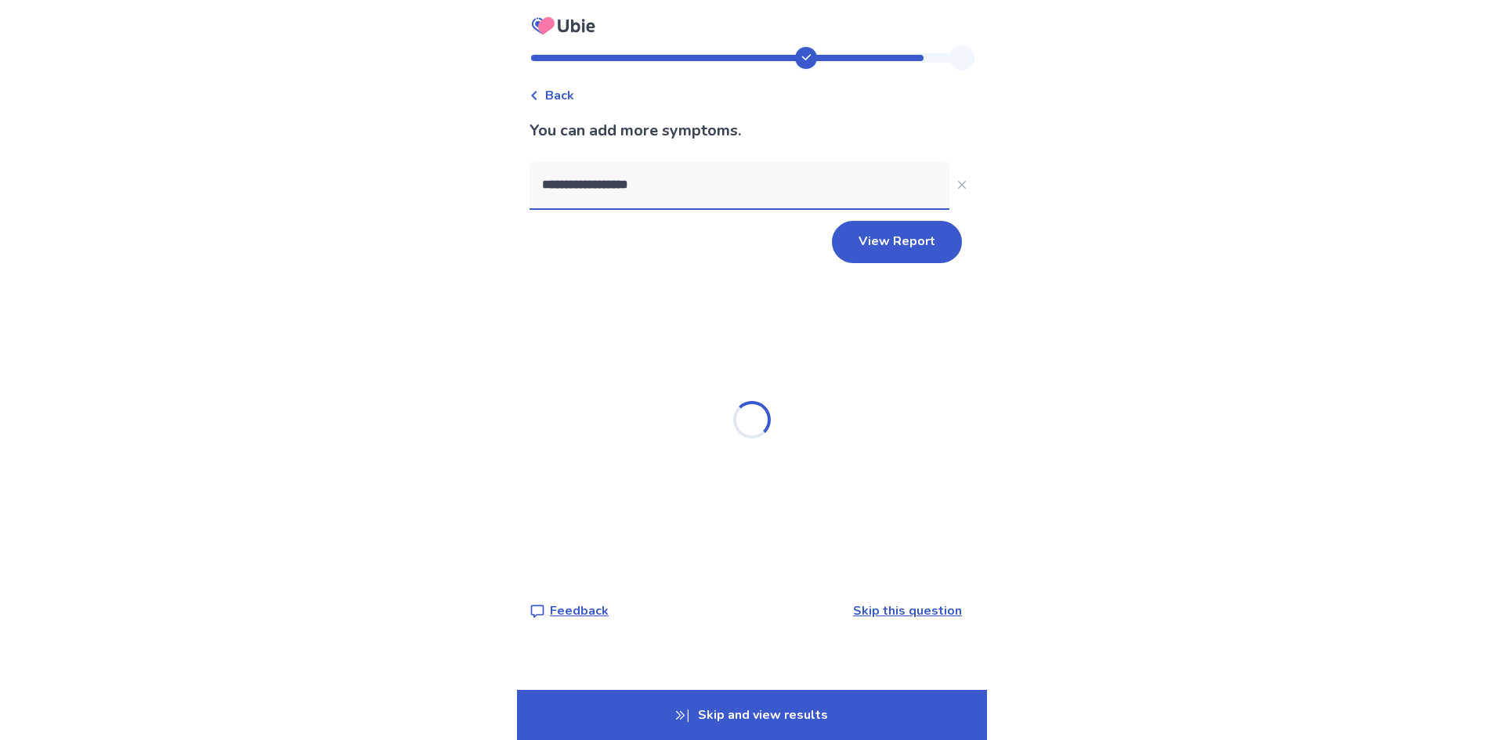
type input "**********"
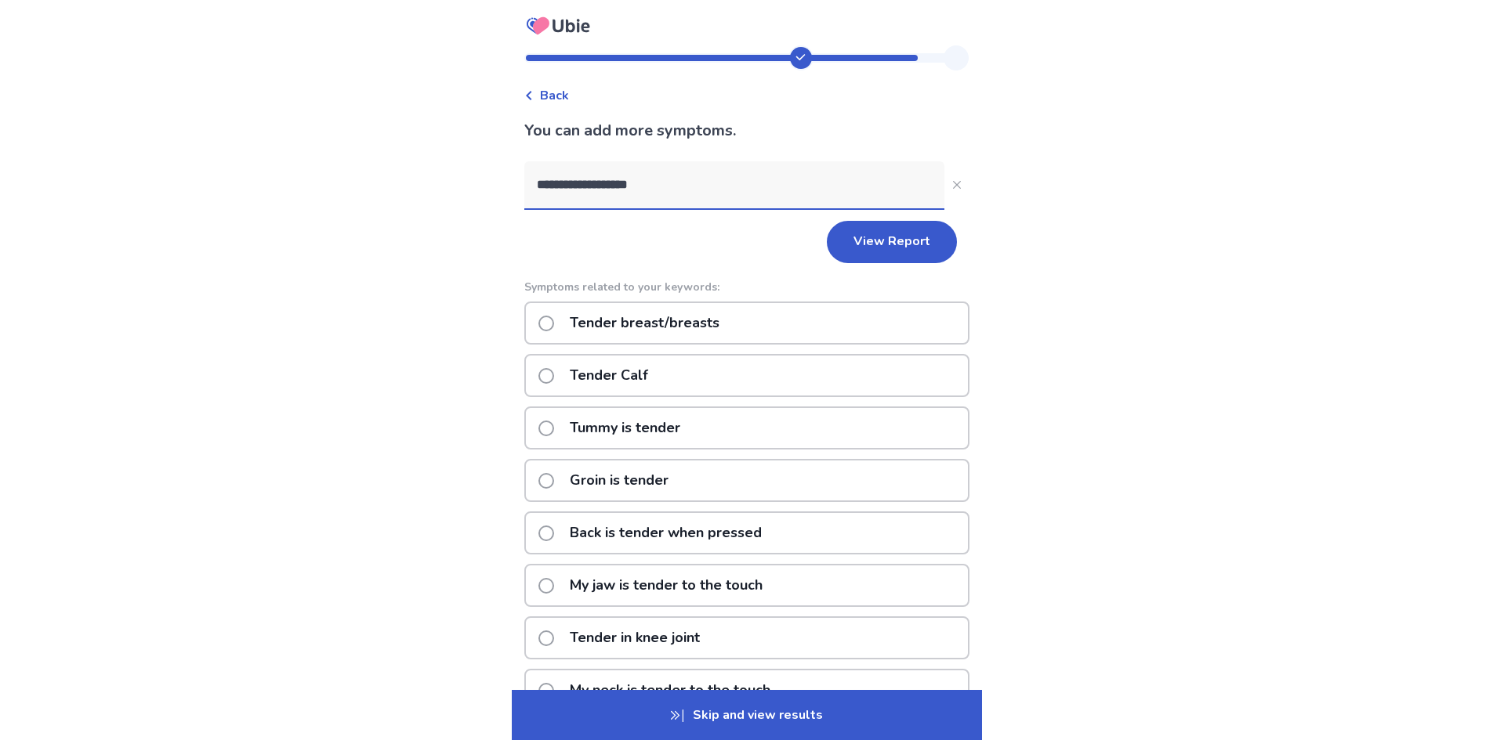
click at [599, 324] on p "Tender breast/breasts" at bounding box center [644, 323] width 168 height 40
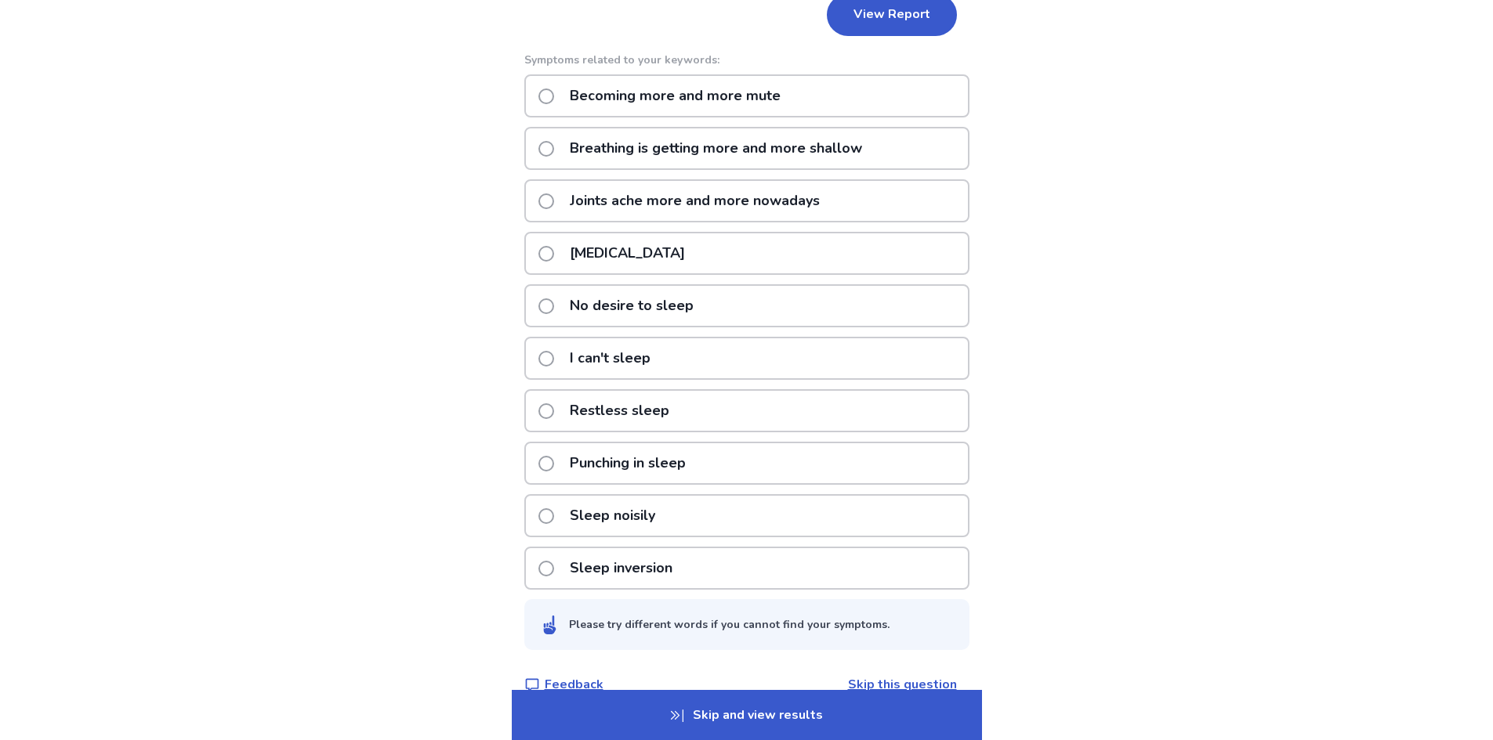
scroll to position [300, 0]
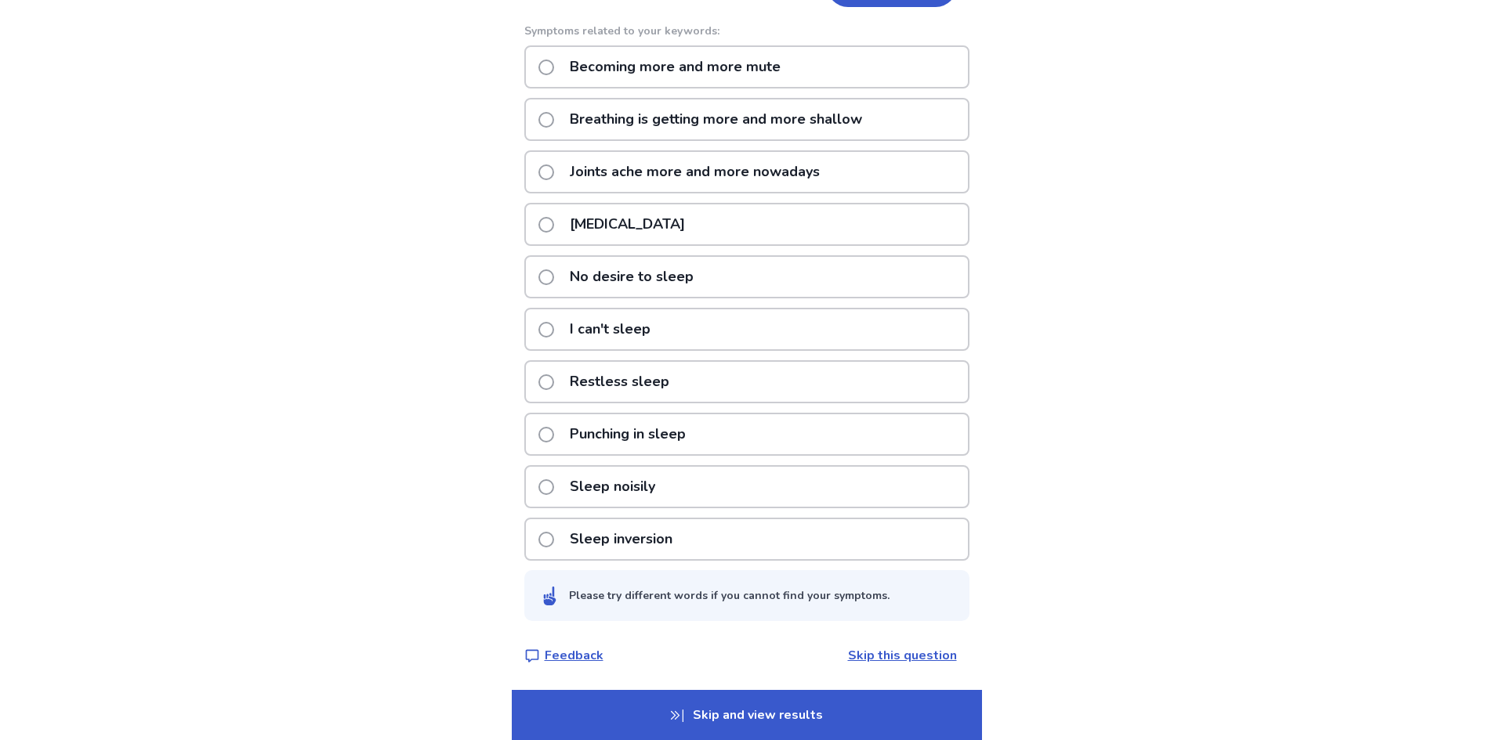
type input "**********"
click at [370, 381] on div "**********" at bounding box center [746, 220] width 1493 height 1040
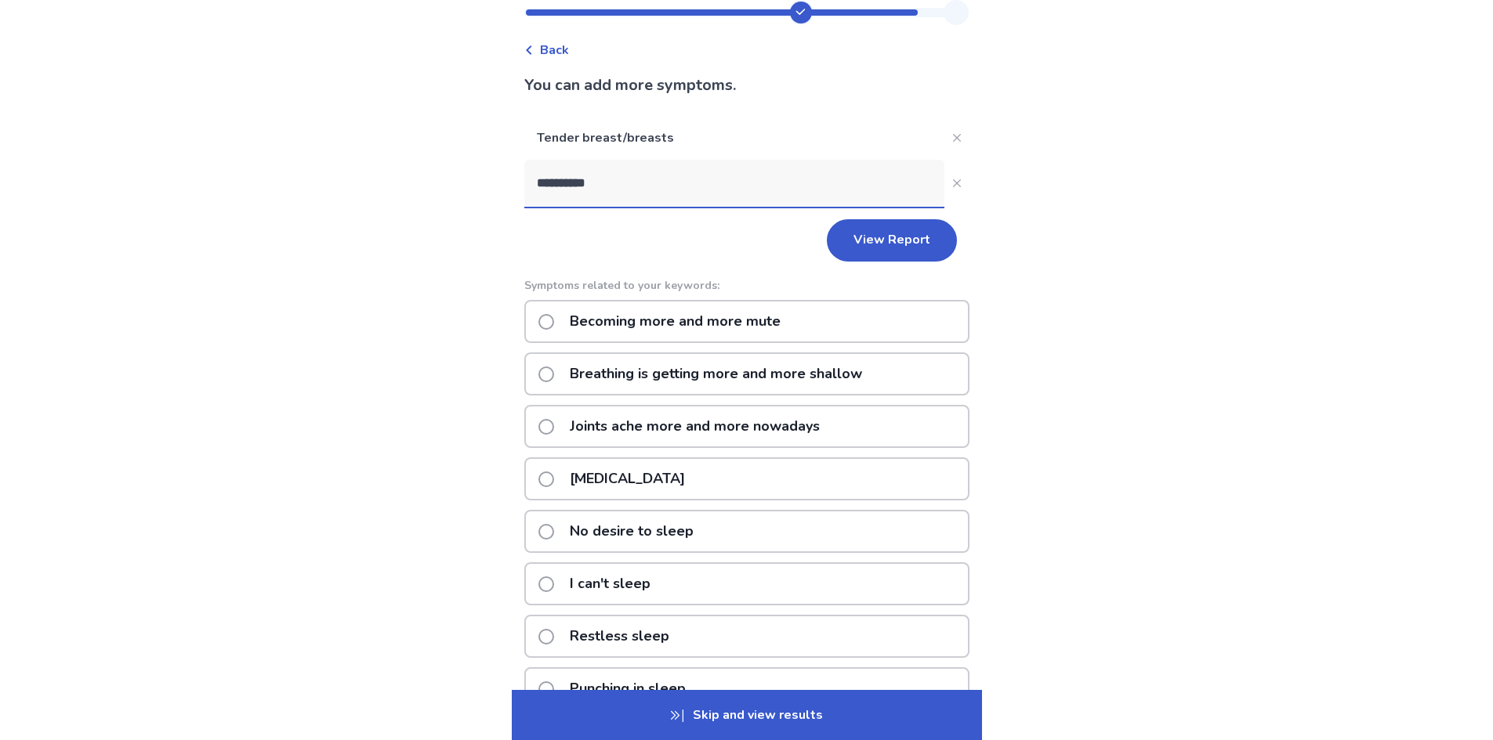
scroll to position [0, 0]
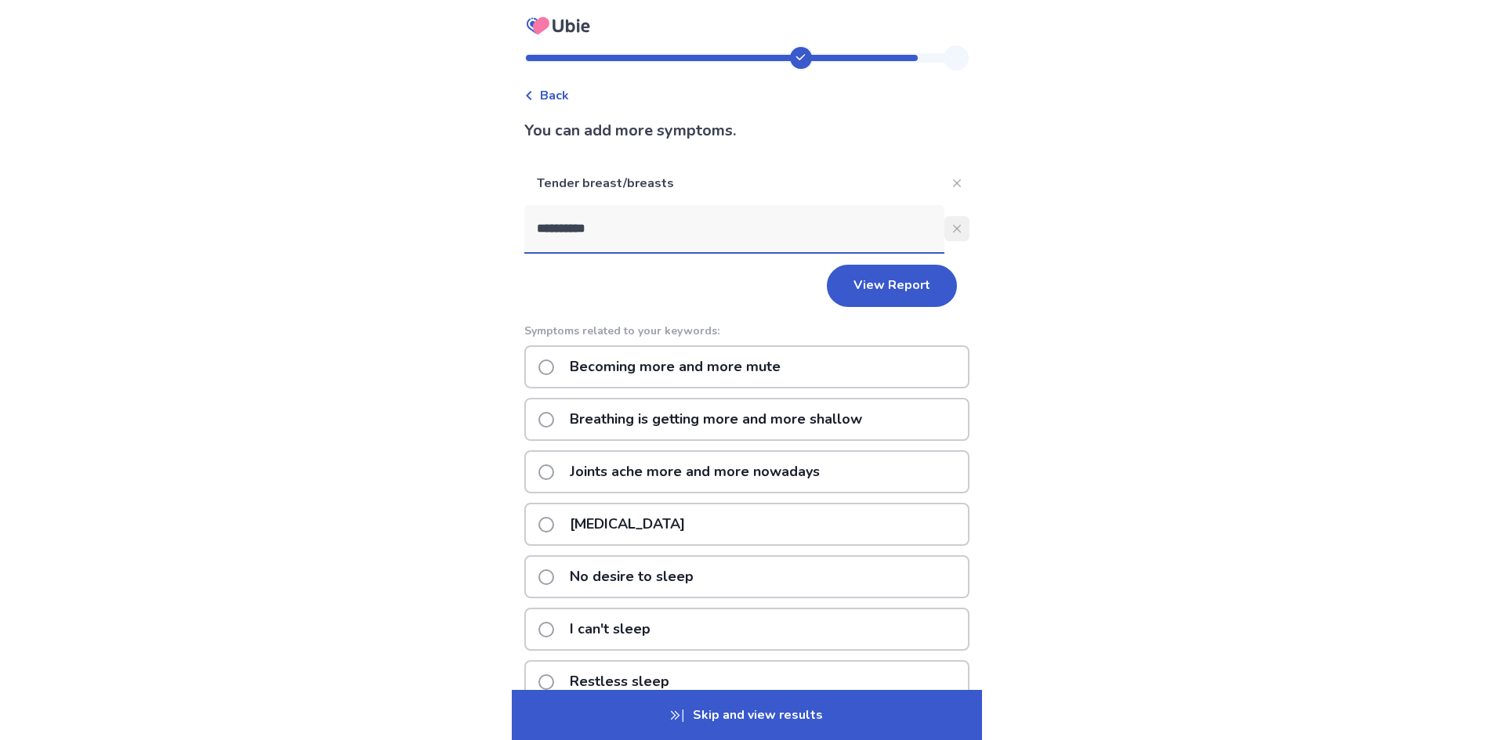
click at [953, 230] on icon "Close" at bounding box center [957, 229] width 8 height 8
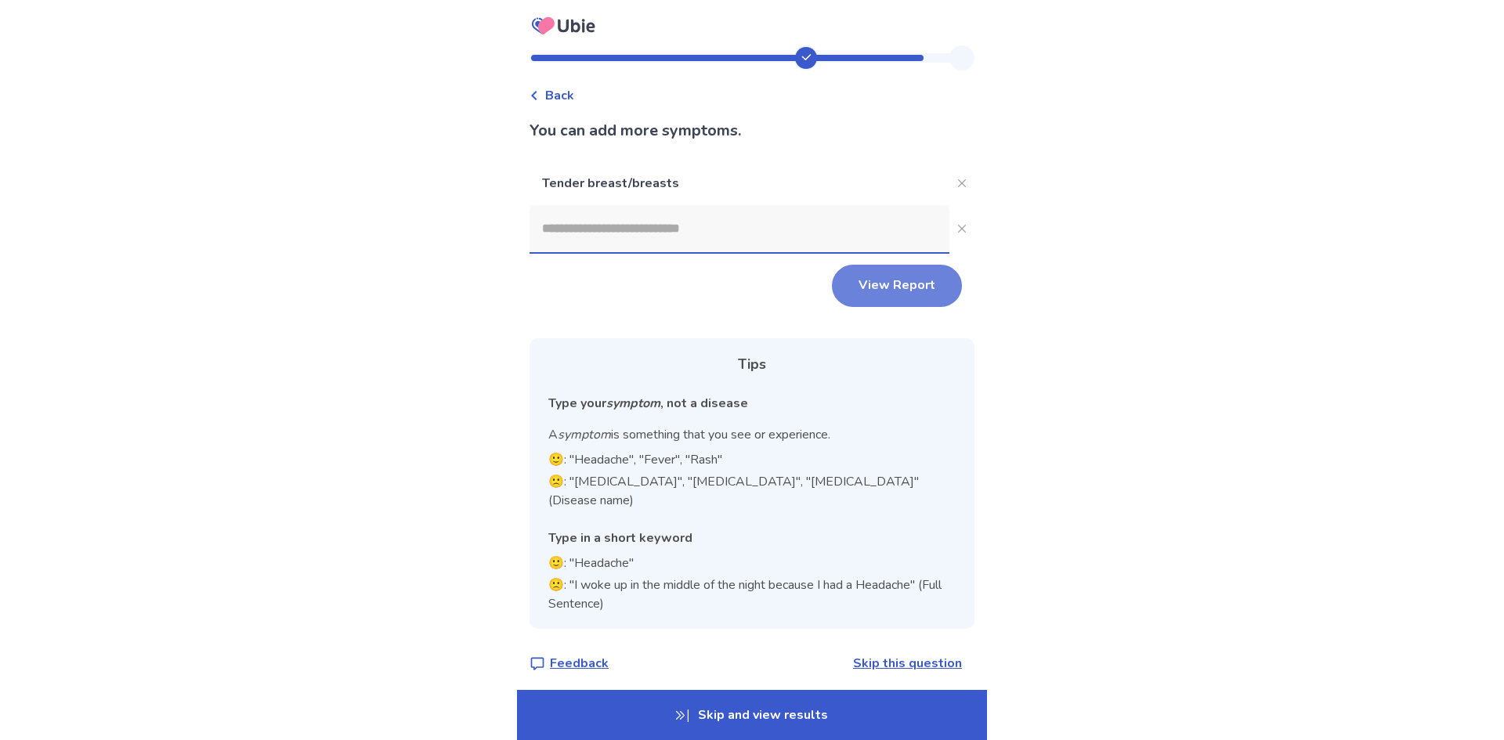
click at [870, 281] on button "View Report" at bounding box center [897, 286] width 130 height 42
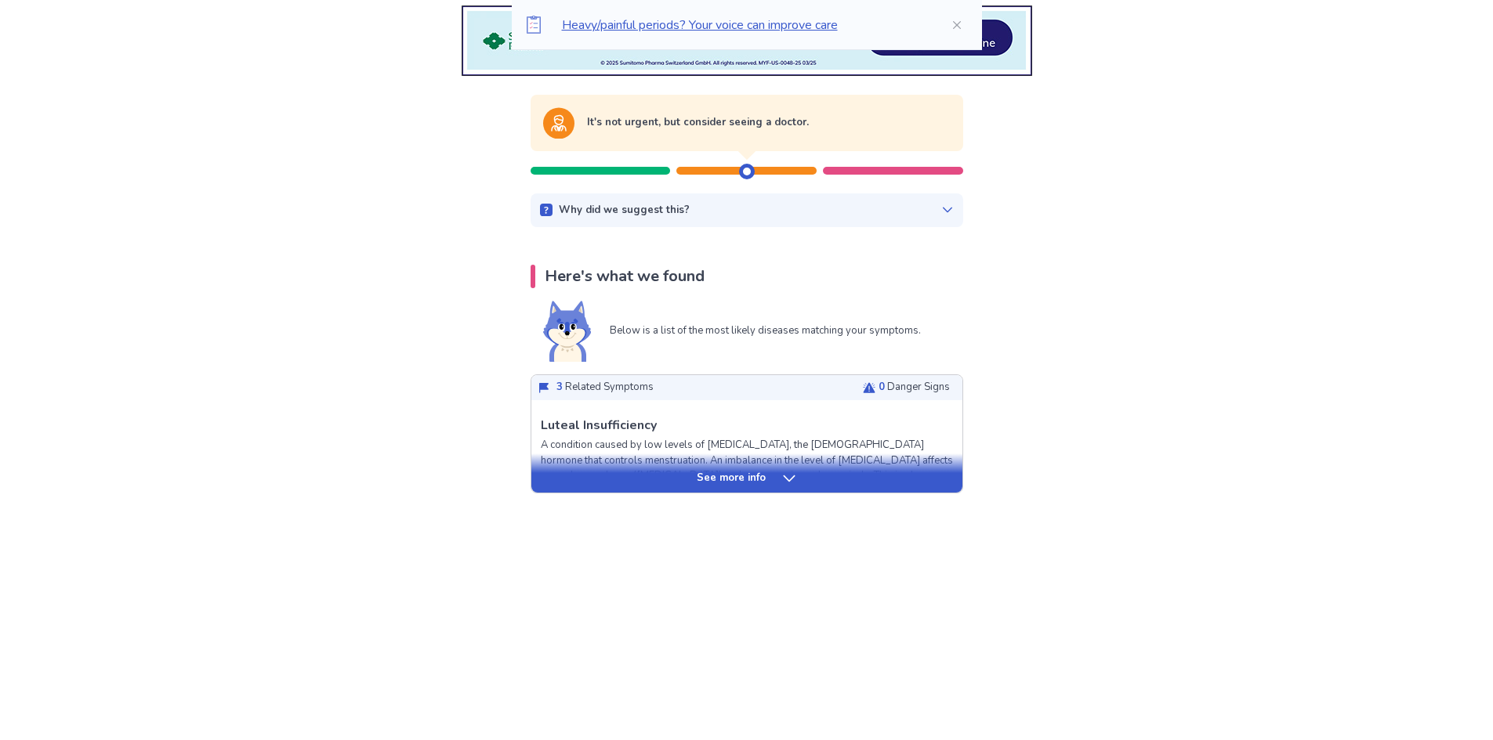
scroll to position [235, 0]
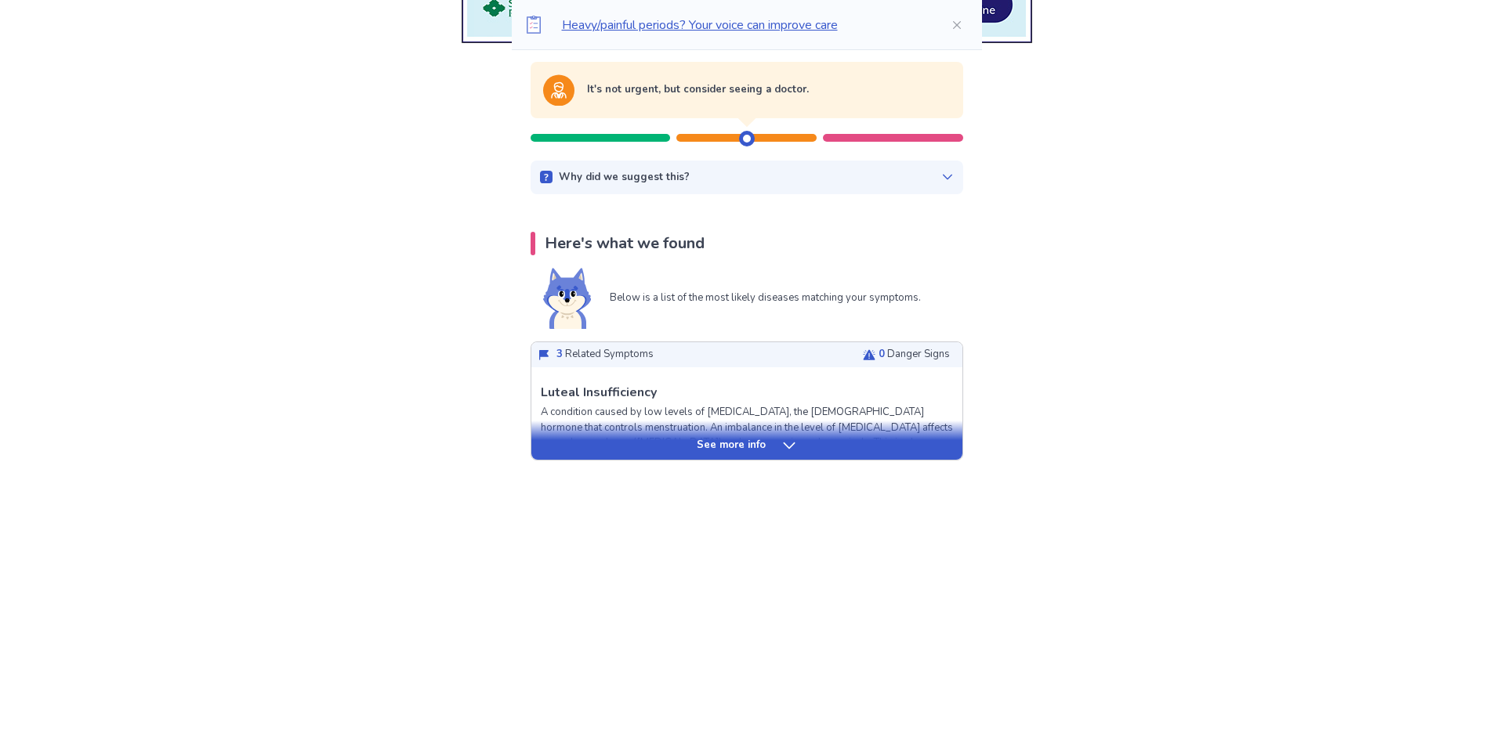
click at [941, 175] on icon at bounding box center [947, 177] width 13 height 13
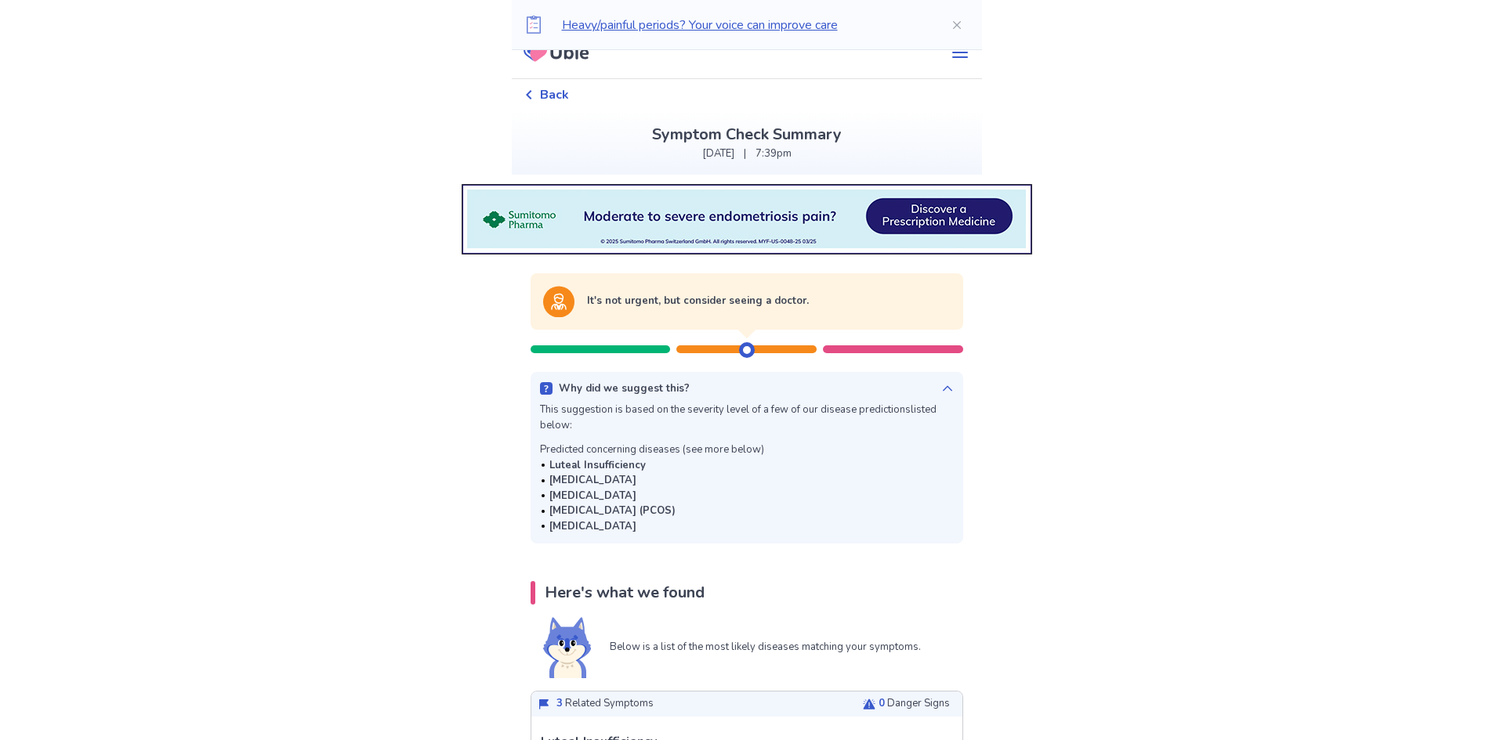
scroll to position [0, 0]
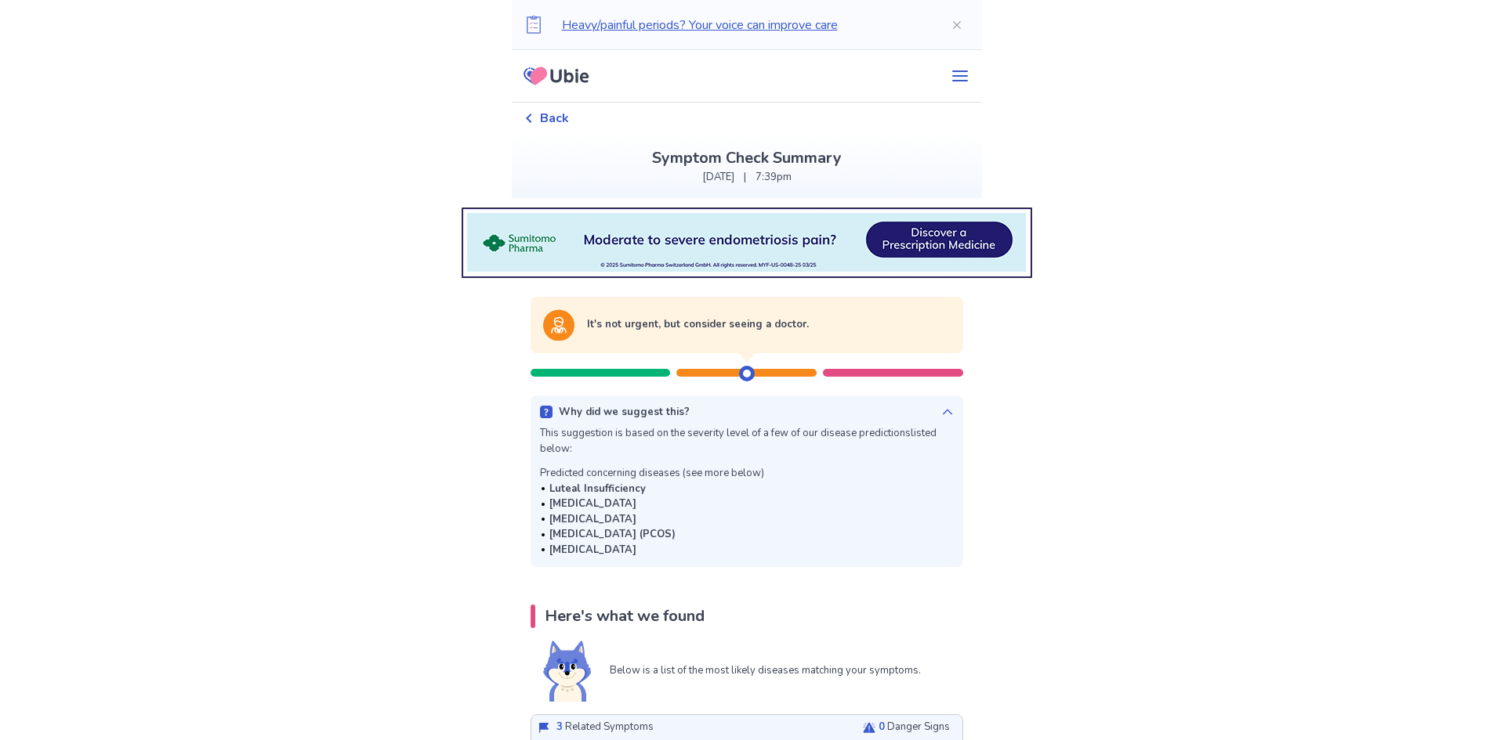
click at [549, 115] on span "Back" at bounding box center [554, 118] width 29 height 19
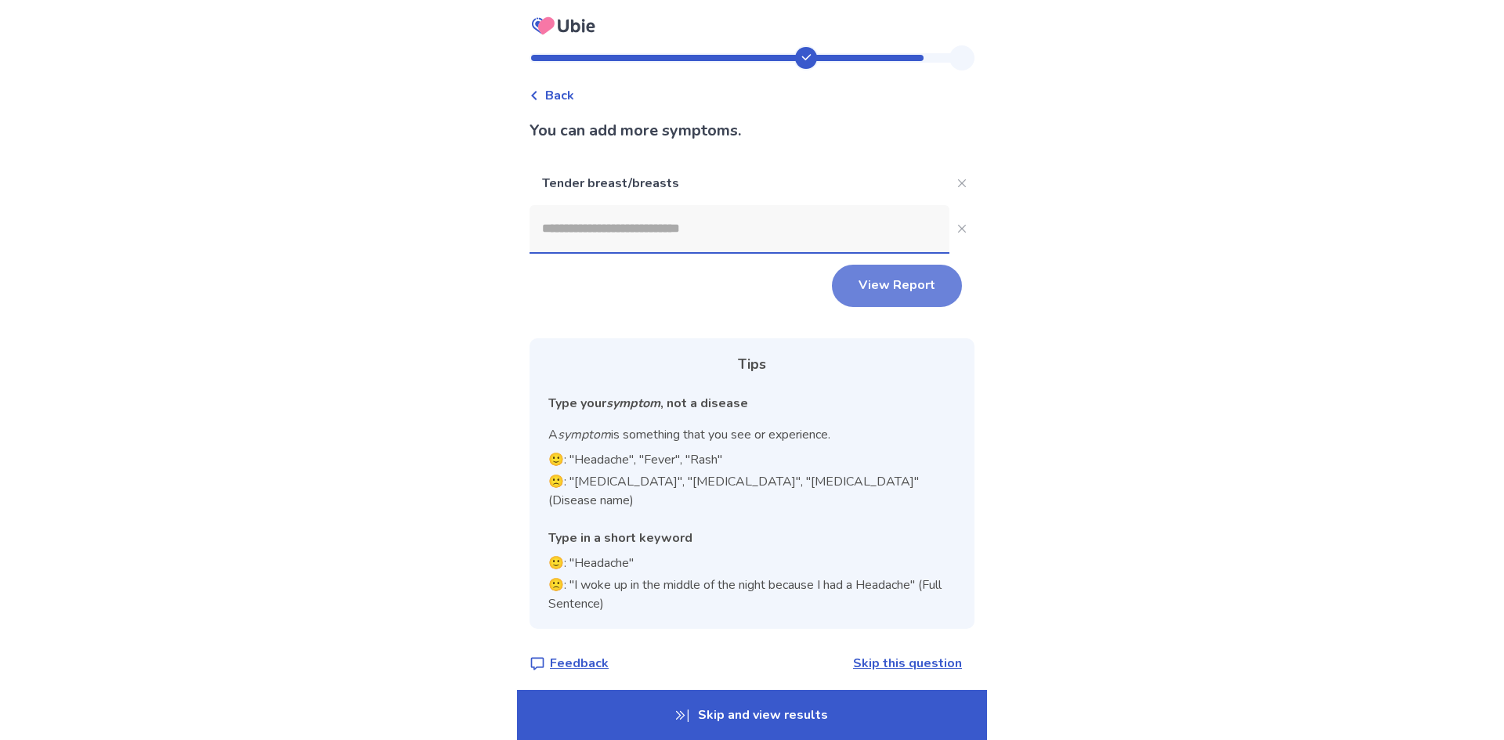
click at [900, 280] on button "View Report" at bounding box center [897, 286] width 130 height 42
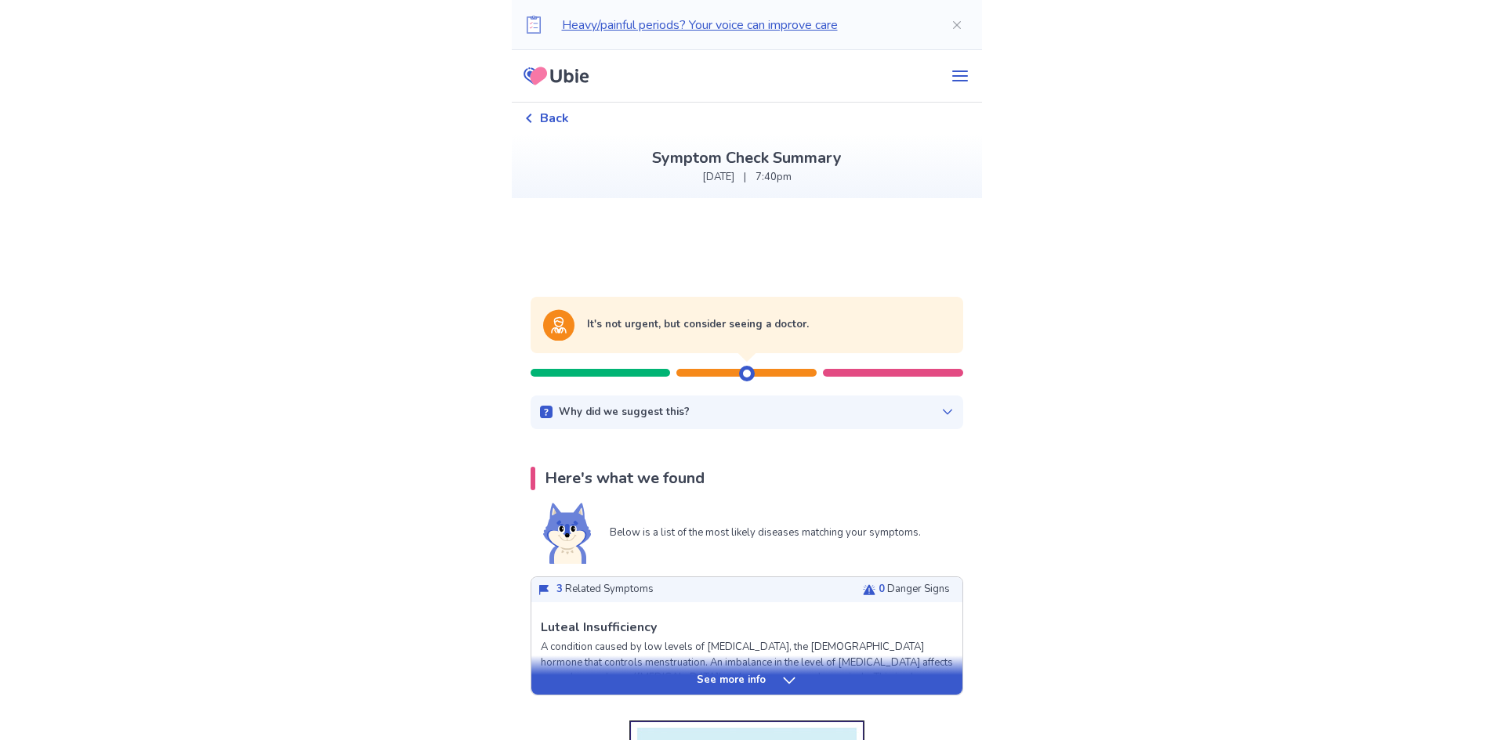
click at [748, 375] on div at bounding box center [747, 374] width 16 height 16
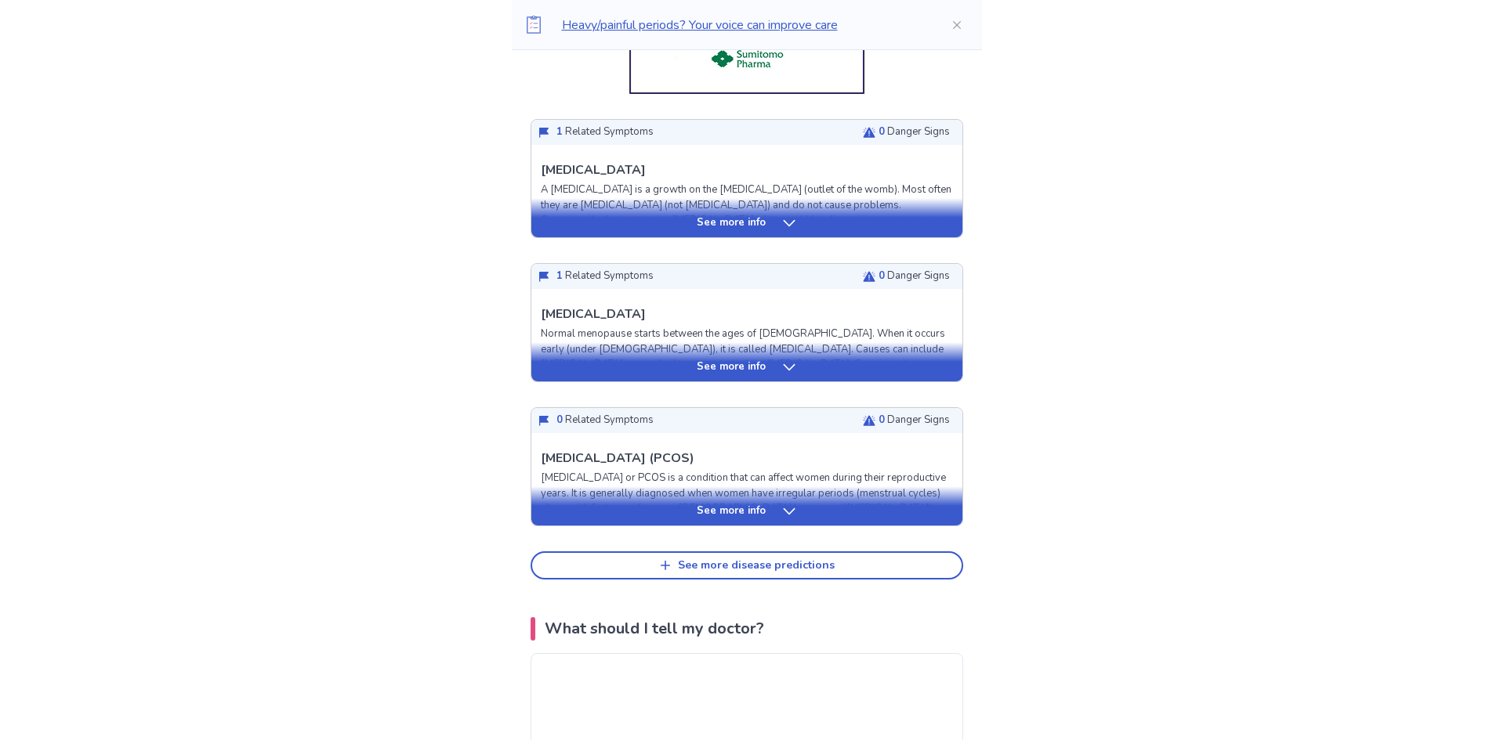
scroll to position [1410, 0]
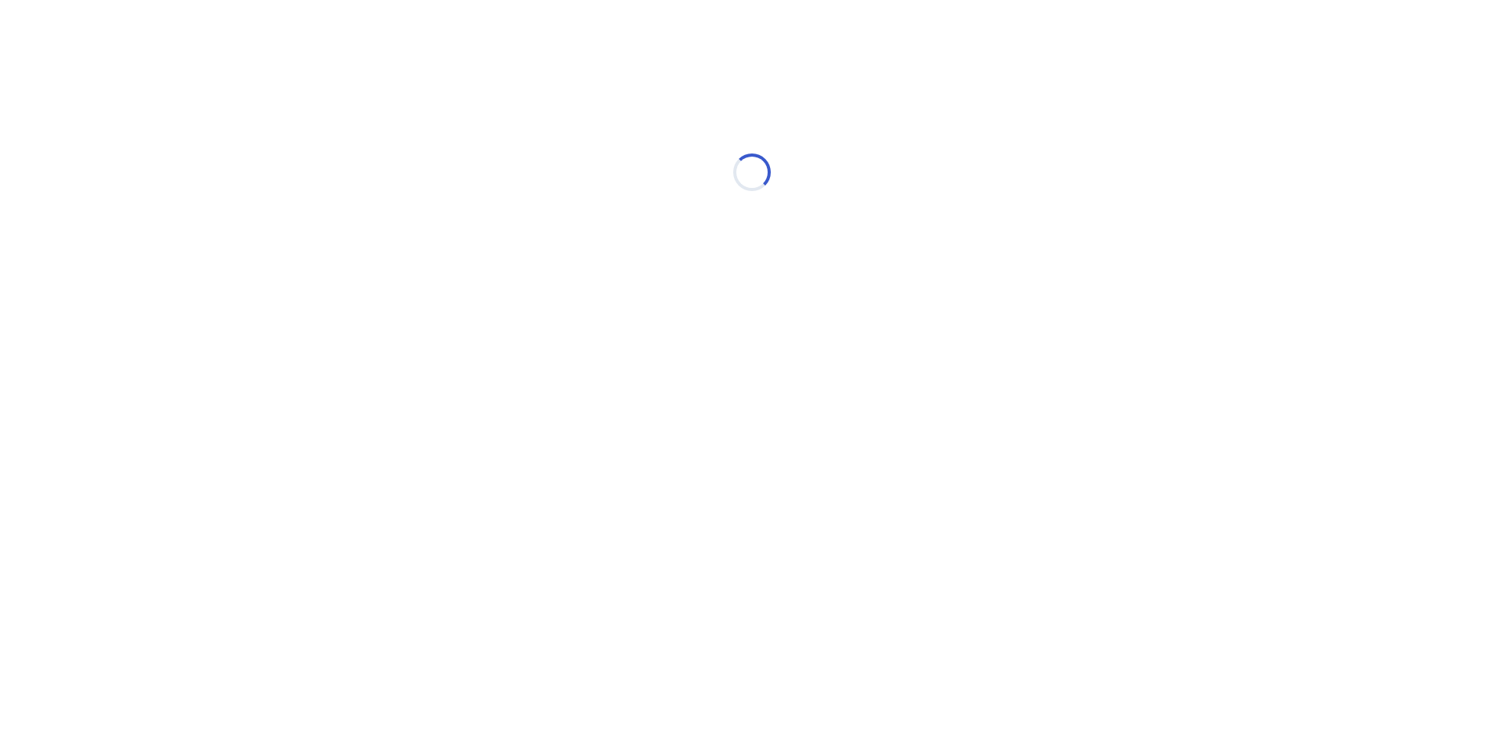
select select "*"
